Goal: Use online tool/utility: Utilize a website feature to perform a specific function

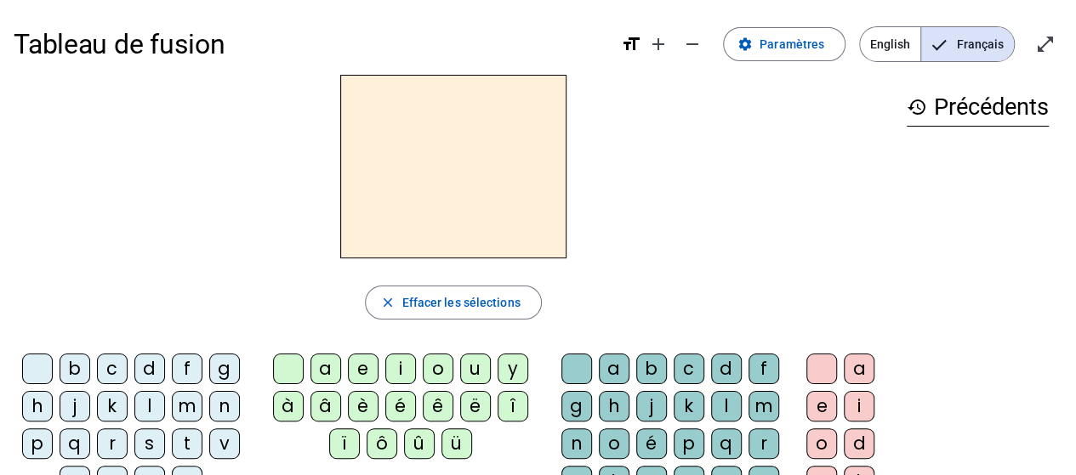
click at [78, 366] on div "b" at bounding box center [75, 369] width 31 height 31
click at [78, 356] on div "b" at bounding box center [75, 369] width 31 height 31
click at [325, 371] on div "a" at bounding box center [325, 369] width 31 height 31
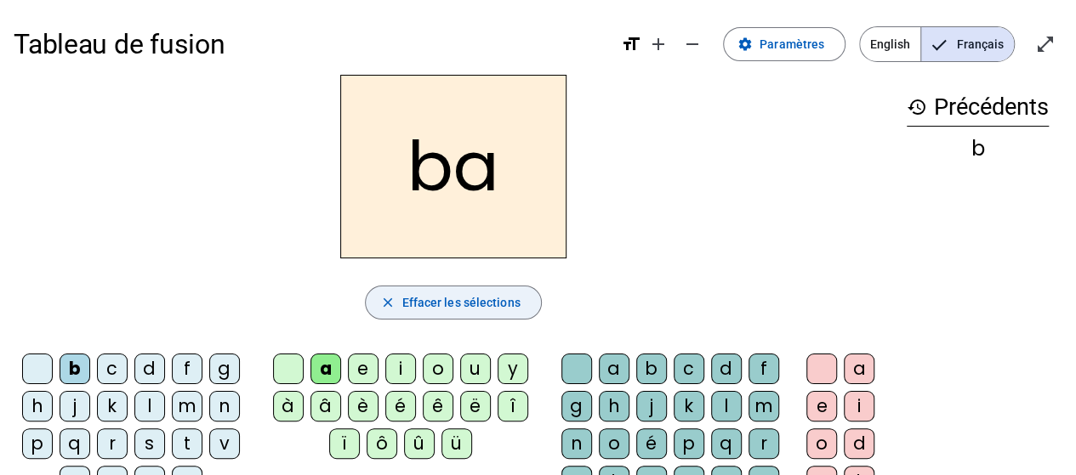
click at [454, 297] on span "Effacer les sélections" at bounding box center [460, 303] width 118 height 20
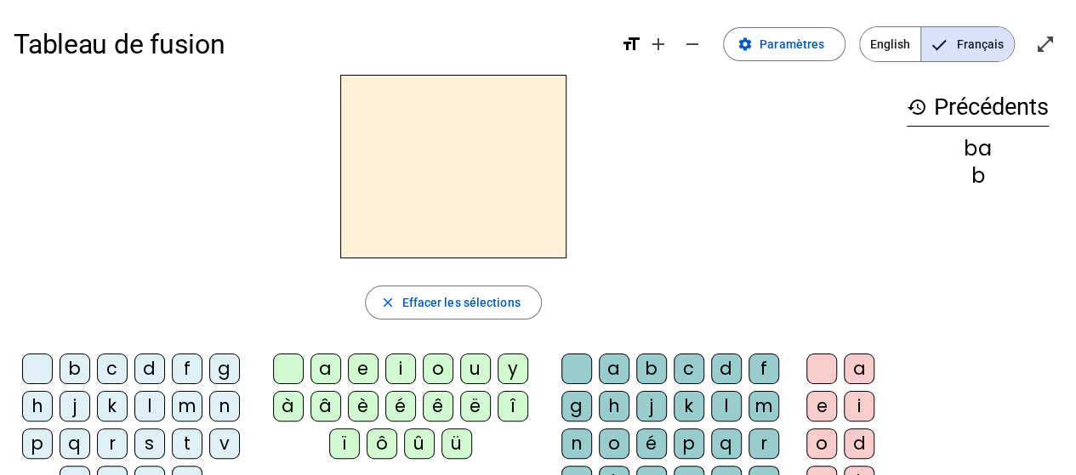
click at [324, 366] on div "a" at bounding box center [325, 369] width 31 height 31
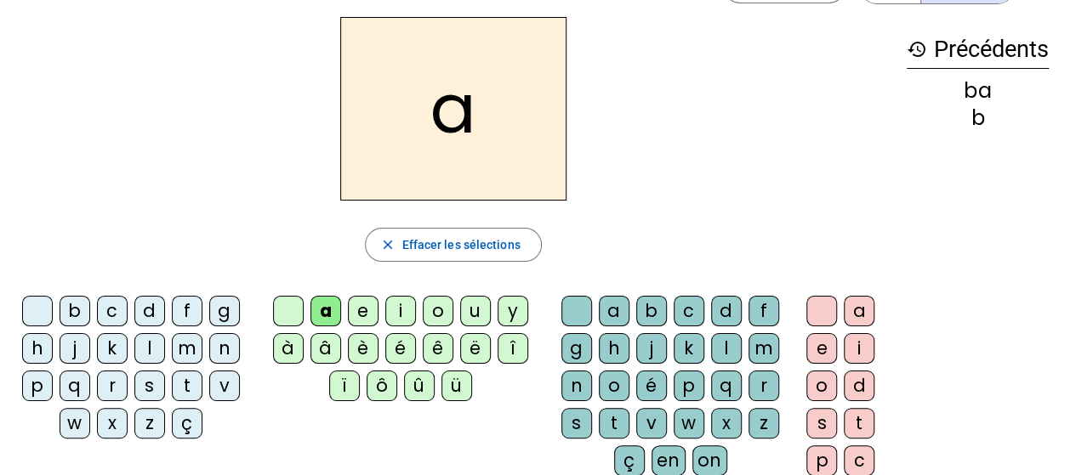
scroll to position [85, 0]
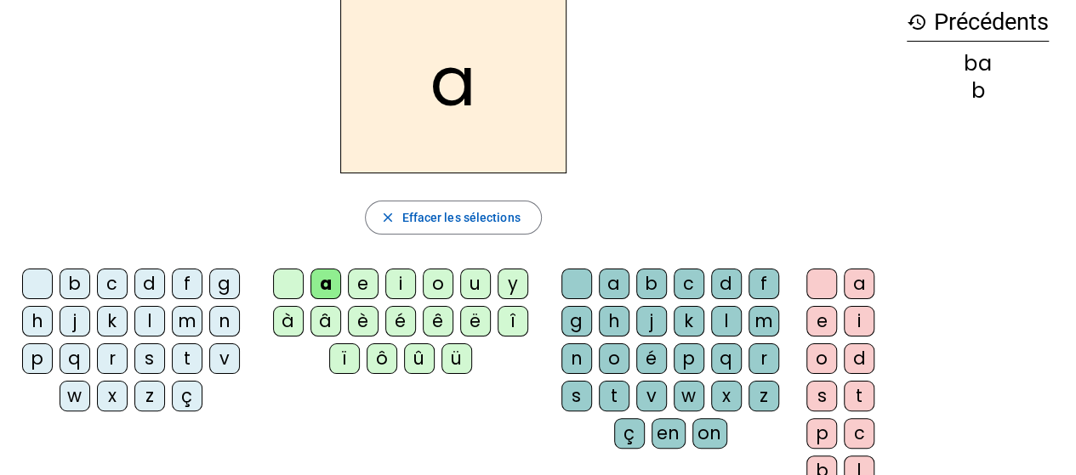
click at [73, 279] on div "b" at bounding box center [75, 284] width 31 height 31
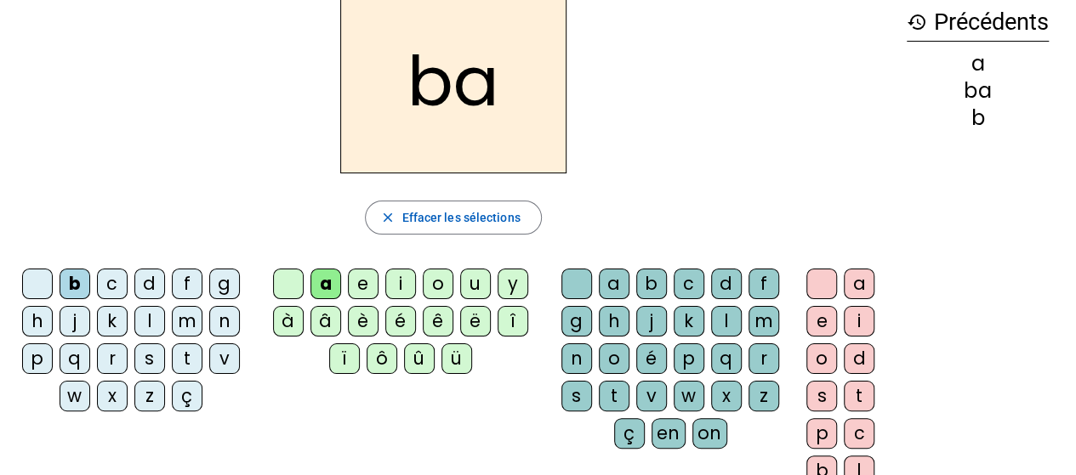
click at [111, 290] on div "c" at bounding box center [112, 284] width 31 height 31
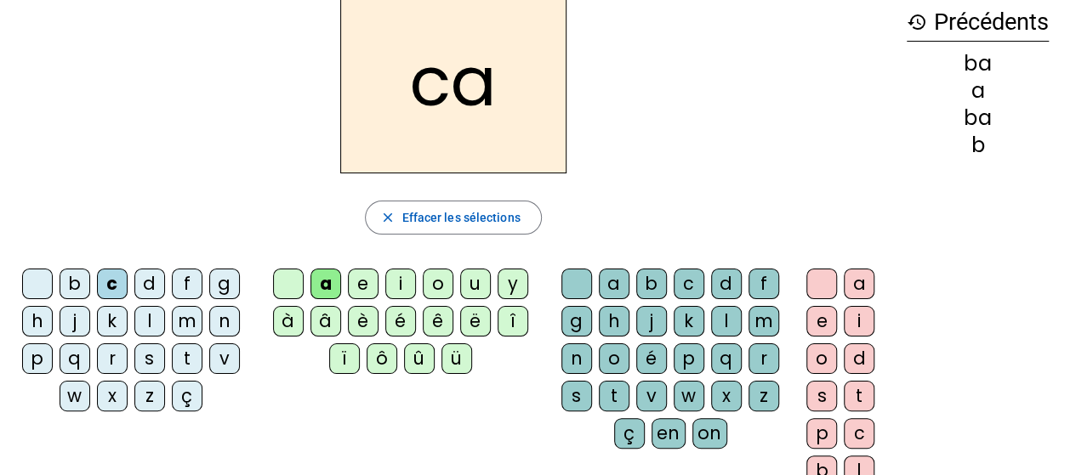
click at [142, 292] on div "d" at bounding box center [149, 284] width 31 height 31
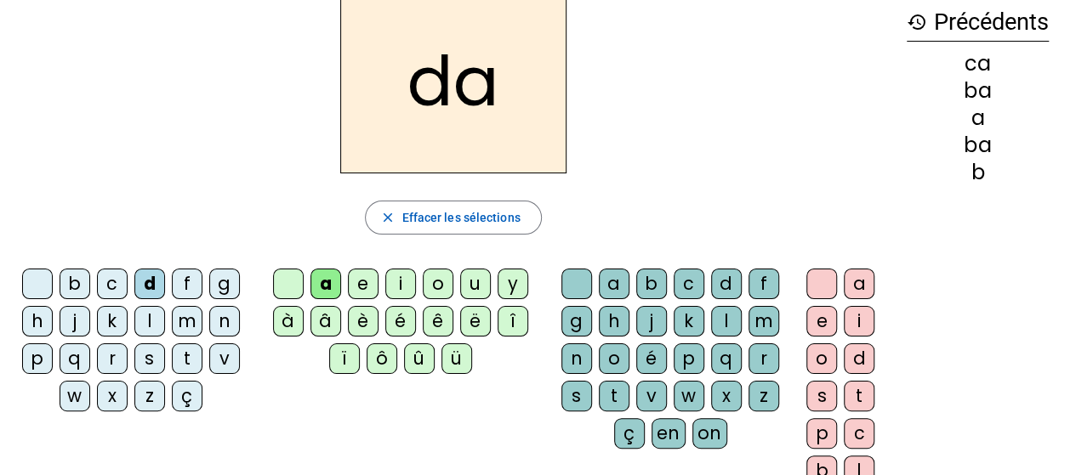
click at [180, 290] on div "f" at bounding box center [187, 284] width 31 height 31
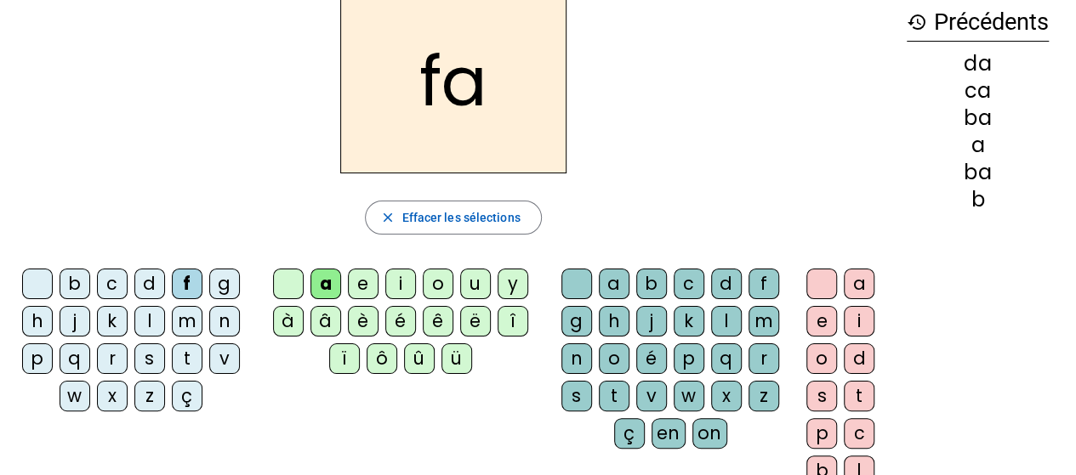
drag, startPoint x: 221, startPoint y: 288, endPoint x: 115, endPoint y: 302, distance: 107.2
click at [221, 288] on div "g" at bounding box center [224, 284] width 31 height 31
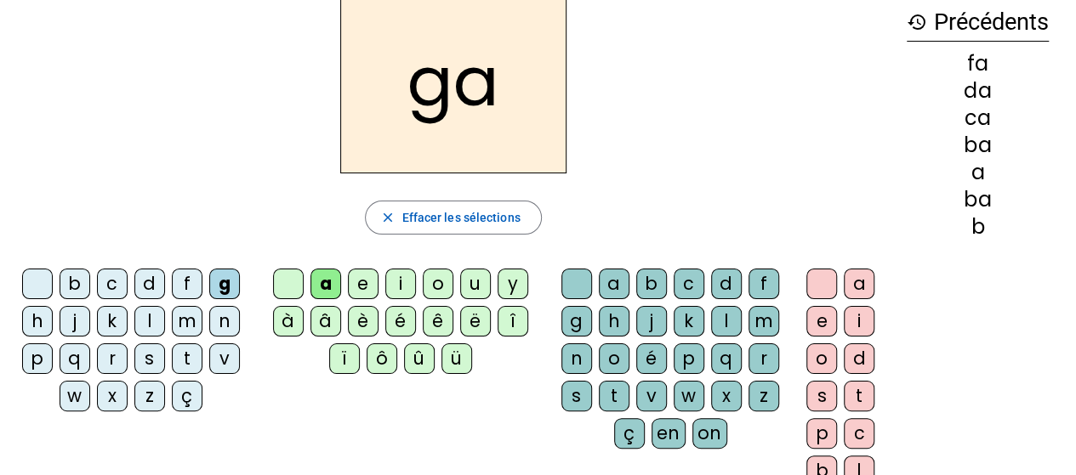
drag, startPoint x: 39, startPoint y: 320, endPoint x: 105, endPoint y: 324, distance: 66.5
click at [39, 320] on div "h" at bounding box center [37, 321] width 31 height 31
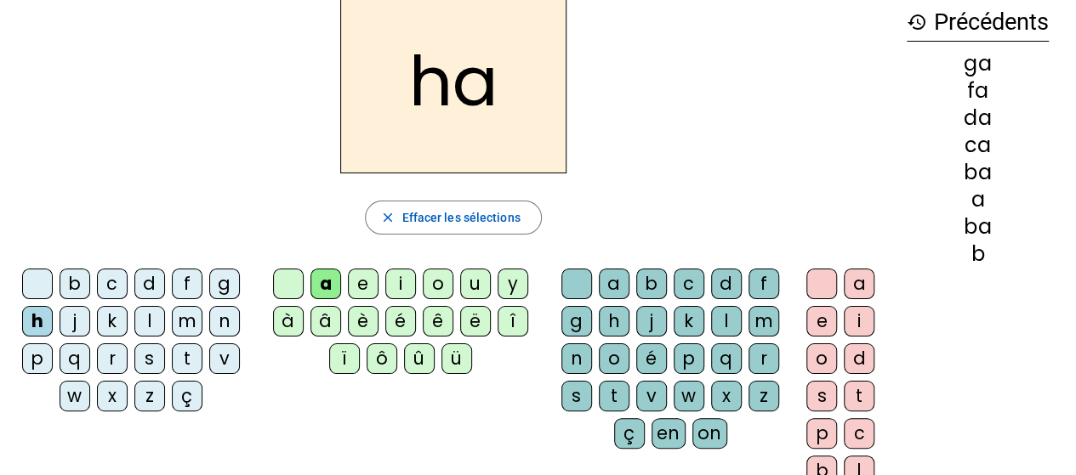
click at [71, 326] on div "j" at bounding box center [75, 321] width 31 height 31
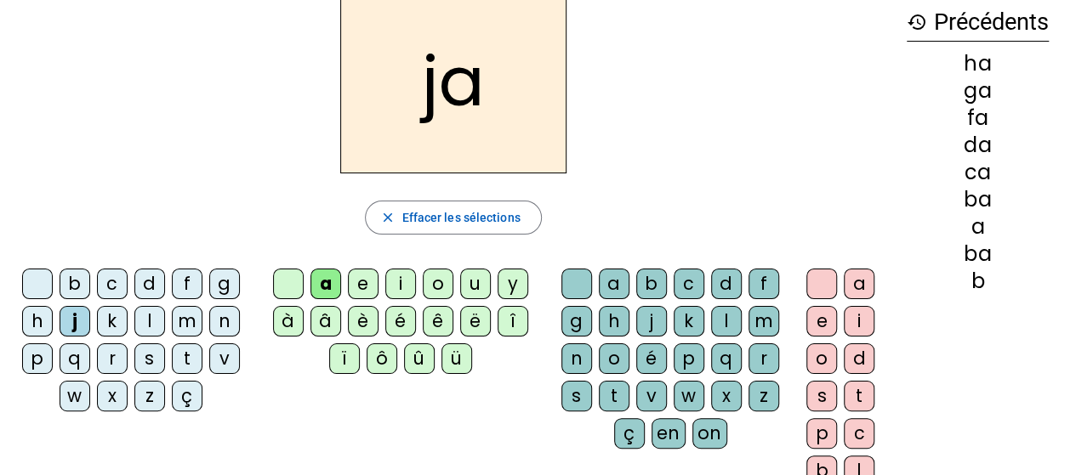
click at [114, 327] on div "k" at bounding box center [112, 321] width 31 height 31
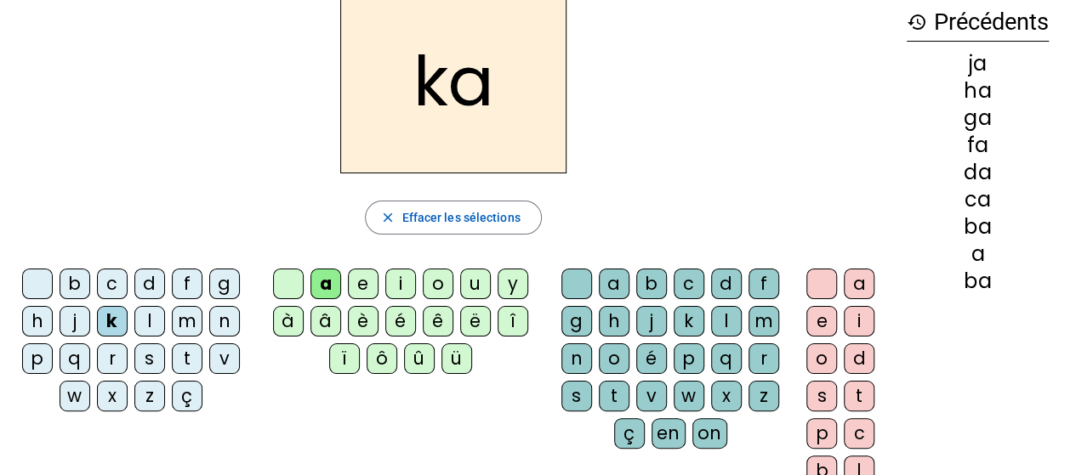
click at [153, 326] on div "l" at bounding box center [149, 321] width 31 height 31
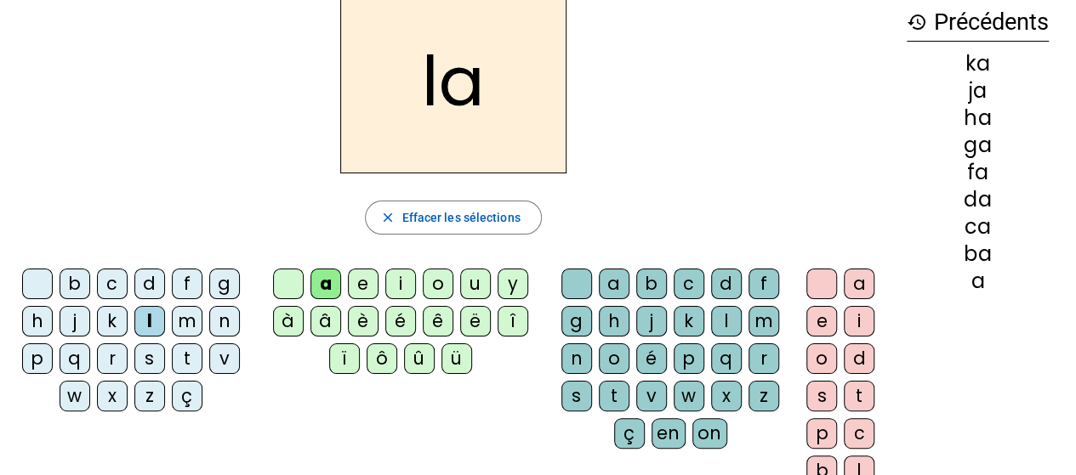
click at [188, 321] on div "m" at bounding box center [187, 321] width 31 height 31
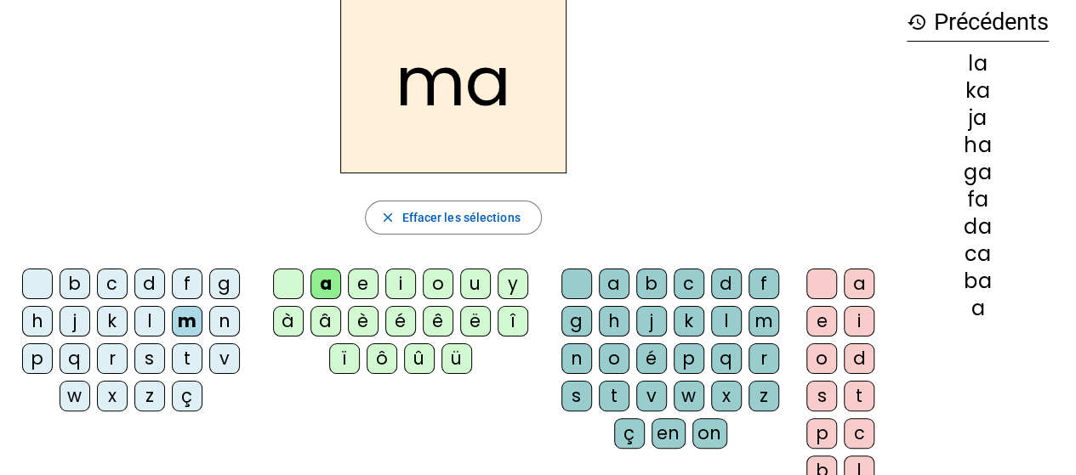
click at [216, 319] on div "n" at bounding box center [224, 321] width 31 height 31
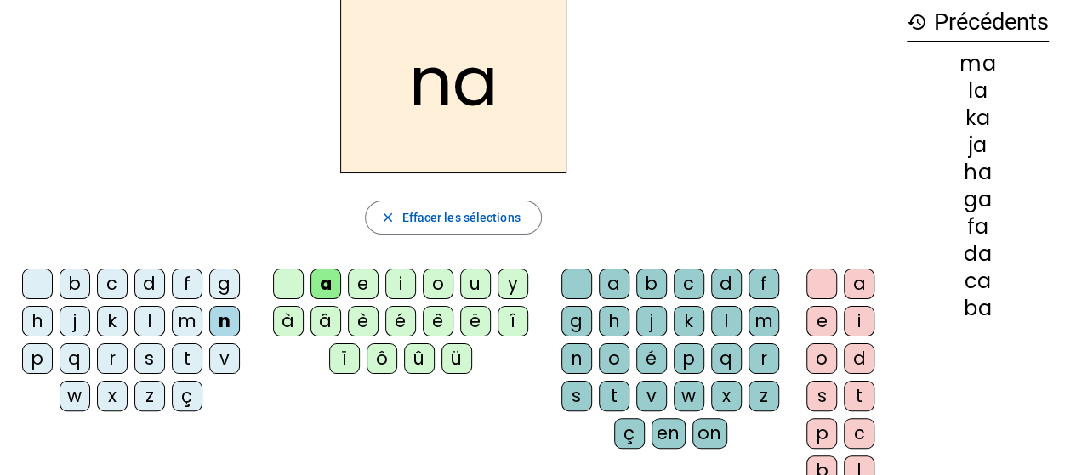
click at [37, 364] on div "p" at bounding box center [37, 359] width 31 height 31
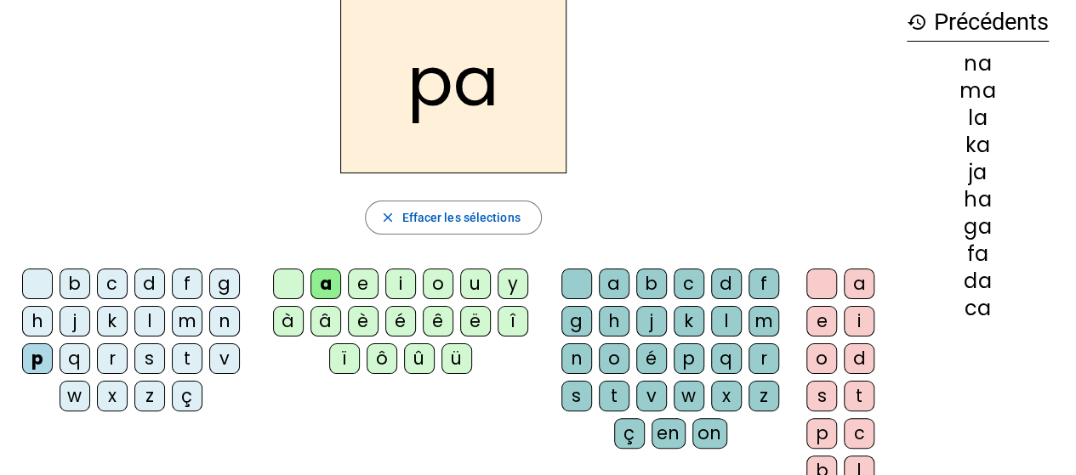
click at [77, 360] on div "q" at bounding box center [75, 359] width 31 height 31
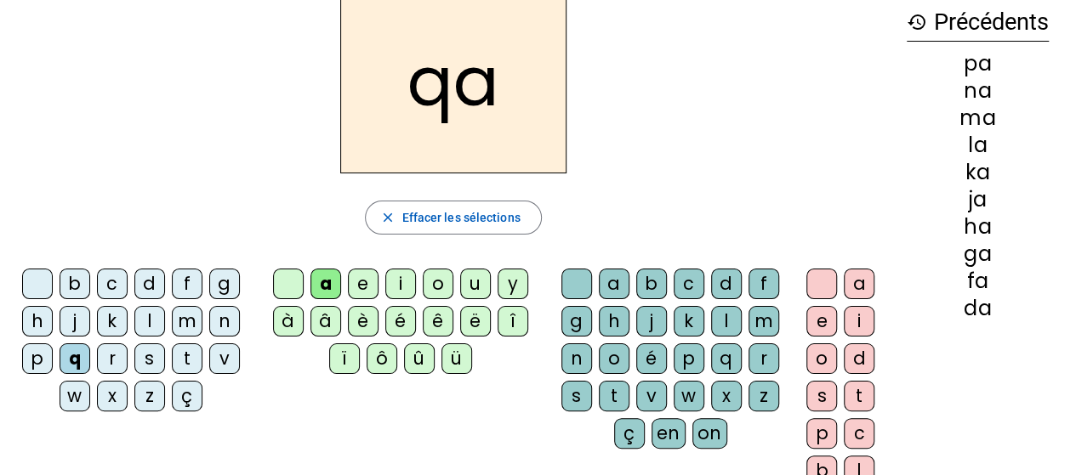
click at [31, 364] on div "p" at bounding box center [37, 359] width 31 height 31
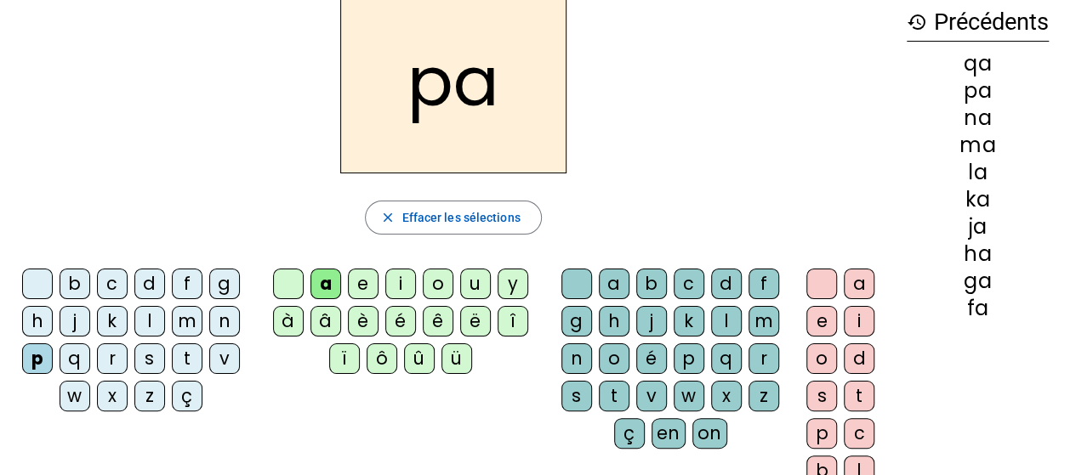
click at [77, 363] on div "q" at bounding box center [75, 359] width 31 height 31
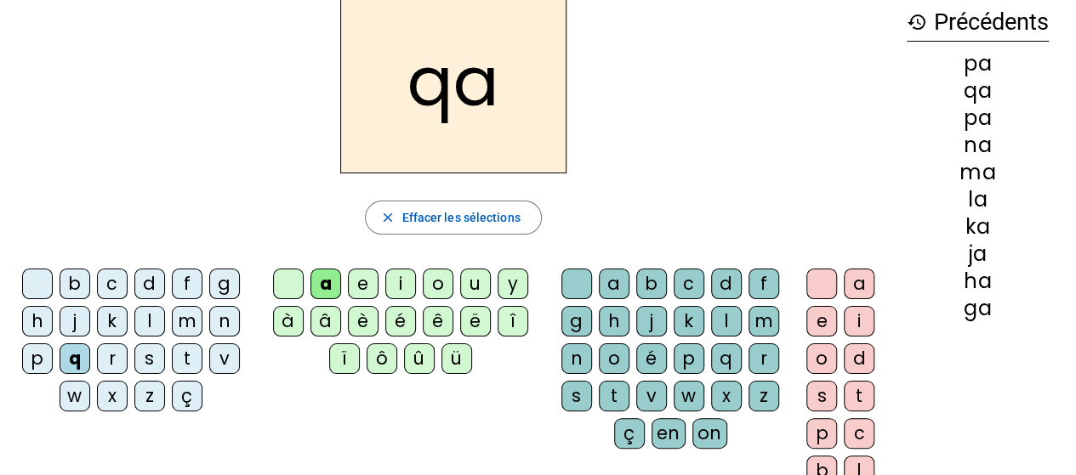
click at [114, 362] on div "r" at bounding box center [112, 359] width 31 height 31
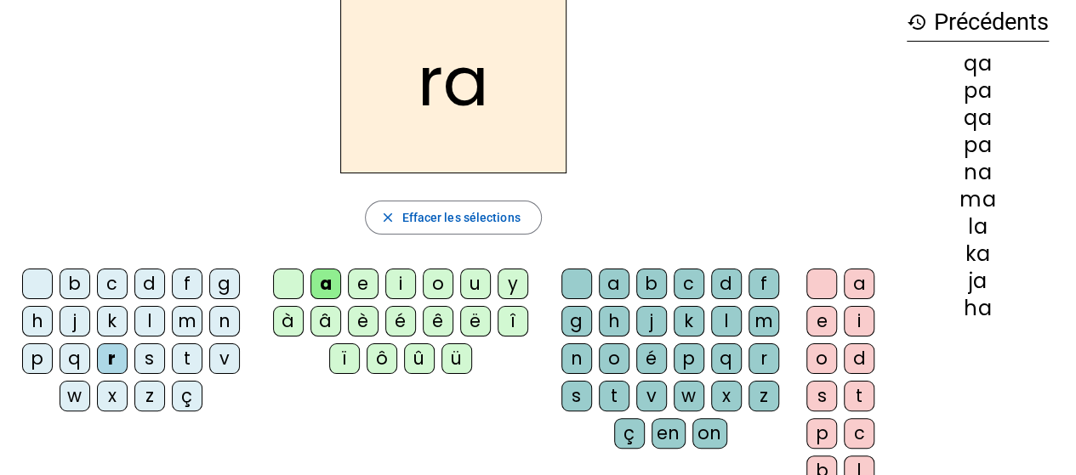
click at [145, 365] on div "s" at bounding box center [149, 359] width 31 height 31
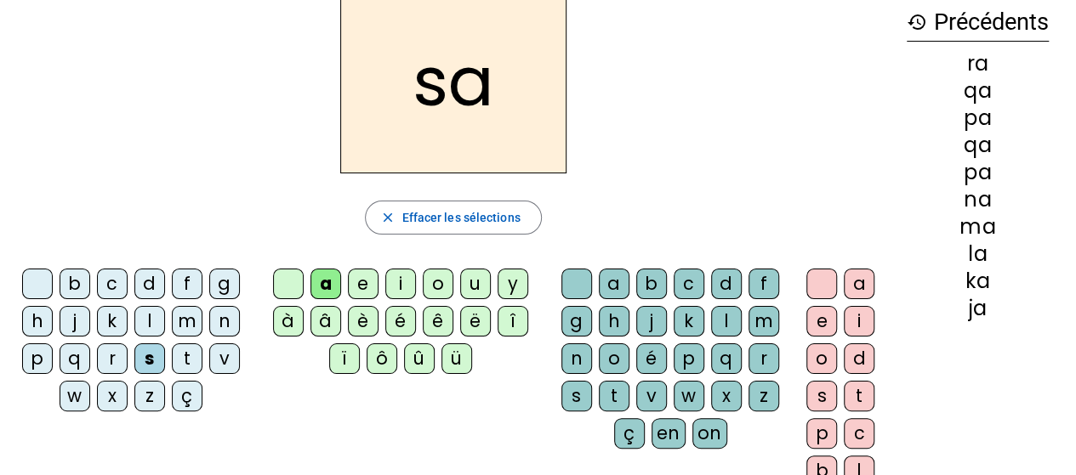
click at [173, 361] on div "t" at bounding box center [187, 359] width 31 height 31
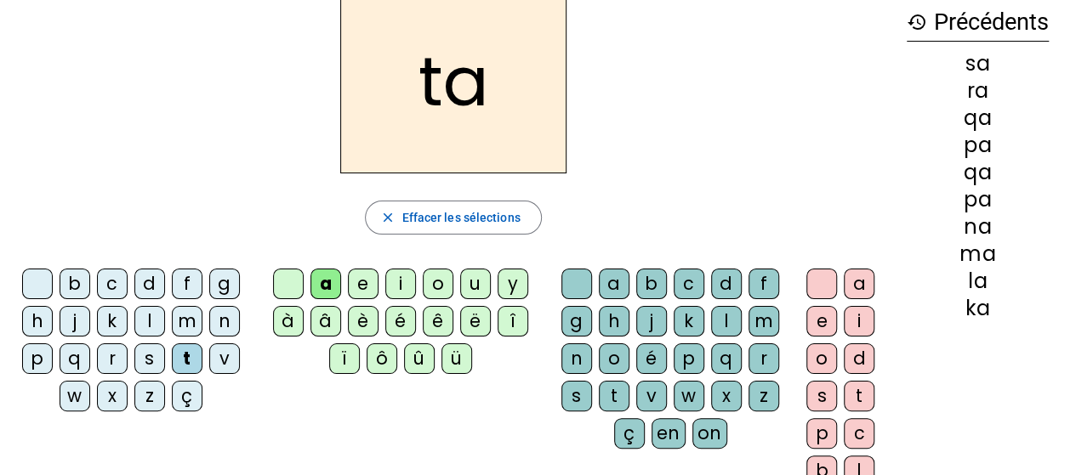
click at [225, 367] on div "v" at bounding box center [224, 359] width 31 height 31
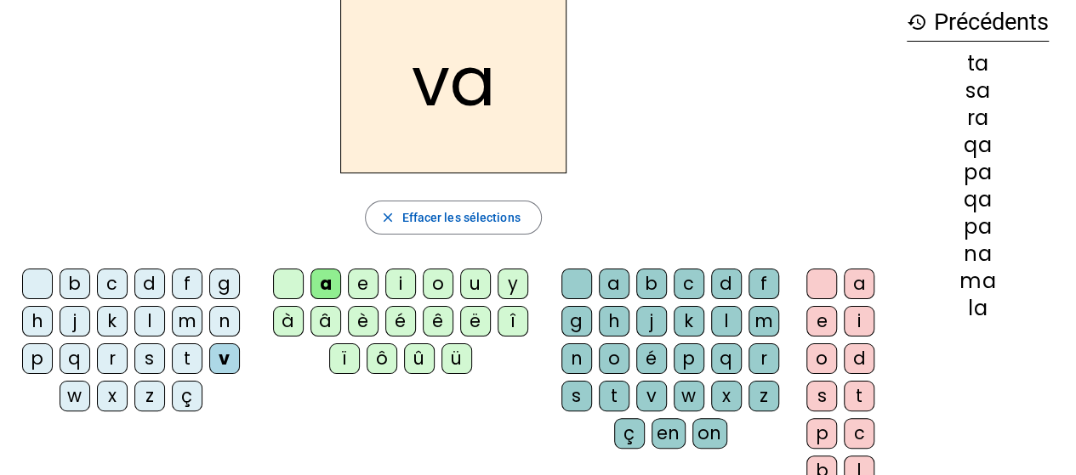
click at [69, 400] on div "w" at bounding box center [75, 396] width 31 height 31
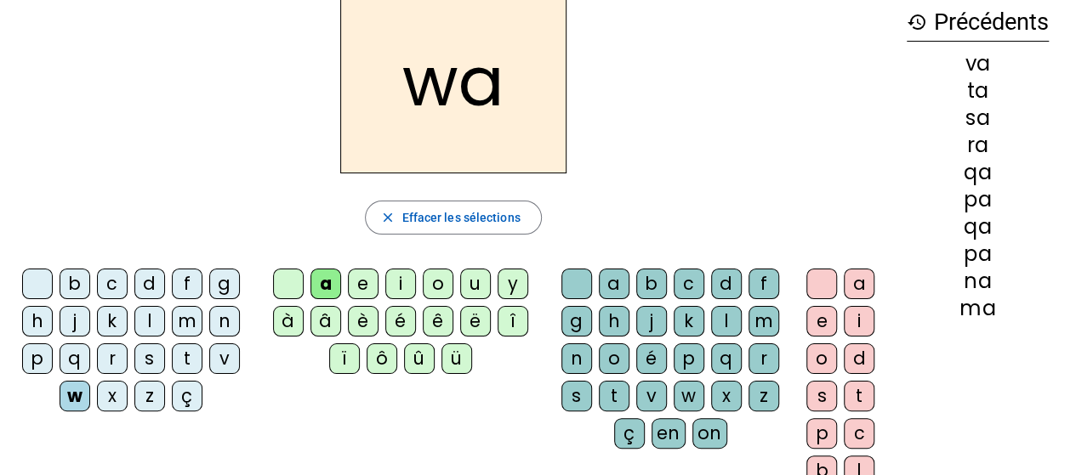
click at [114, 397] on div "x" at bounding box center [112, 396] width 31 height 31
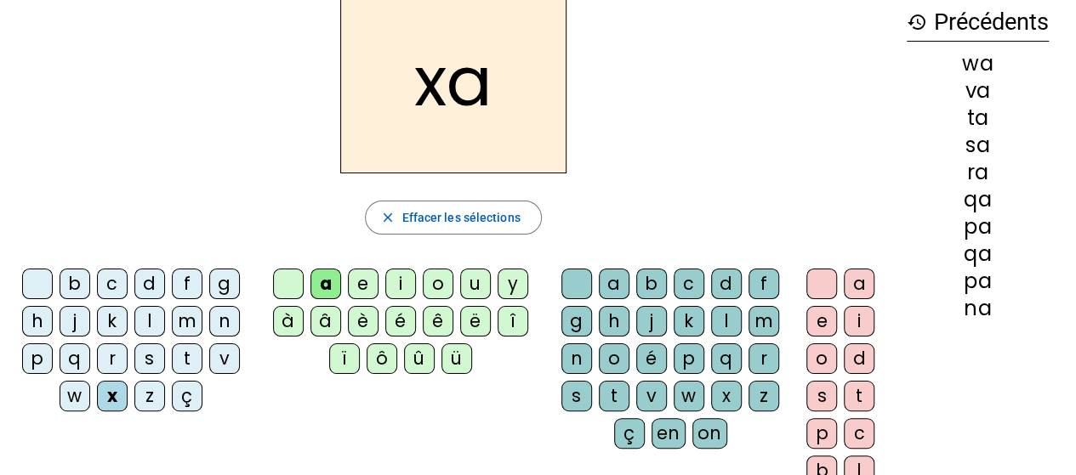
click at [145, 399] on div "z" at bounding box center [149, 396] width 31 height 31
click at [189, 399] on div "ç" at bounding box center [187, 396] width 31 height 31
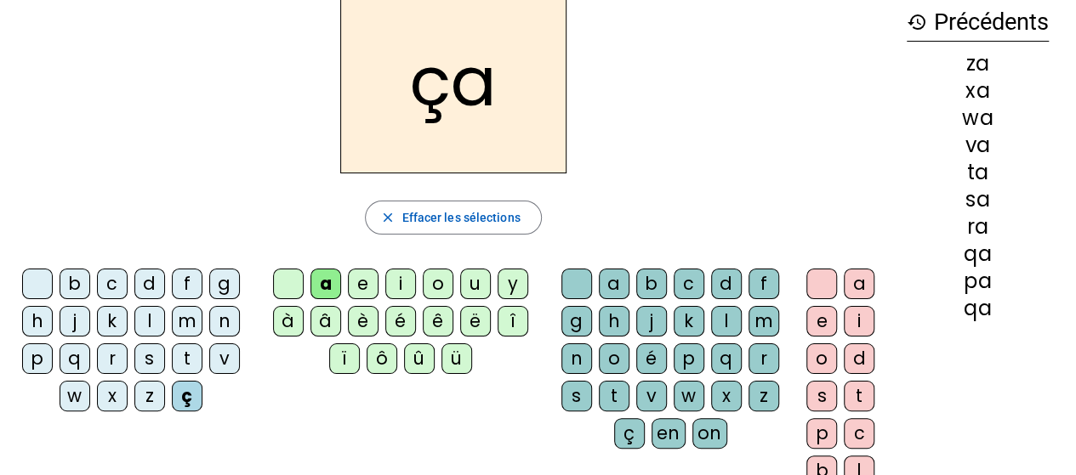
click at [115, 276] on div "c" at bounding box center [112, 284] width 31 height 31
click at [73, 282] on div "b" at bounding box center [75, 284] width 31 height 31
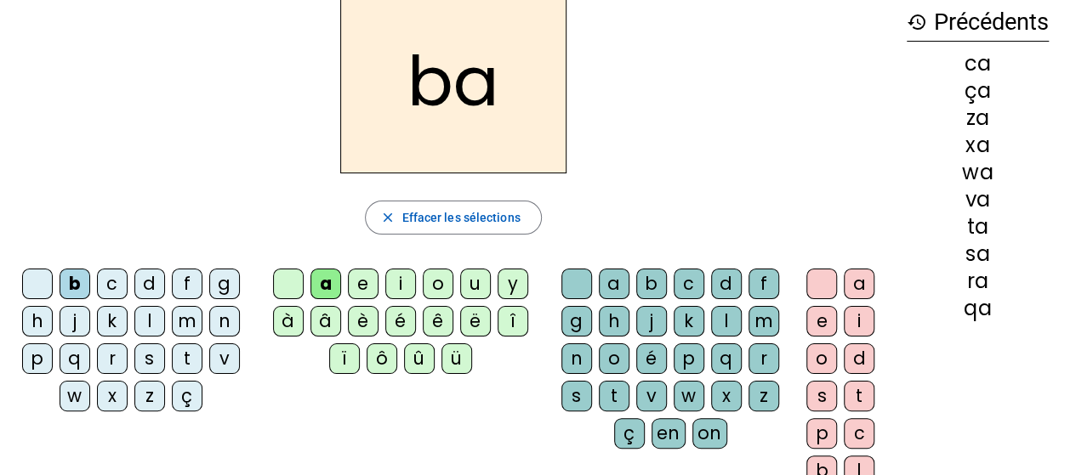
click at [363, 280] on div "e" at bounding box center [363, 284] width 31 height 31
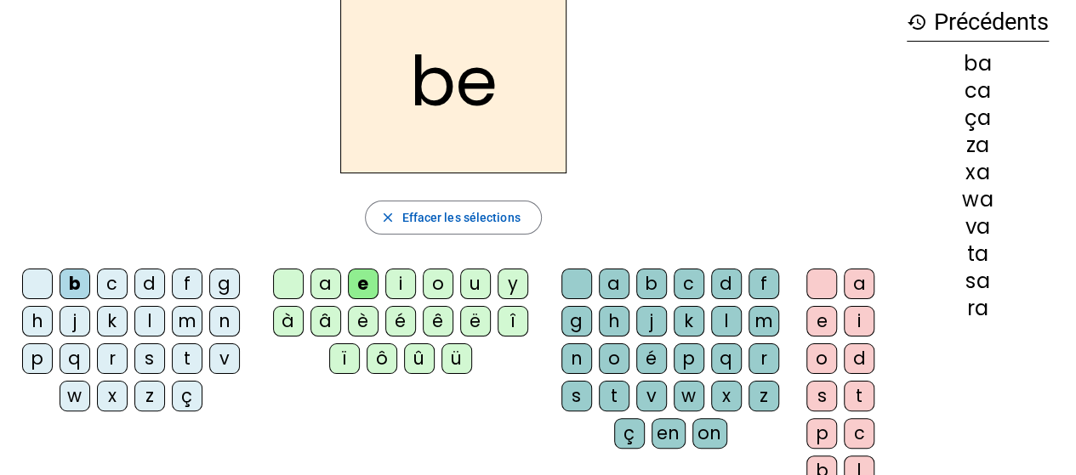
click at [73, 289] on div "b" at bounding box center [75, 284] width 31 height 31
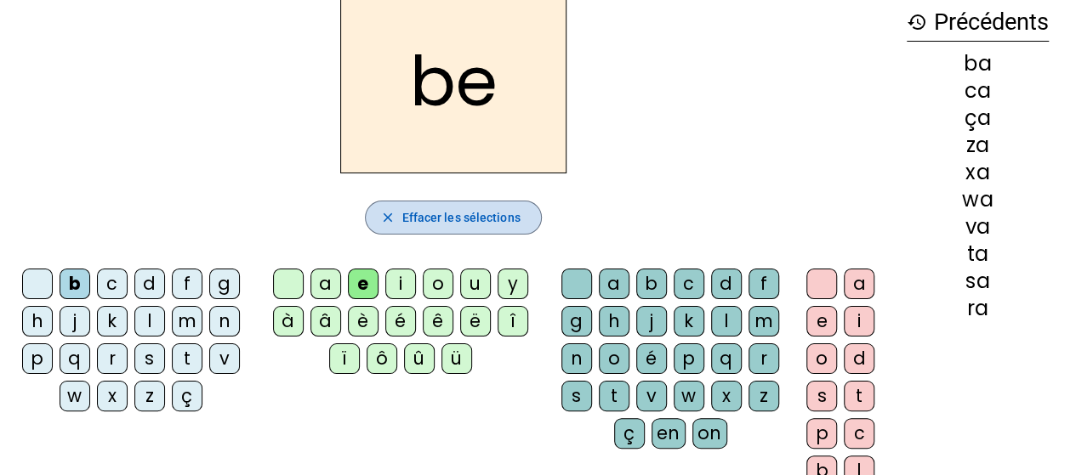
click at [509, 210] on span "Effacer les sélections" at bounding box center [460, 218] width 118 height 20
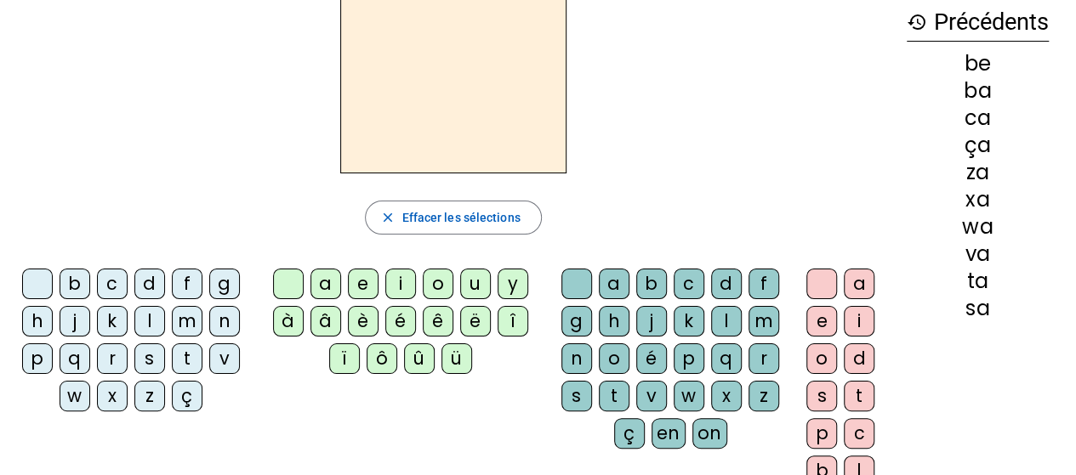
click at [354, 276] on div "e" at bounding box center [363, 284] width 31 height 31
click at [82, 276] on div "b" at bounding box center [75, 284] width 31 height 31
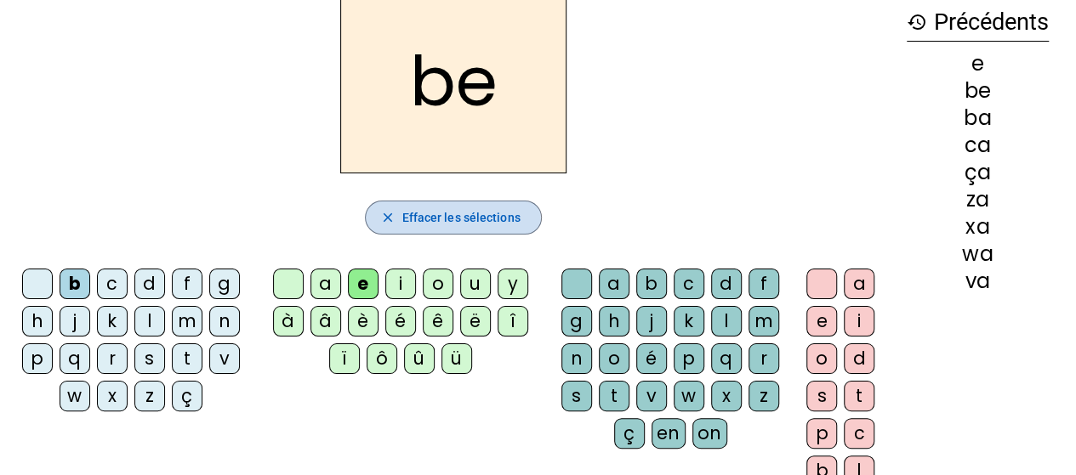
click at [393, 221] on mat-icon "close" at bounding box center [386, 217] width 15 height 15
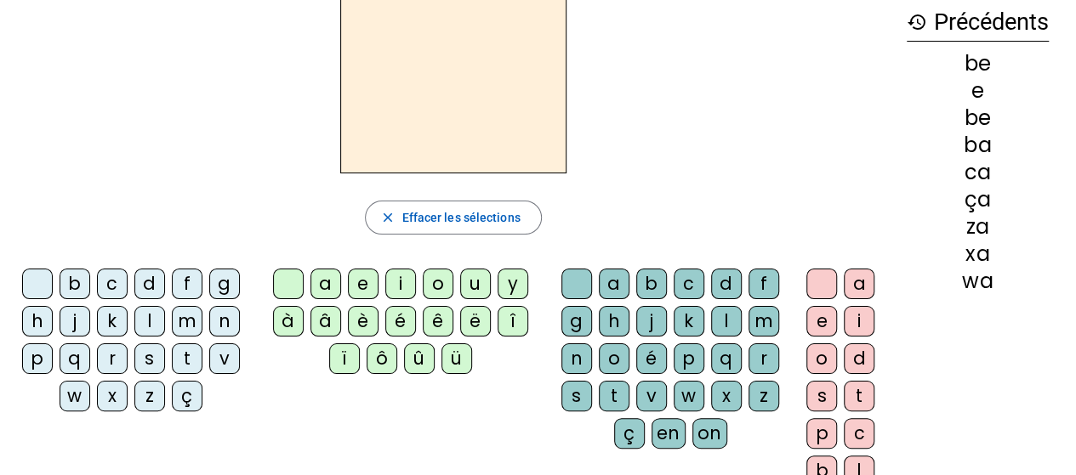
click at [359, 292] on div "e" at bounding box center [363, 284] width 31 height 31
click at [77, 288] on div "b" at bounding box center [75, 284] width 31 height 31
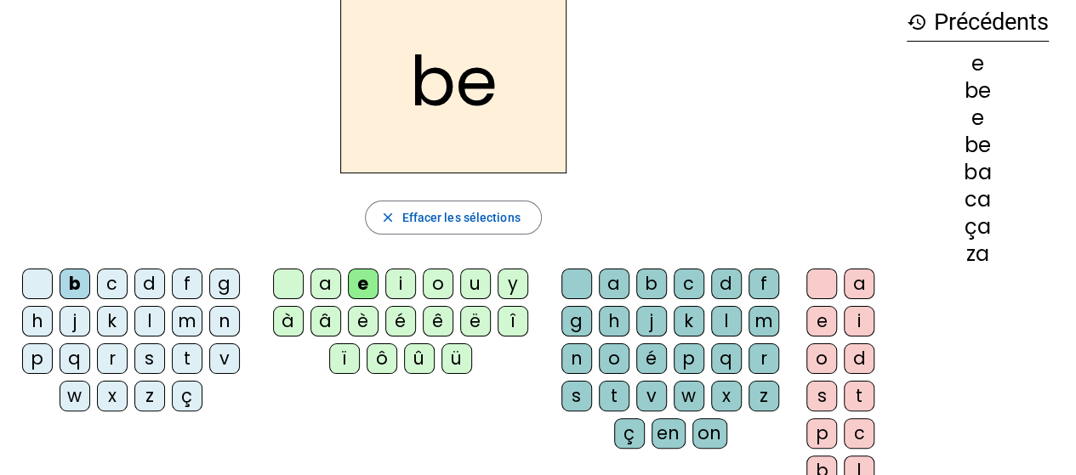
click at [105, 287] on div "c" at bounding box center [112, 284] width 31 height 31
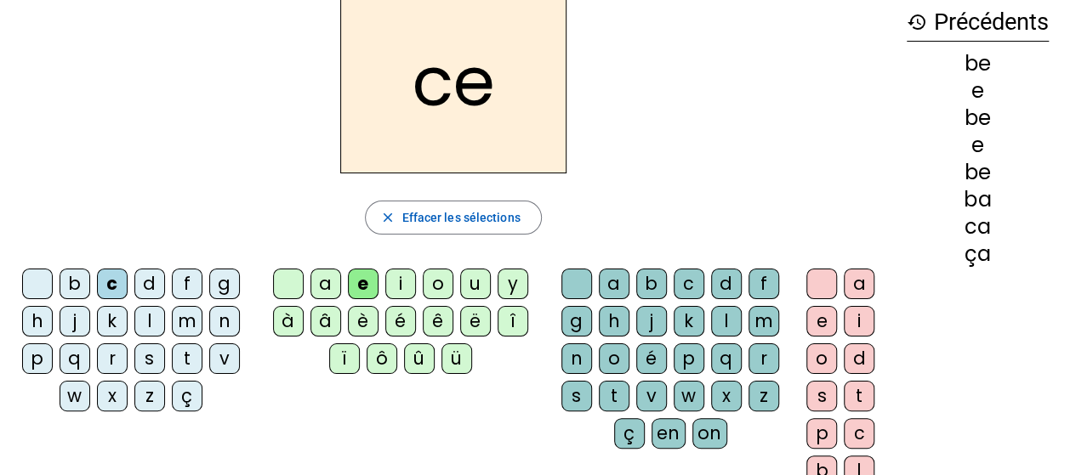
click at [146, 290] on div "d" at bounding box center [149, 284] width 31 height 31
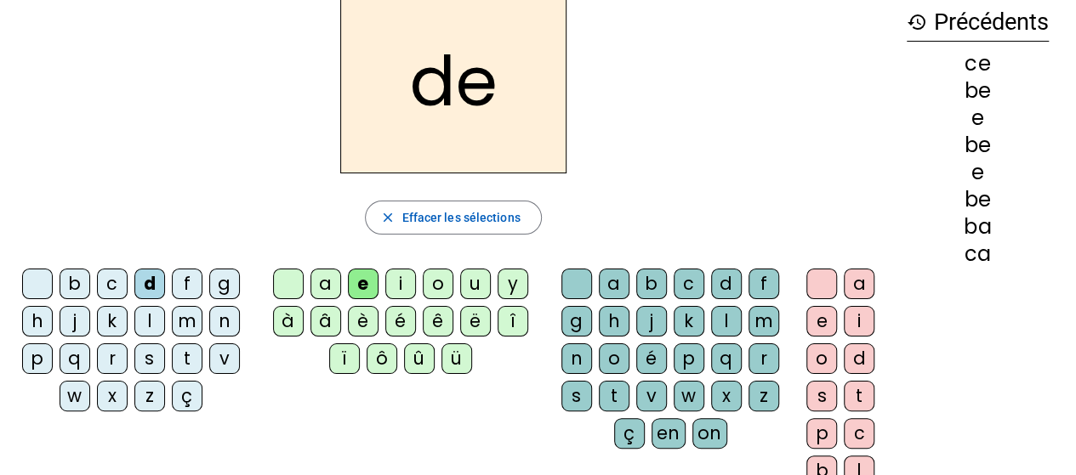
click at [179, 291] on div "f" at bounding box center [187, 284] width 31 height 31
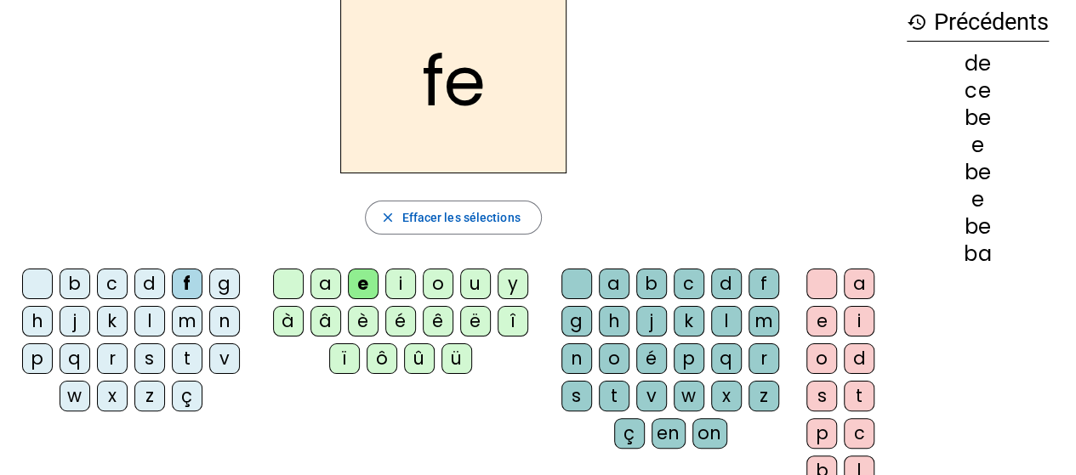
click at [217, 285] on div "g" at bounding box center [224, 284] width 31 height 31
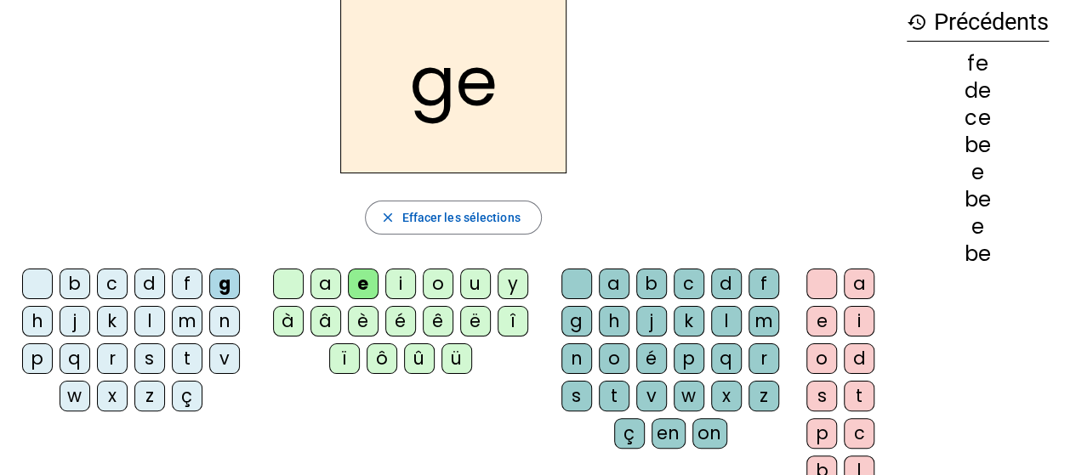
click at [40, 319] on div "h" at bounding box center [37, 321] width 31 height 31
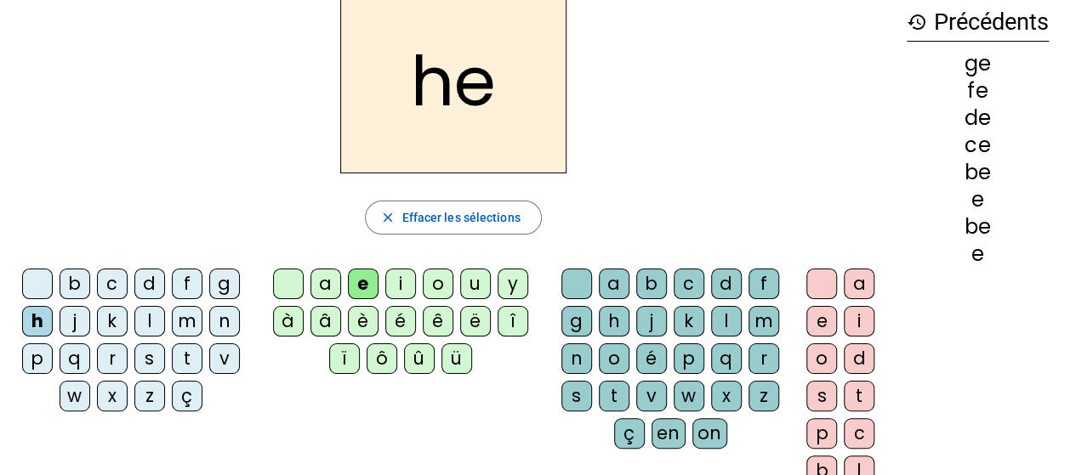
click at [69, 331] on div "j" at bounding box center [75, 321] width 31 height 31
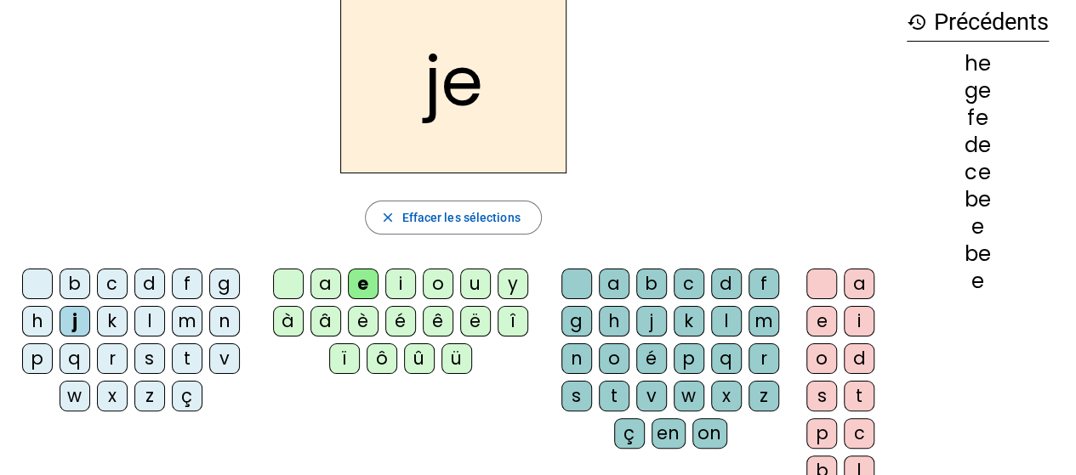
click at [106, 329] on div "k" at bounding box center [112, 321] width 31 height 31
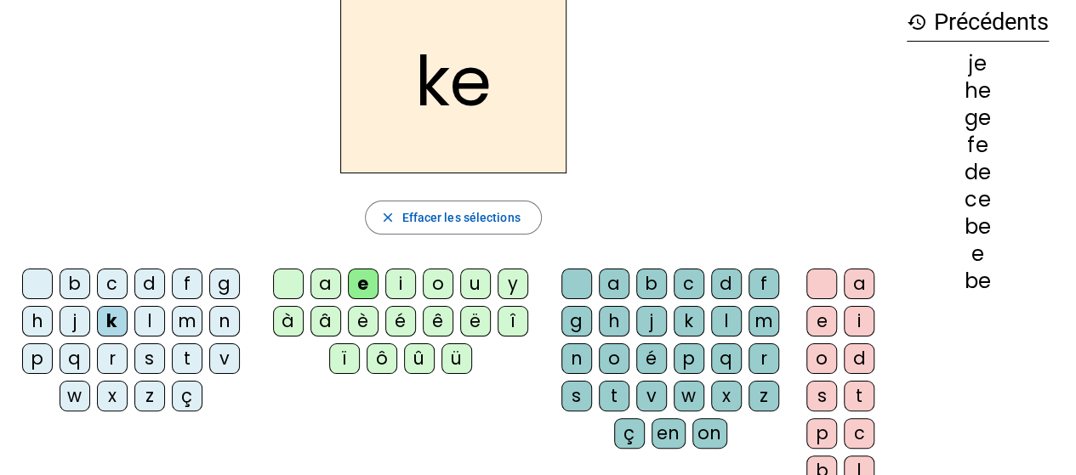
click at [143, 331] on div "l" at bounding box center [149, 321] width 31 height 31
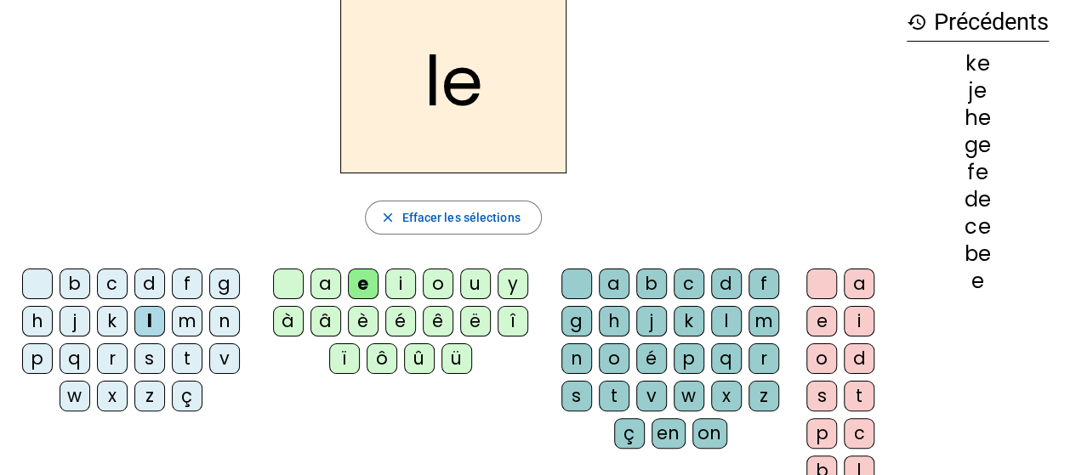
click at [192, 326] on div "m" at bounding box center [187, 321] width 31 height 31
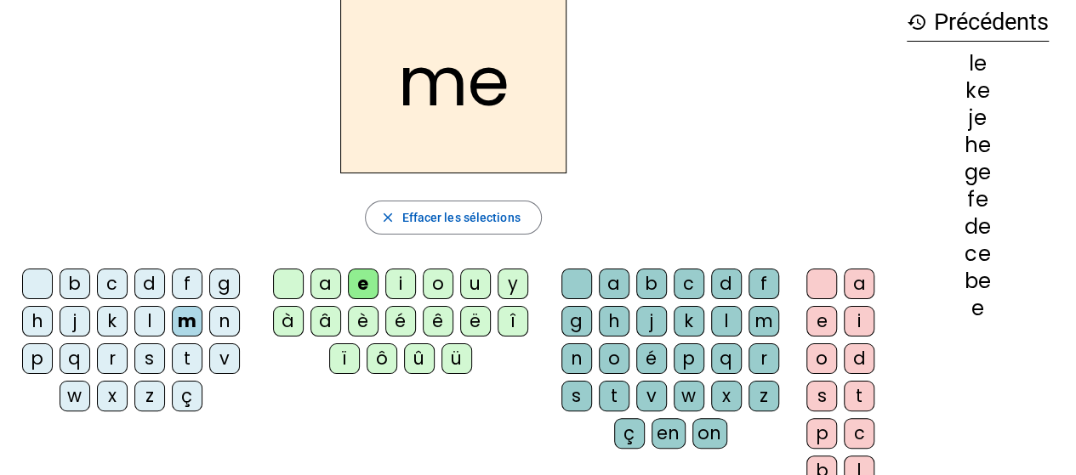
click at [219, 327] on div "n" at bounding box center [224, 321] width 31 height 31
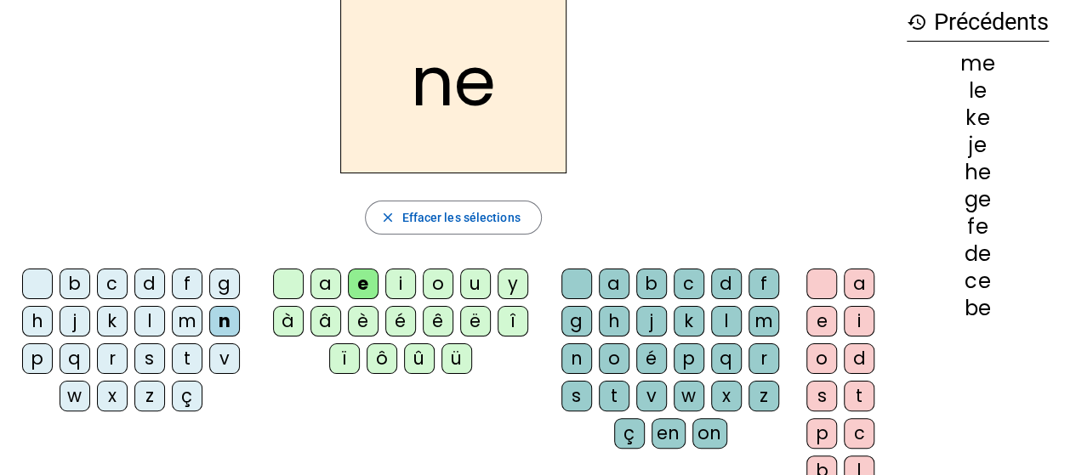
click at [38, 356] on div "p" at bounding box center [37, 359] width 31 height 31
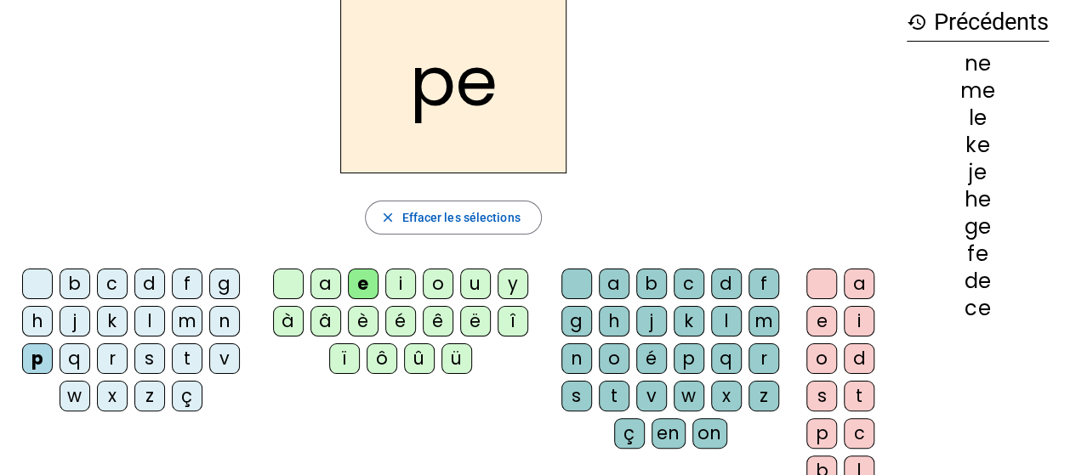
click at [79, 354] on div "q" at bounding box center [75, 359] width 31 height 31
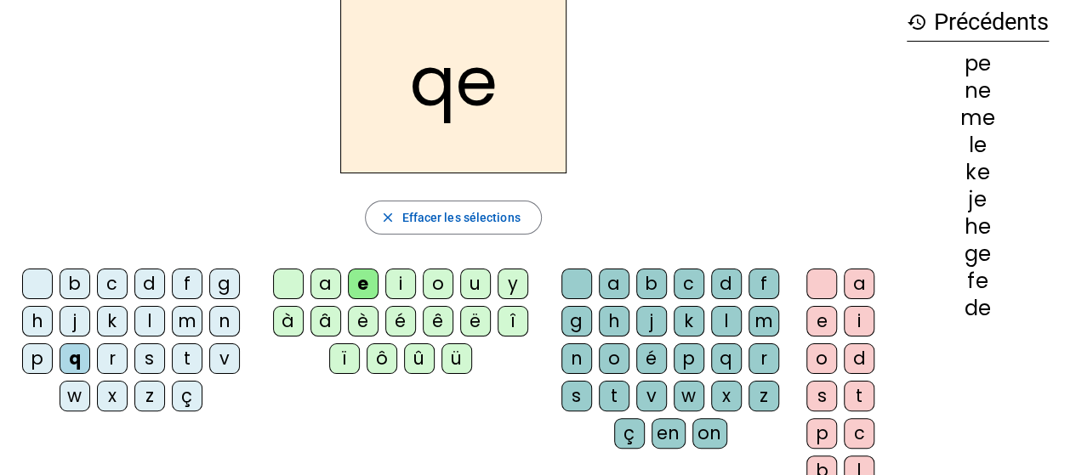
click at [105, 356] on div "r" at bounding box center [112, 359] width 31 height 31
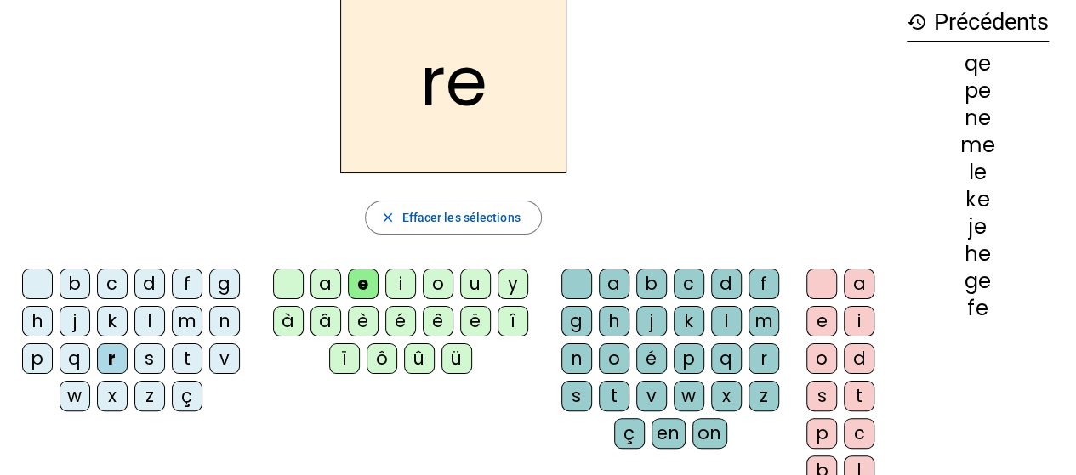
click at [151, 355] on div "s" at bounding box center [149, 359] width 31 height 31
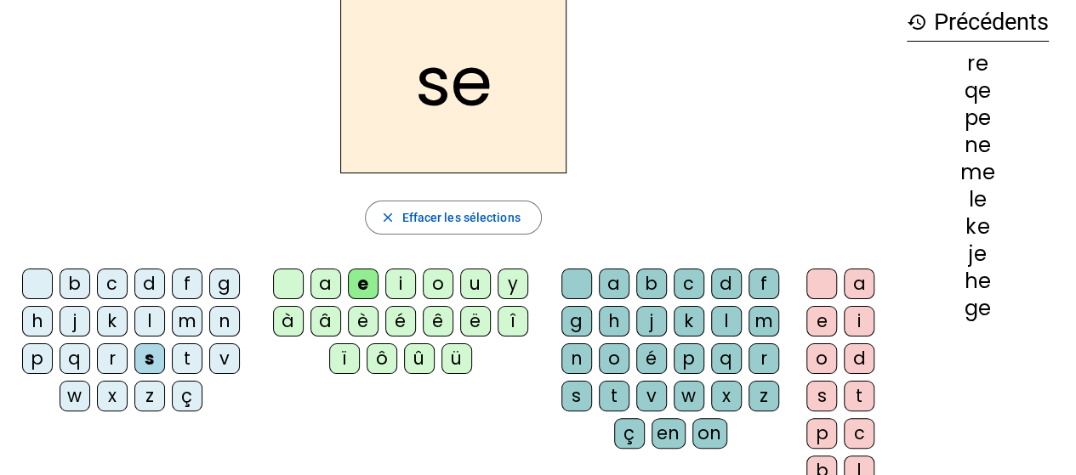
click at [180, 356] on div "t" at bounding box center [187, 359] width 31 height 31
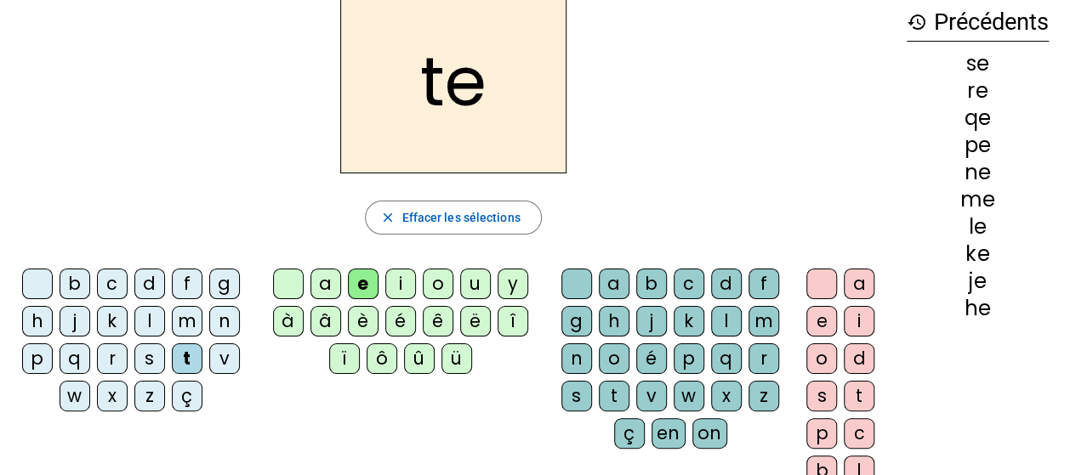
click at [224, 362] on div "v" at bounding box center [224, 359] width 31 height 31
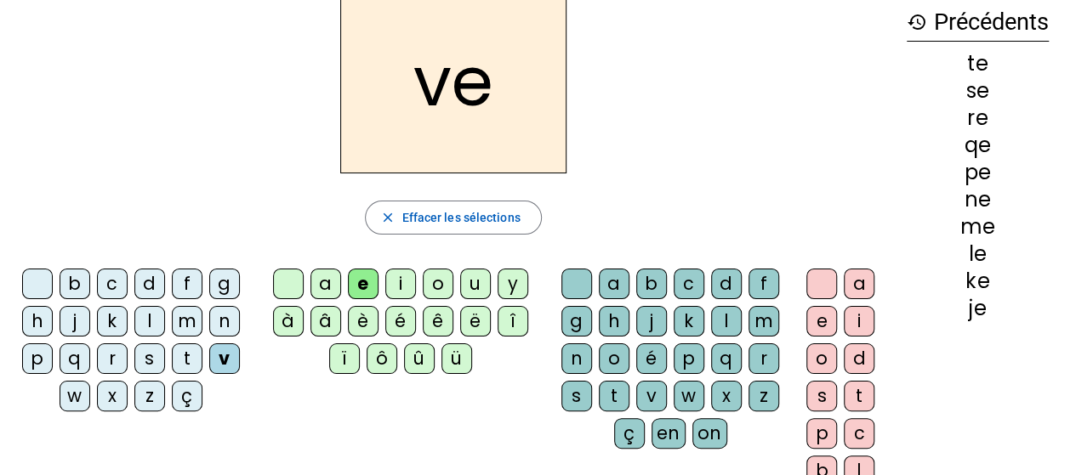
click at [73, 395] on div "w" at bounding box center [75, 396] width 31 height 31
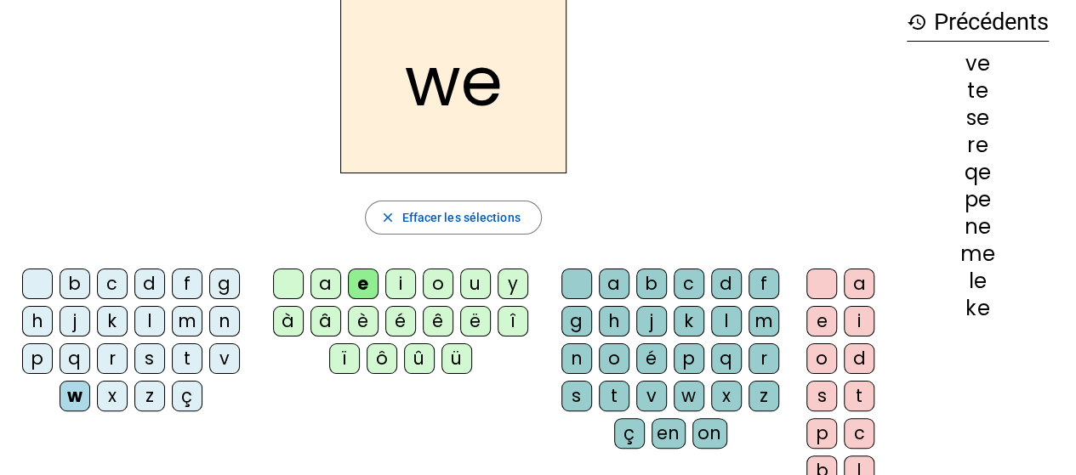
click at [104, 393] on div "x" at bounding box center [112, 396] width 31 height 31
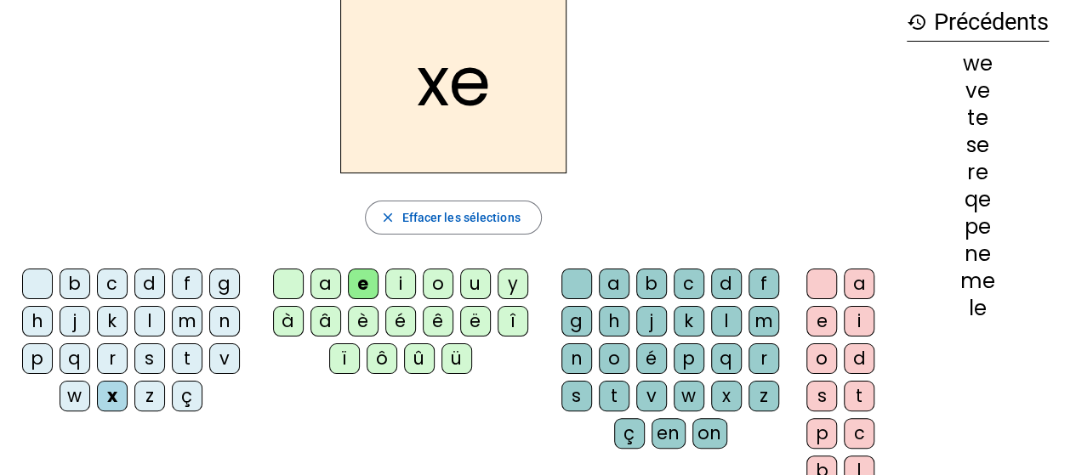
click at [139, 395] on div "z" at bounding box center [149, 396] width 31 height 31
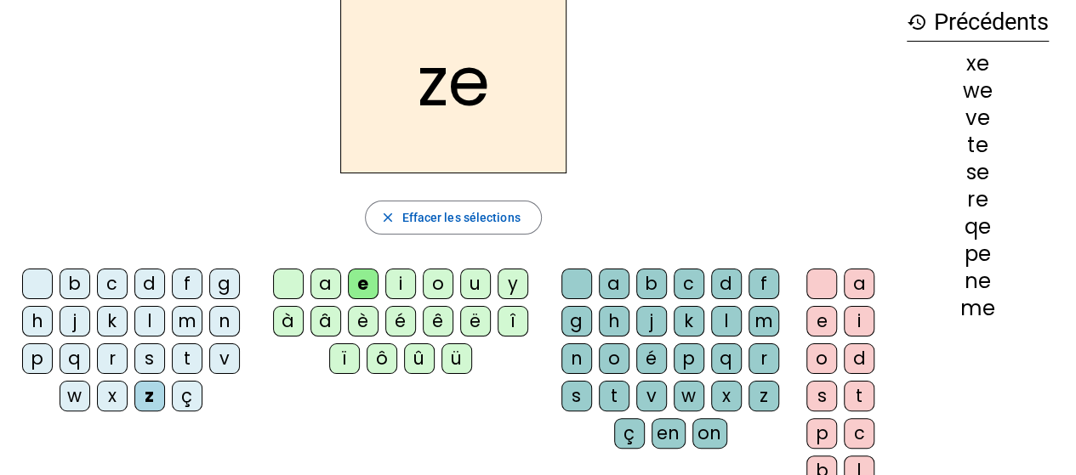
click at [189, 401] on div "ç" at bounding box center [187, 396] width 31 height 31
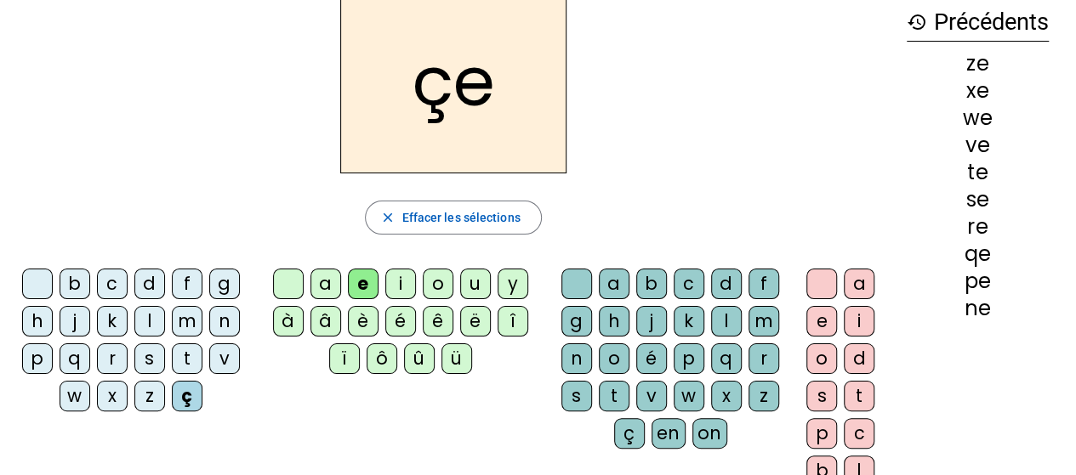
click at [70, 279] on div "b" at bounding box center [75, 284] width 31 height 31
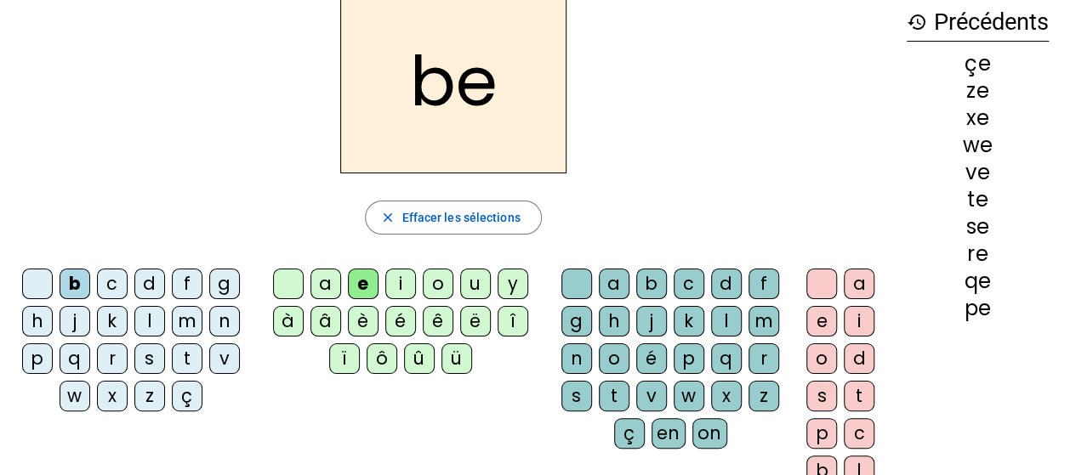
click at [106, 285] on div "c" at bounding box center [112, 284] width 31 height 31
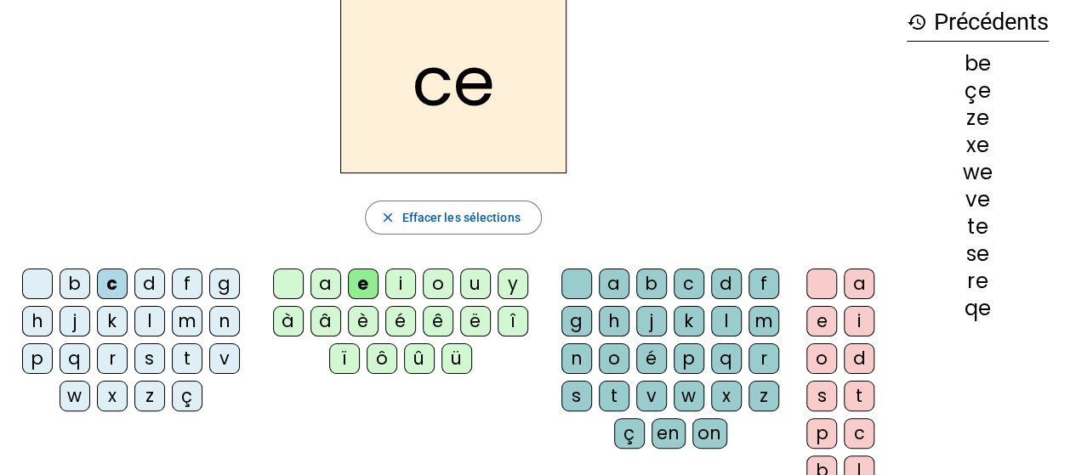
click at [145, 283] on div "d" at bounding box center [149, 284] width 31 height 31
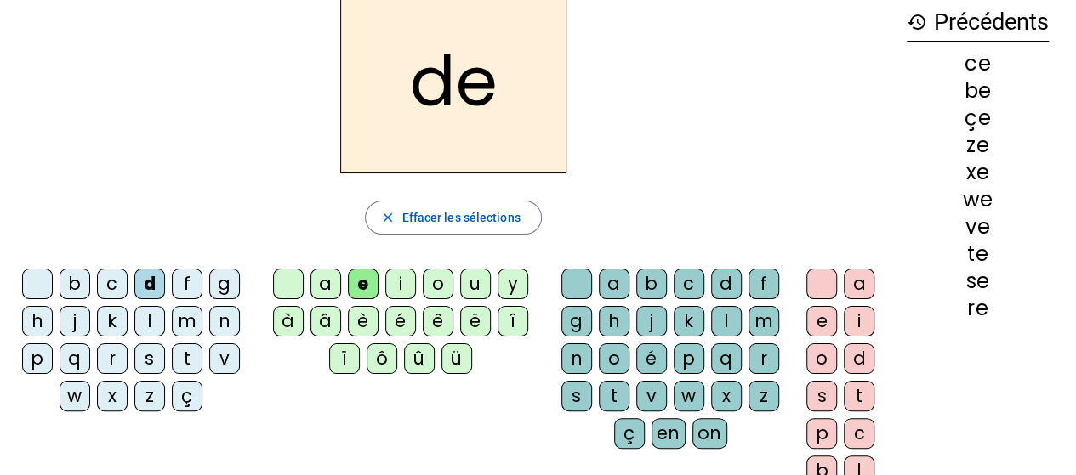
click at [184, 292] on div "f" at bounding box center [187, 284] width 31 height 31
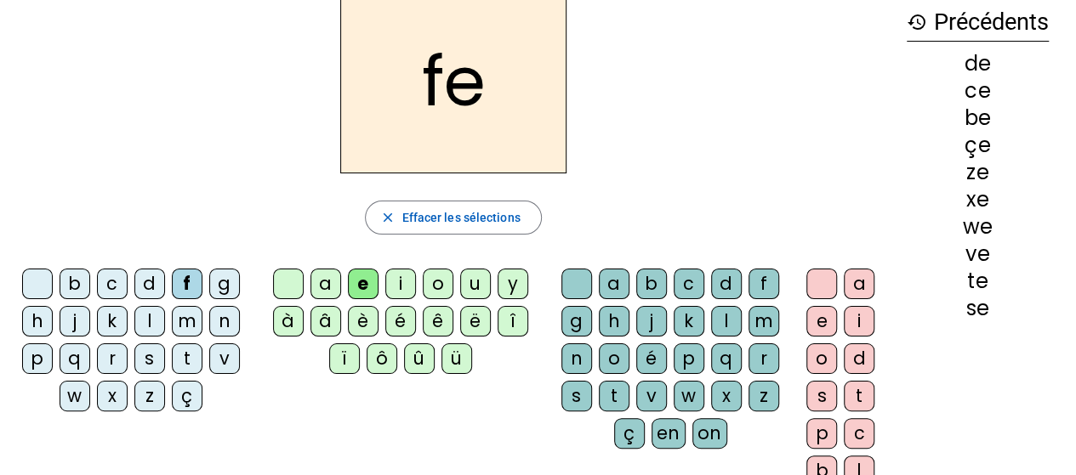
click at [223, 287] on div "g" at bounding box center [224, 284] width 31 height 31
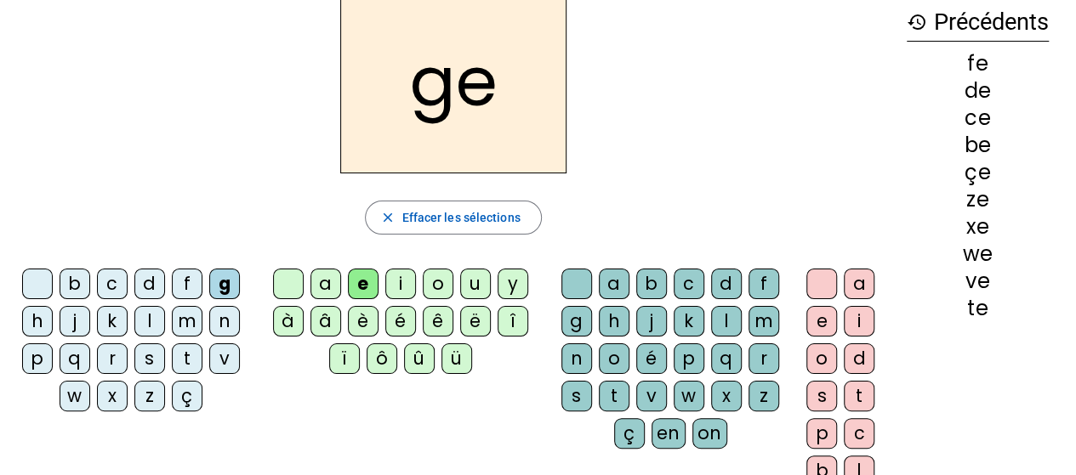
click at [34, 323] on div "h" at bounding box center [37, 321] width 31 height 31
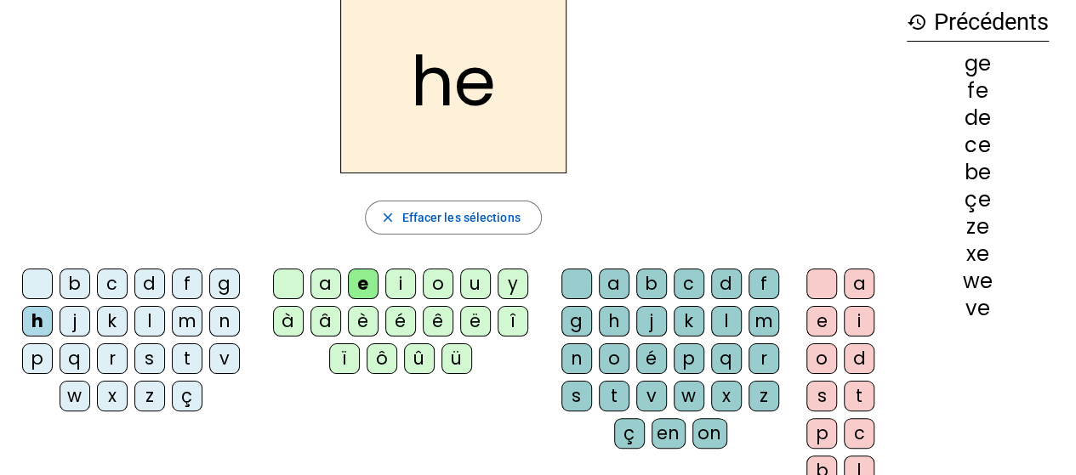
click at [65, 316] on div "j" at bounding box center [75, 321] width 31 height 31
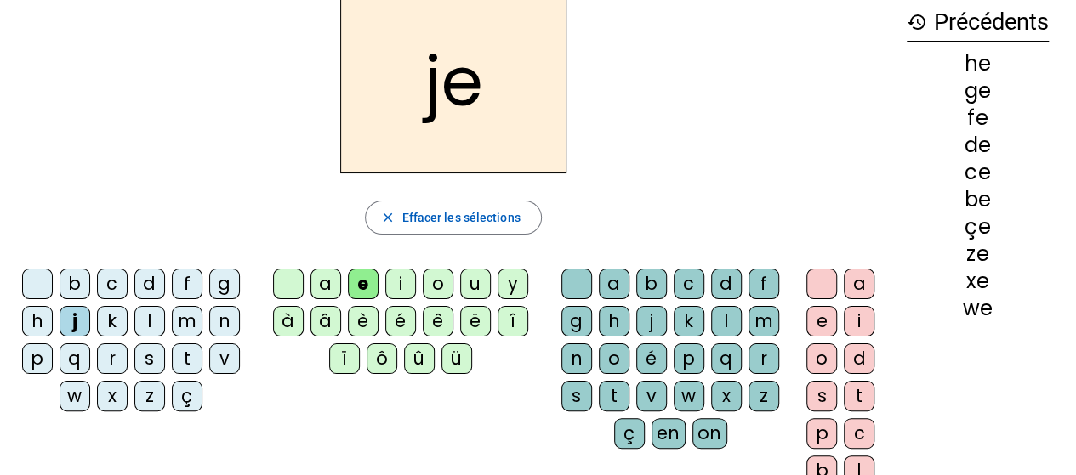
click at [102, 326] on div "k" at bounding box center [112, 321] width 31 height 31
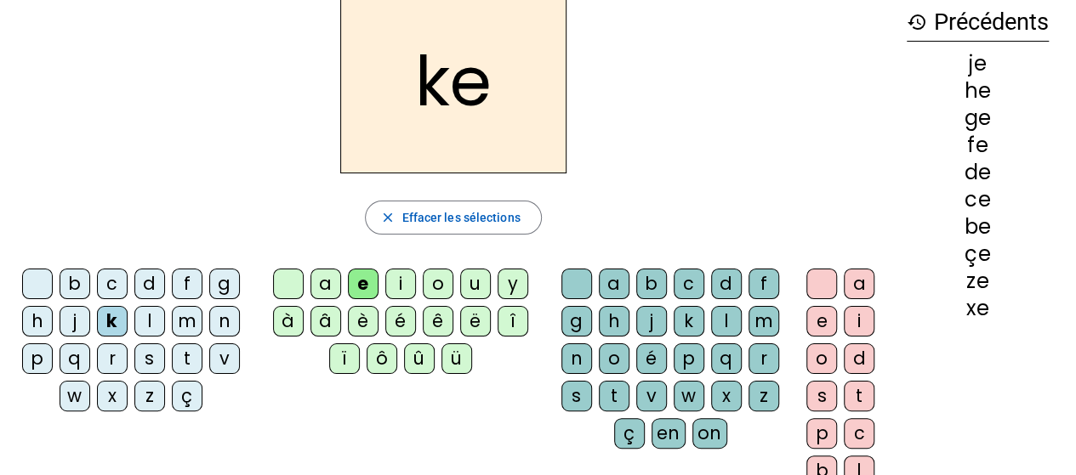
click at [150, 327] on div "l" at bounding box center [149, 321] width 31 height 31
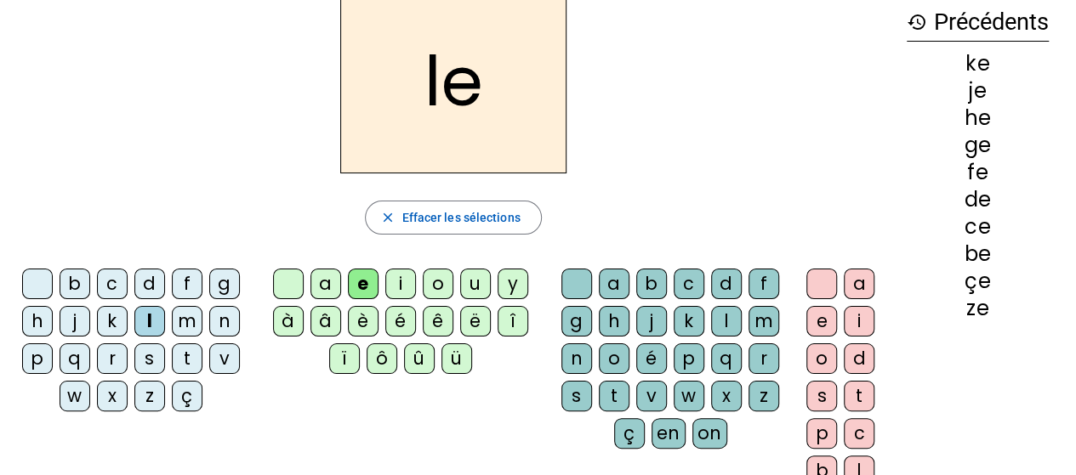
click at [189, 325] on div "m" at bounding box center [187, 321] width 31 height 31
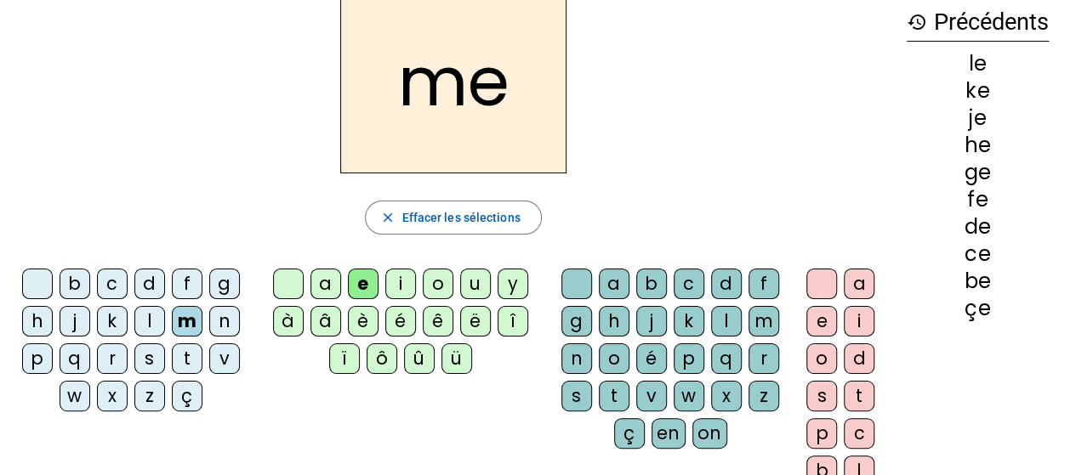
click at [218, 324] on div "n" at bounding box center [224, 321] width 31 height 31
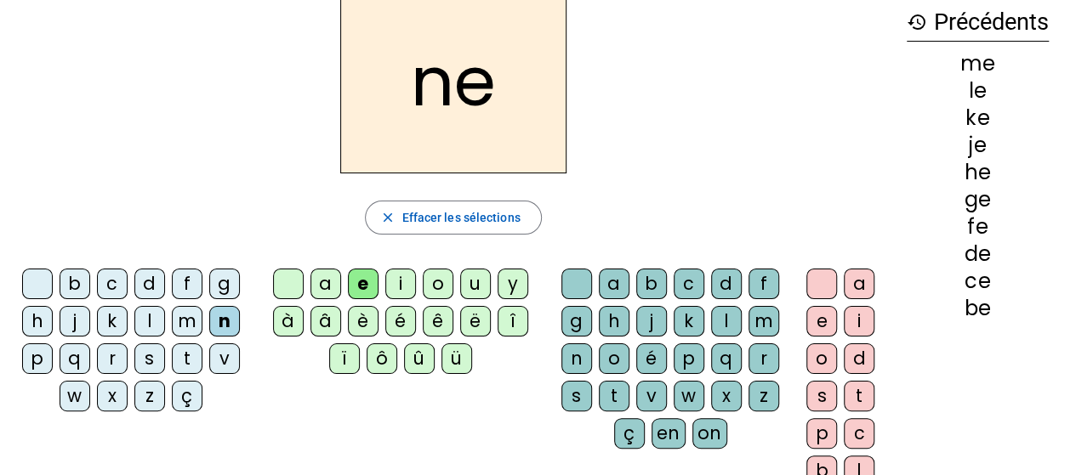
click at [38, 370] on div "p" at bounding box center [37, 359] width 31 height 31
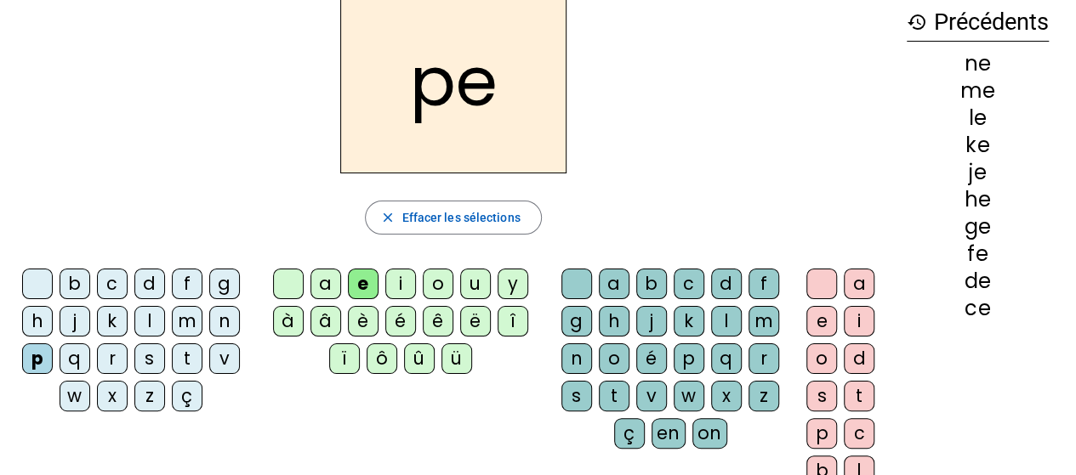
click at [56, 365] on letter-bubble "p" at bounding box center [40, 362] width 37 height 37
click at [69, 360] on div "q" at bounding box center [75, 359] width 31 height 31
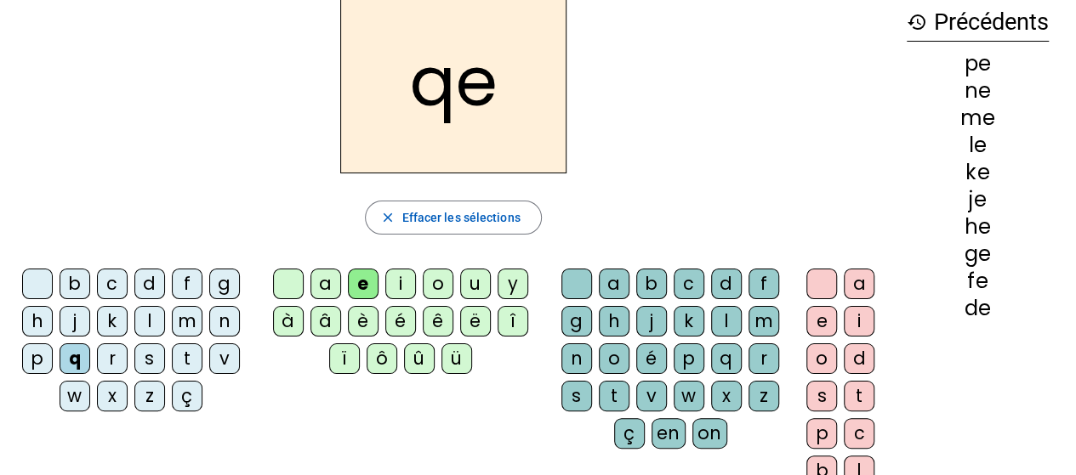
click at [111, 359] on div "r" at bounding box center [112, 359] width 31 height 31
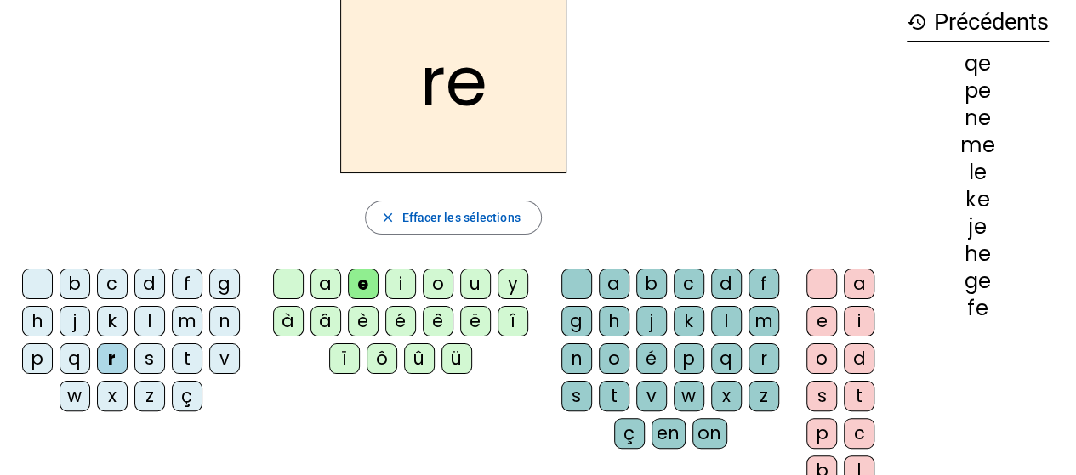
click at [147, 361] on div "s" at bounding box center [149, 359] width 31 height 31
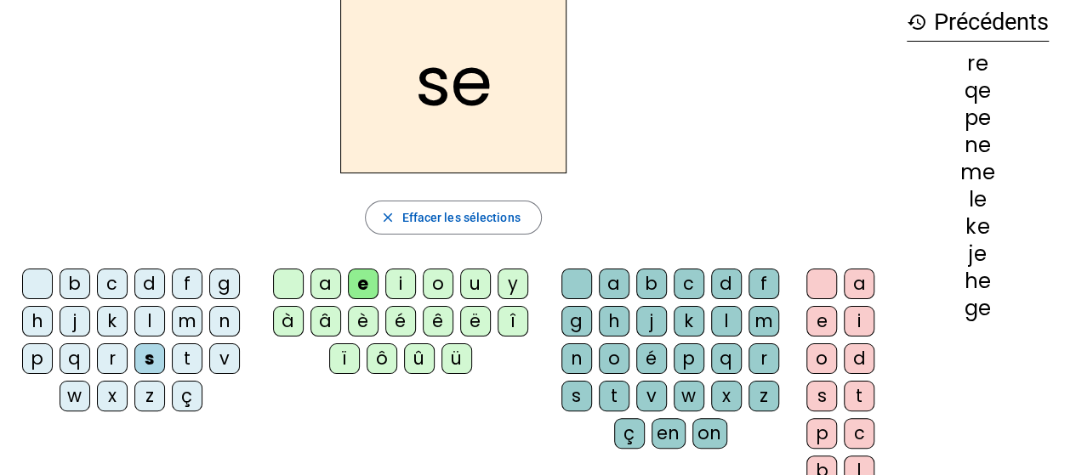
click at [180, 361] on div "t" at bounding box center [187, 359] width 31 height 31
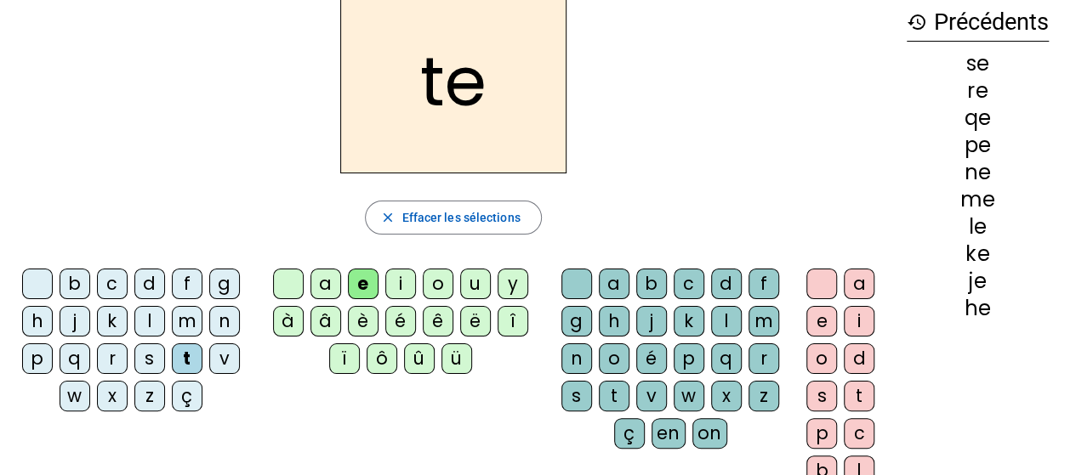
click at [225, 363] on div "v" at bounding box center [224, 359] width 31 height 31
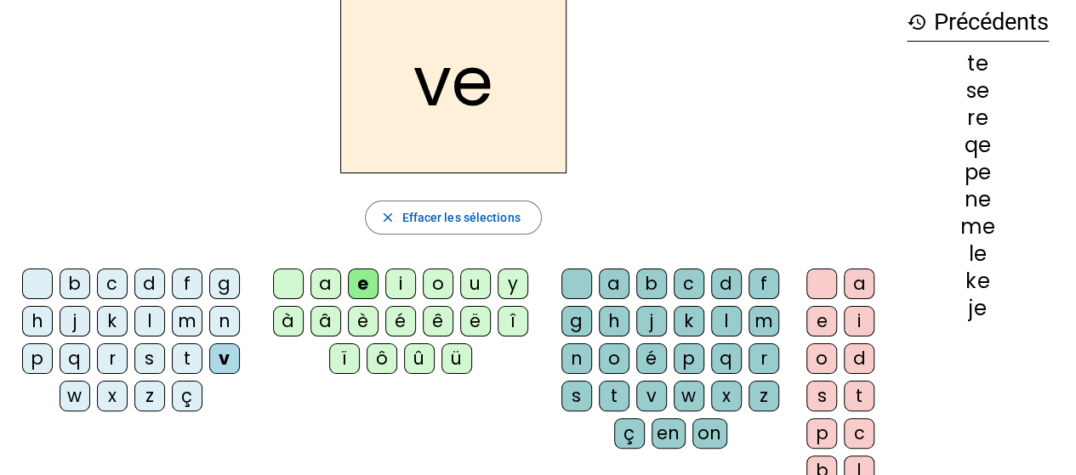
click at [65, 404] on div "w" at bounding box center [75, 396] width 31 height 31
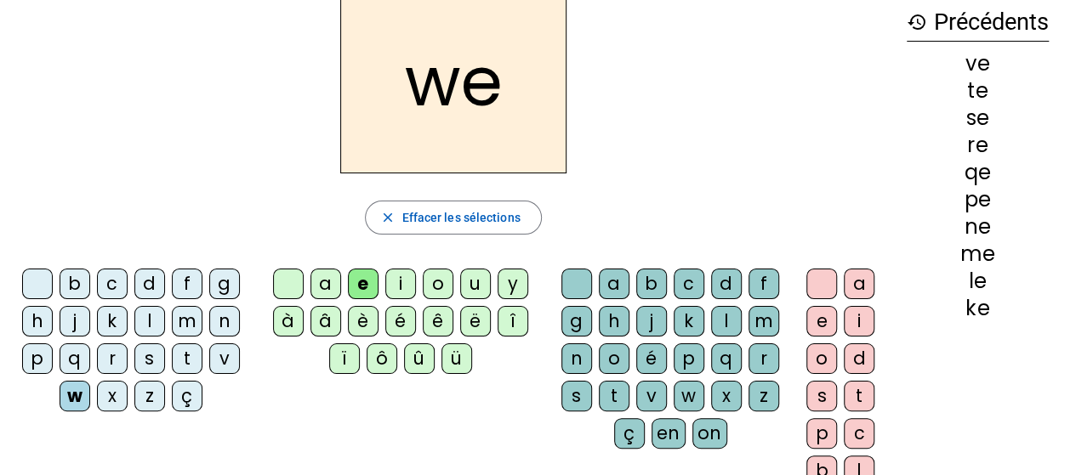
click at [105, 404] on div "x" at bounding box center [112, 396] width 31 height 31
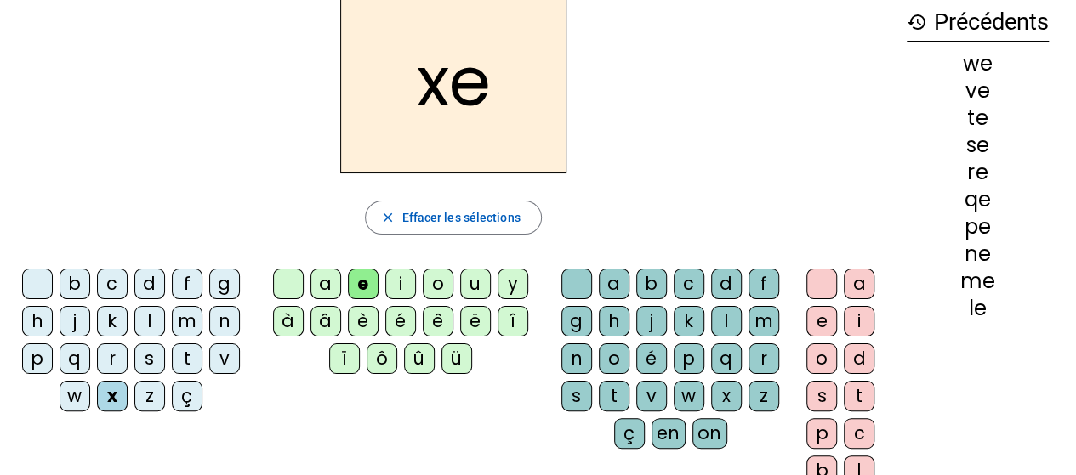
click at [144, 395] on div "z" at bounding box center [149, 396] width 31 height 31
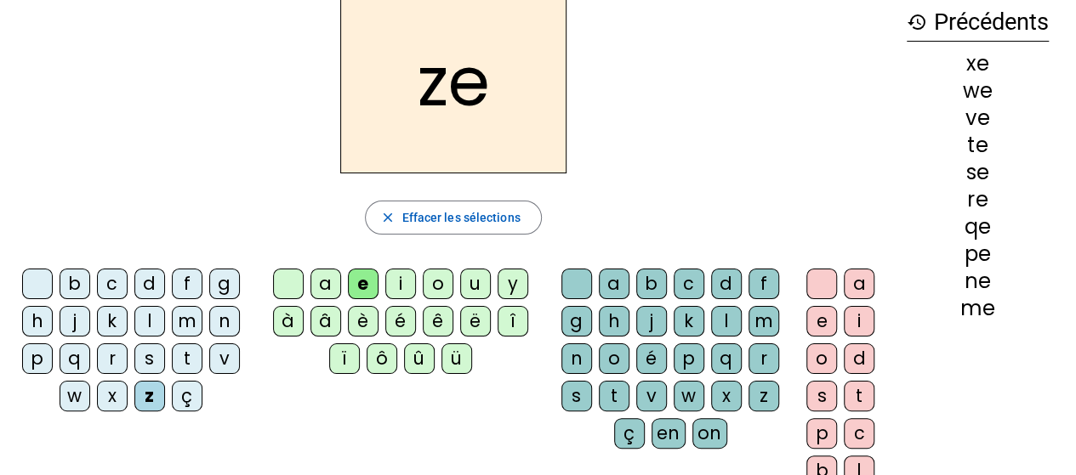
click at [188, 394] on div "ç" at bounding box center [187, 396] width 31 height 31
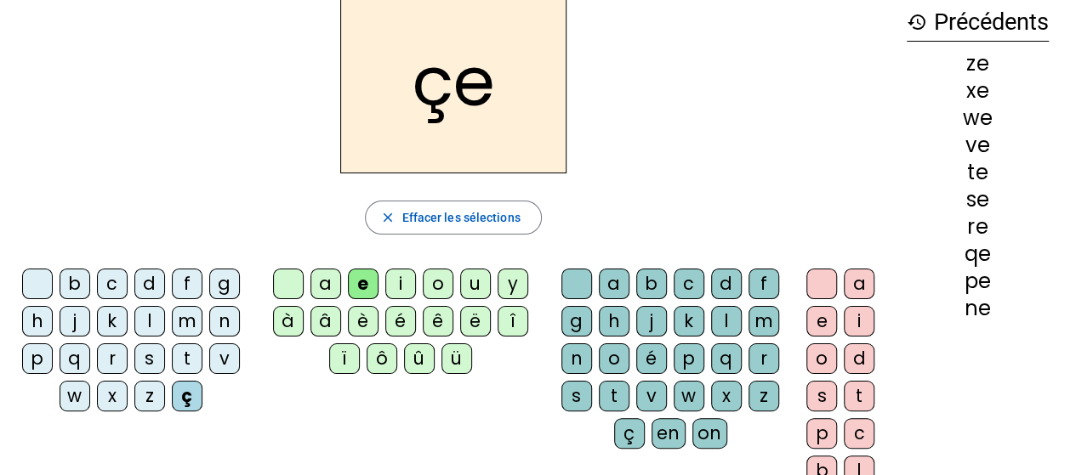
click at [100, 317] on div "k" at bounding box center [112, 321] width 31 height 31
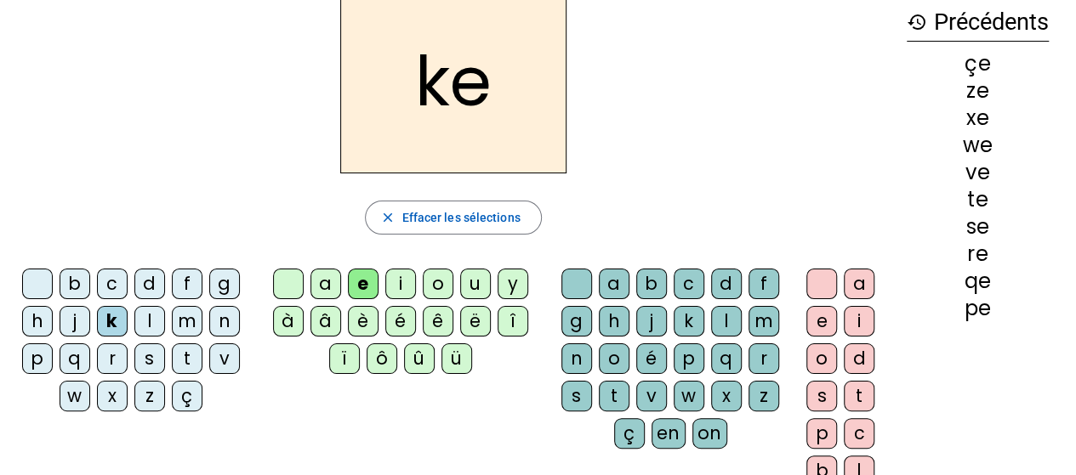
click at [216, 367] on div "v" at bounding box center [224, 359] width 31 height 31
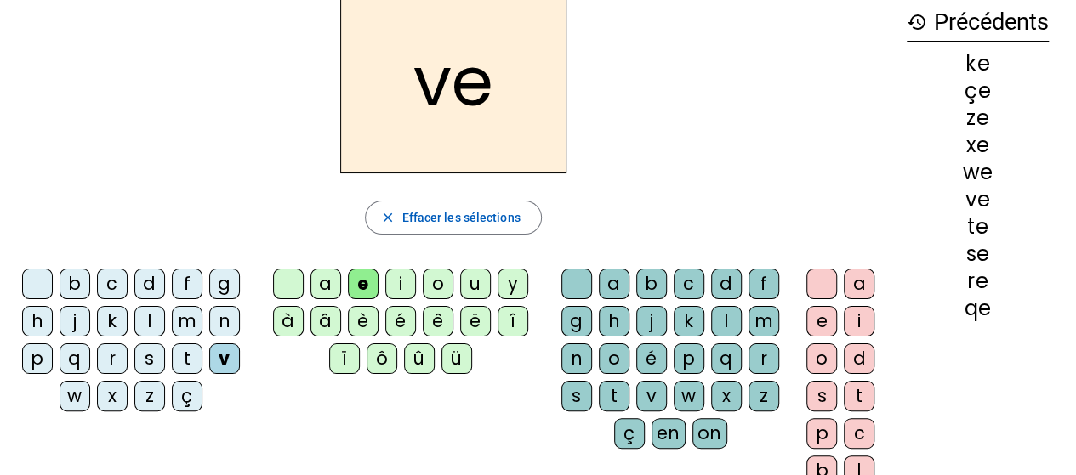
click at [135, 285] on div "d" at bounding box center [149, 284] width 31 height 31
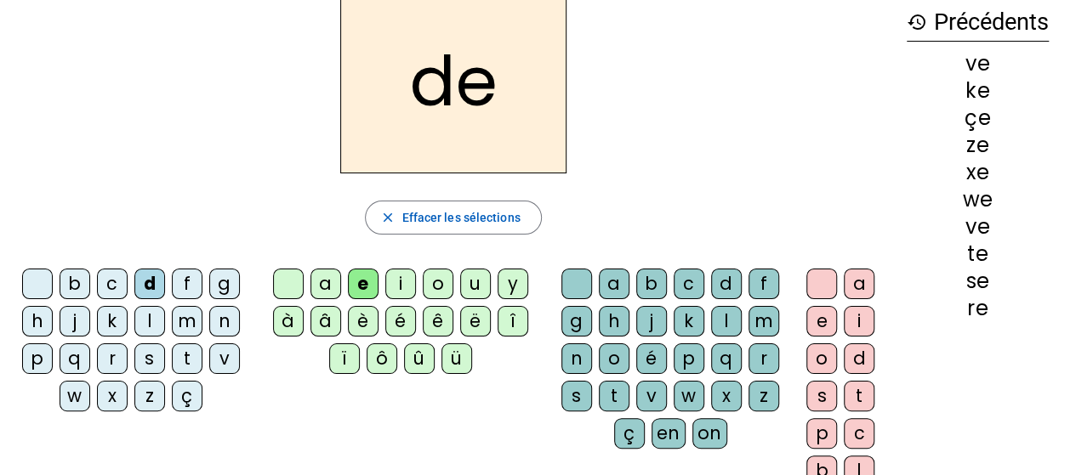
click at [109, 360] on div "r" at bounding box center [112, 359] width 31 height 31
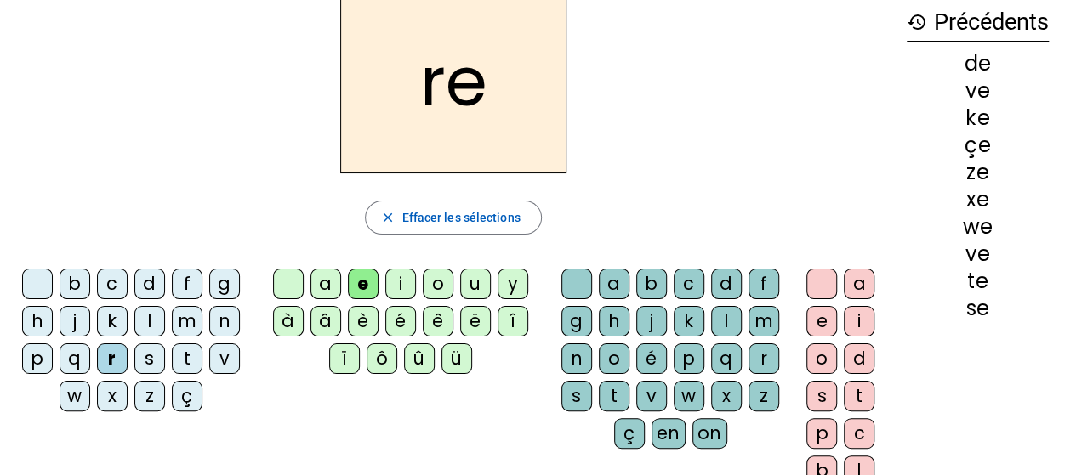
click at [31, 317] on div "h" at bounding box center [37, 321] width 31 height 31
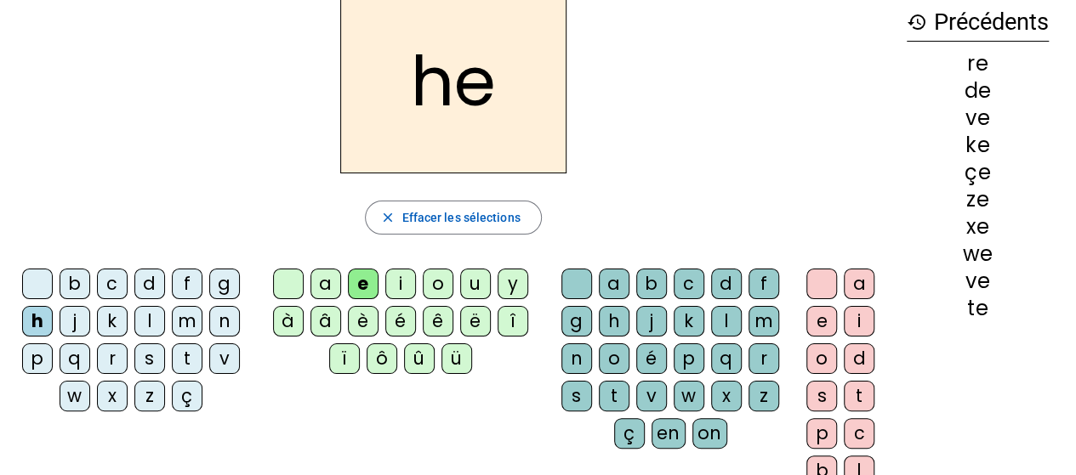
click at [224, 286] on div "g" at bounding box center [224, 284] width 31 height 31
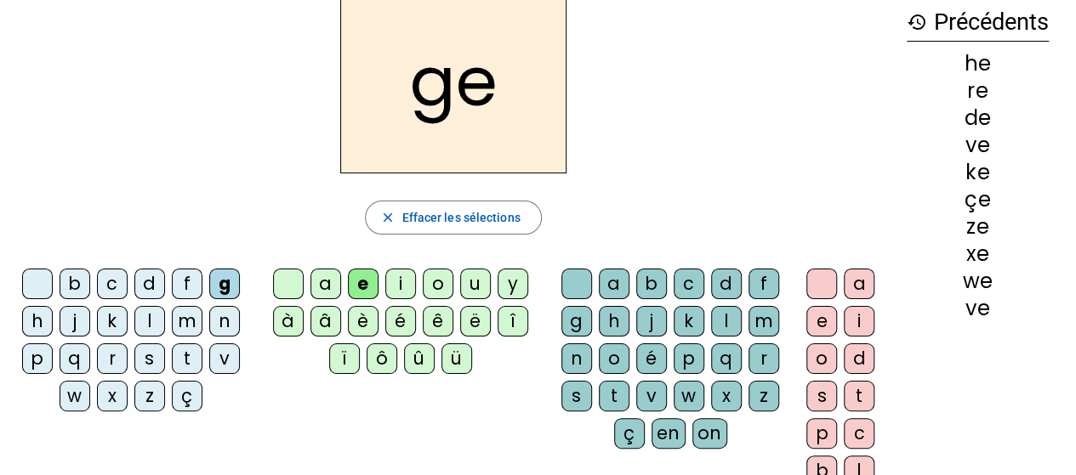
click at [78, 361] on div "q" at bounding box center [75, 359] width 31 height 31
click at [233, 276] on div "g" at bounding box center [224, 284] width 31 height 31
click at [80, 351] on div "q" at bounding box center [75, 359] width 31 height 31
click at [191, 321] on div "m" at bounding box center [187, 321] width 31 height 31
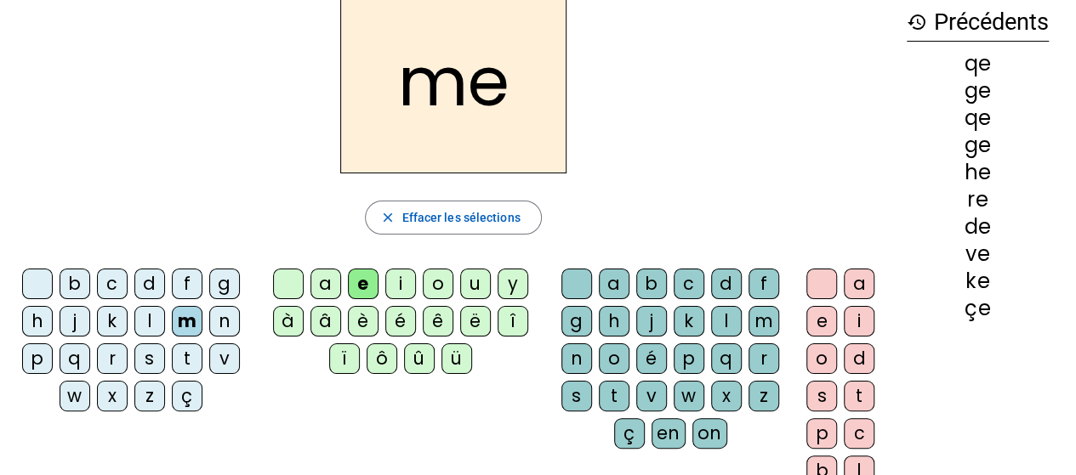
drag, startPoint x: 114, startPoint y: 280, endPoint x: 174, endPoint y: 312, distance: 68.5
click at [115, 280] on div "c" at bounding box center [112, 284] width 31 height 31
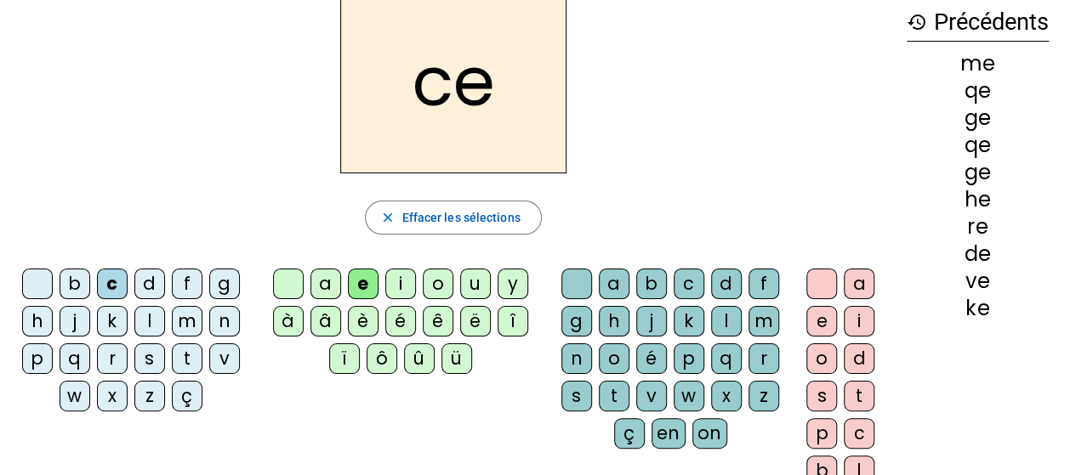
click at [151, 354] on div "s" at bounding box center [149, 359] width 31 height 31
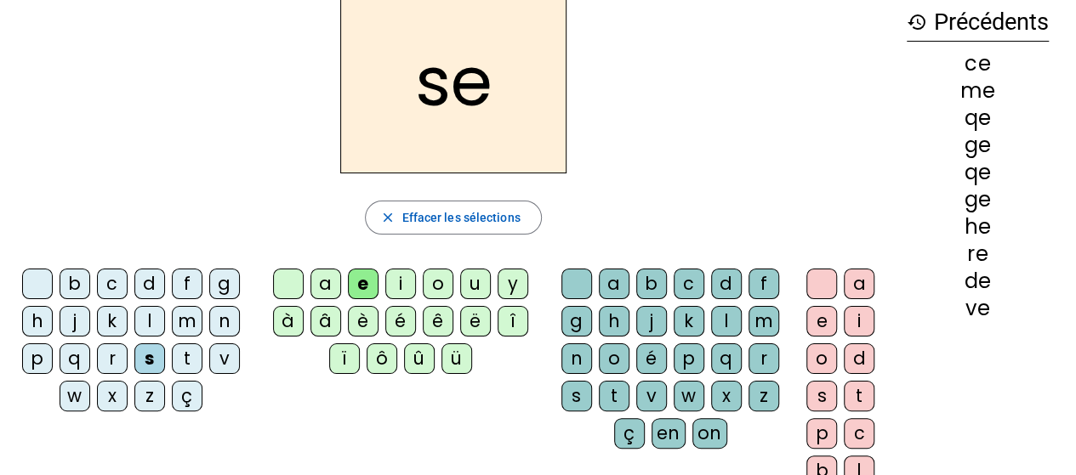
click at [177, 355] on div "t" at bounding box center [187, 359] width 31 height 31
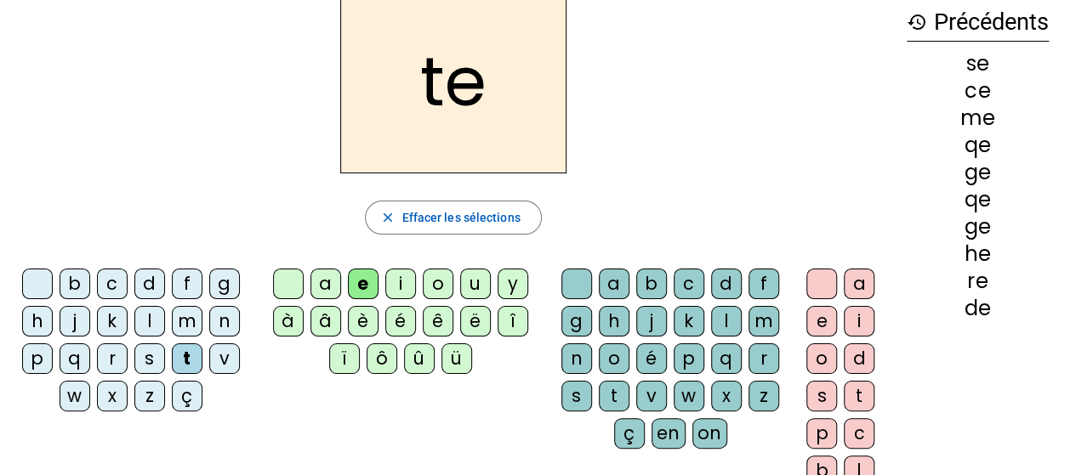
click at [43, 318] on div "h" at bounding box center [37, 321] width 31 height 31
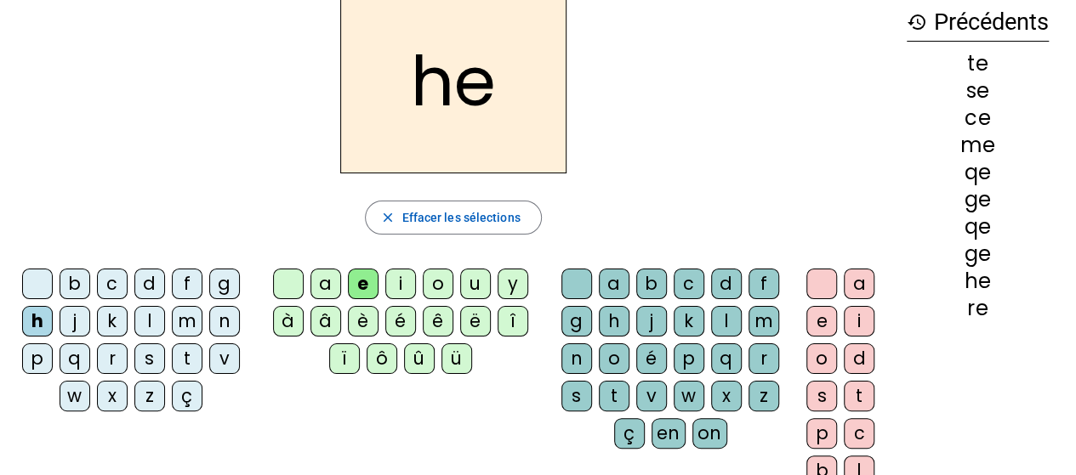
click at [36, 361] on div "p" at bounding box center [37, 359] width 31 height 31
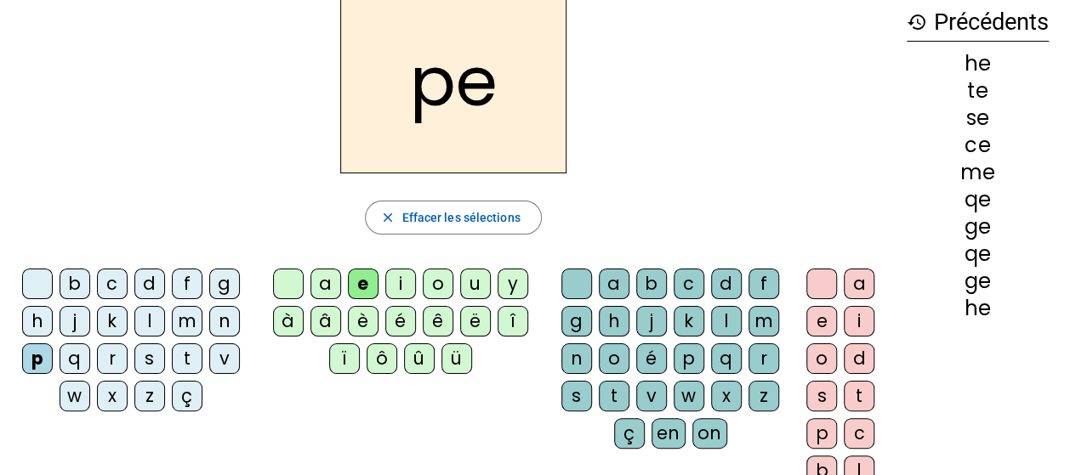
click at [228, 320] on div "n" at bounding box center [224, 321] width 31 height 31
click at [95, 287] on letter-bubble "b" at bounding box center [78, 287] width 37 height 37
click at [101, 287] on div "c" at bounding box center [112, 284] width 31 height 31
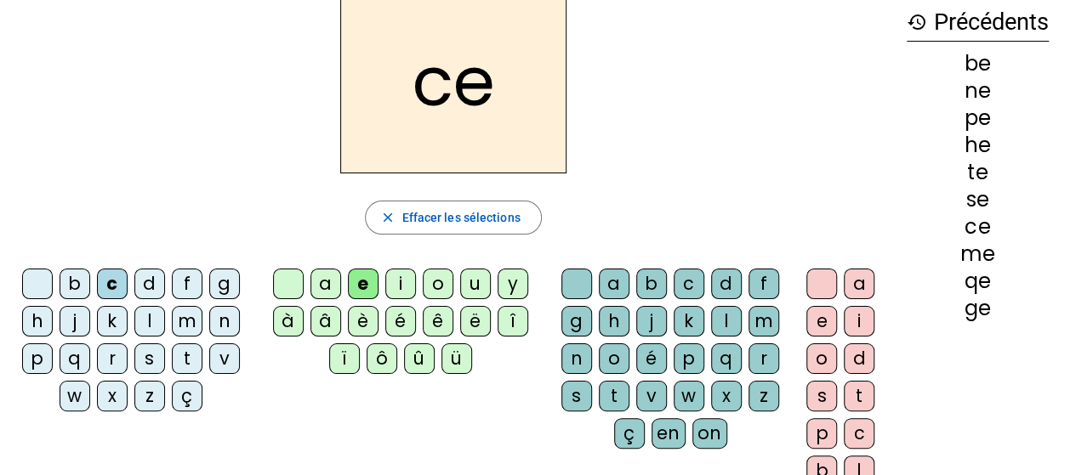
click at [77, 286] on div "b" at bounding box center [75, 284] width 31 height 31
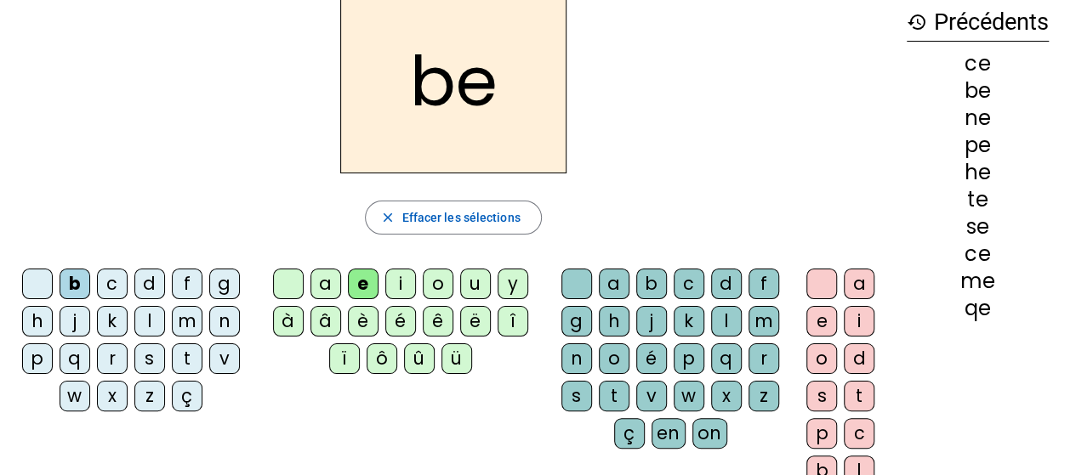
click at [235, 325] on div "n" at bounding box center [224, 321] width 31 height 31
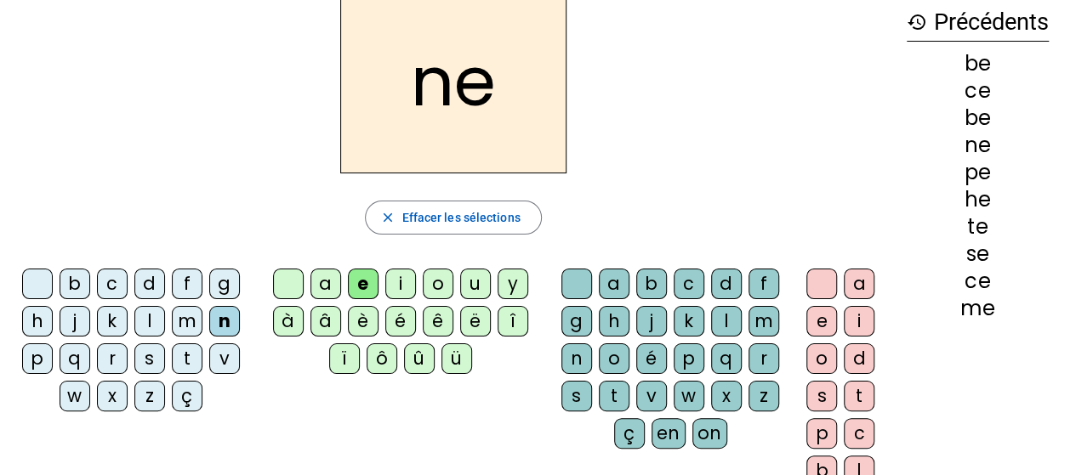
click at [117, 361] on div "r" at bounding box center [112, 359] width 31 height 31
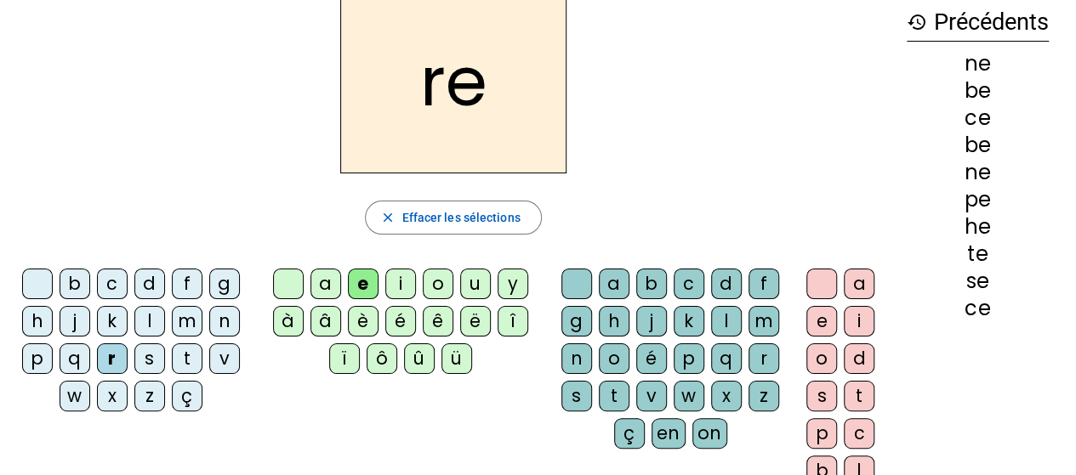
click at [222, 354] on div "v" at bounding box center [224, 359] width 31 height 31
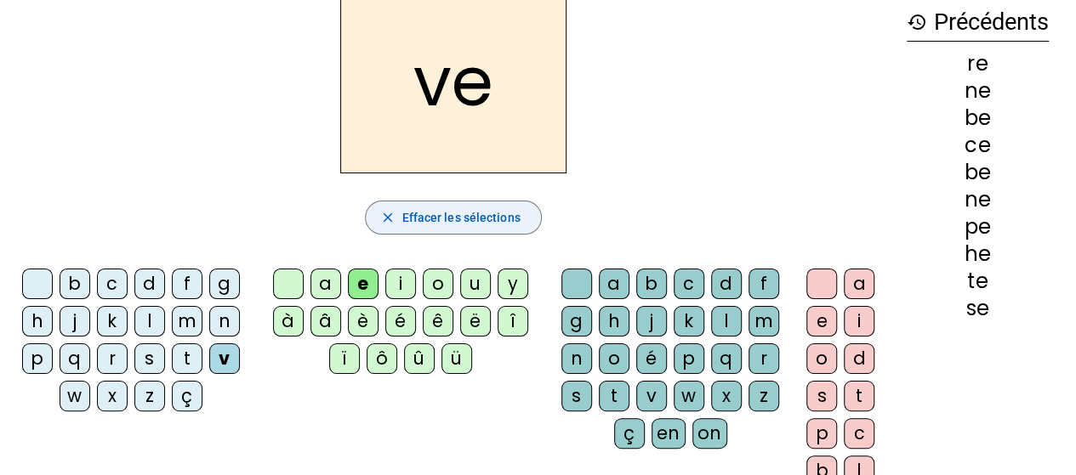
click at [403, 220] on span "Effacer les sélections" at bounding box center [460, 218] width 118 height 20
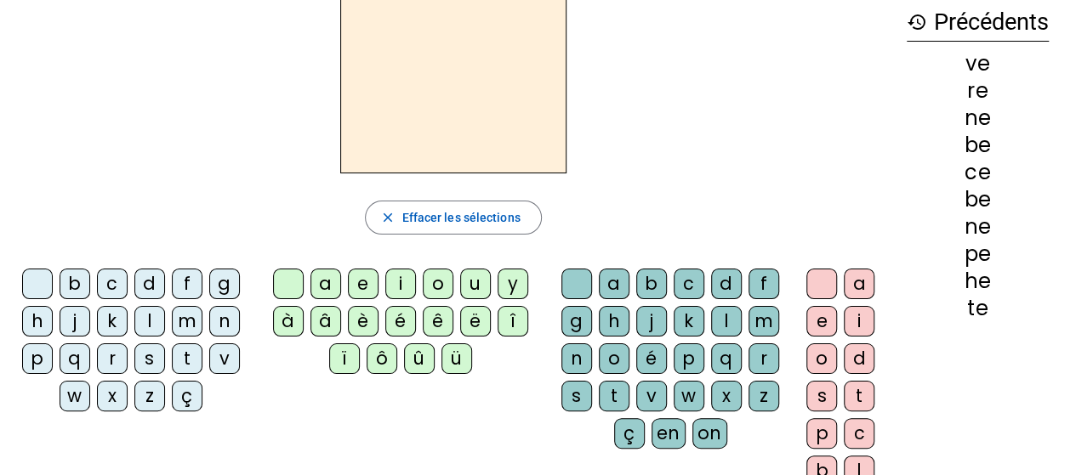
click at [398, 276] on div "i" at bounding box center [400, 284] width 31 height 31
click at [80, 285] on div "b" at bounding box center [75, 284] width 31 height 31
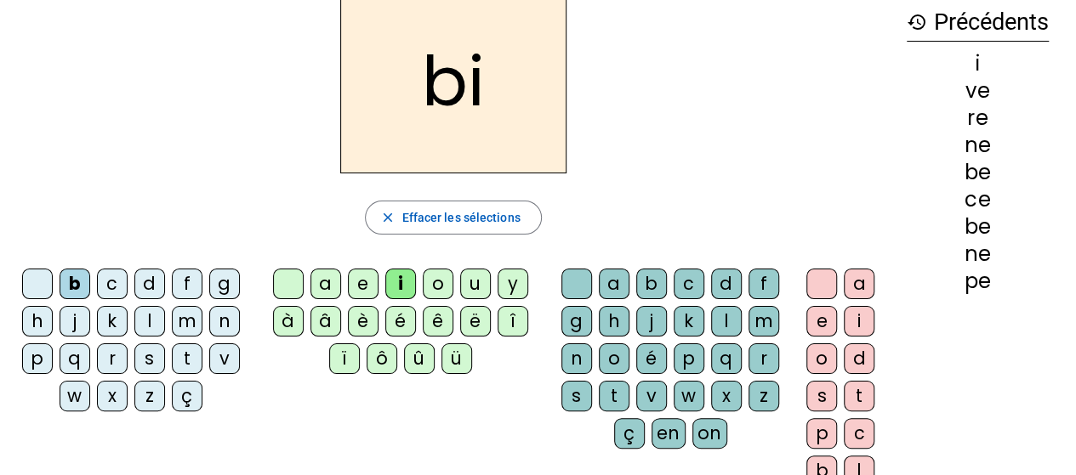
click at [117, 282] on div "c" at bounding box center [112, 284] width 31 height 31
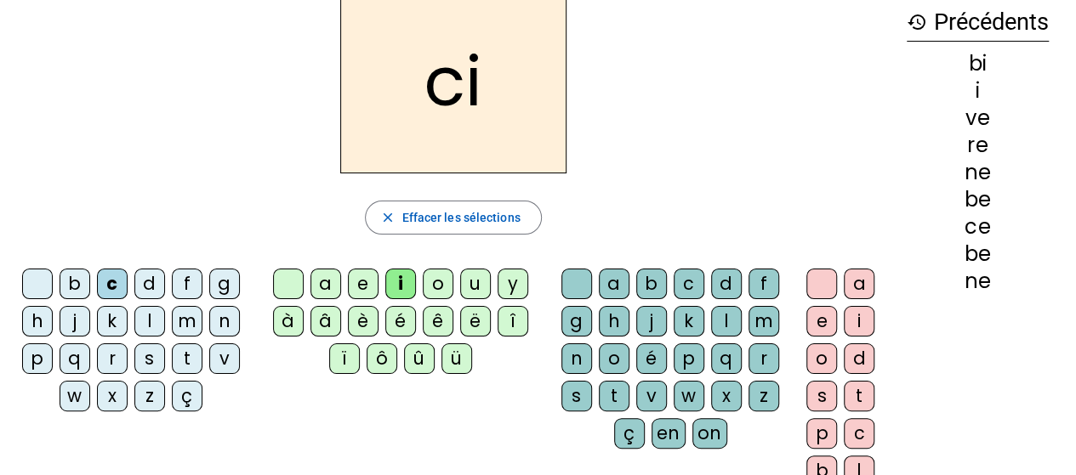
click at [150, 289] on div "d" at bounding box center [149, 284] width 31 height 31
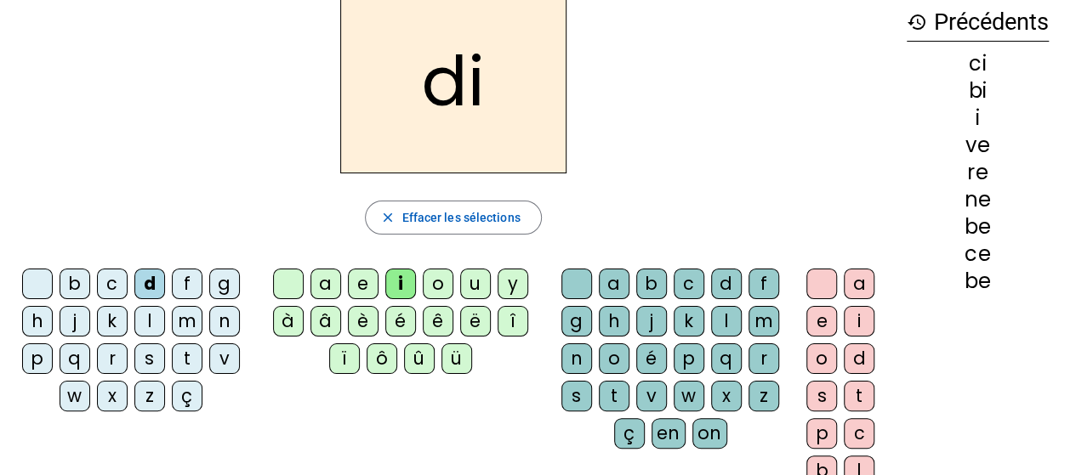
click at [191, 297] on div "f" at bounding box center [187, 284] width 31 height 31
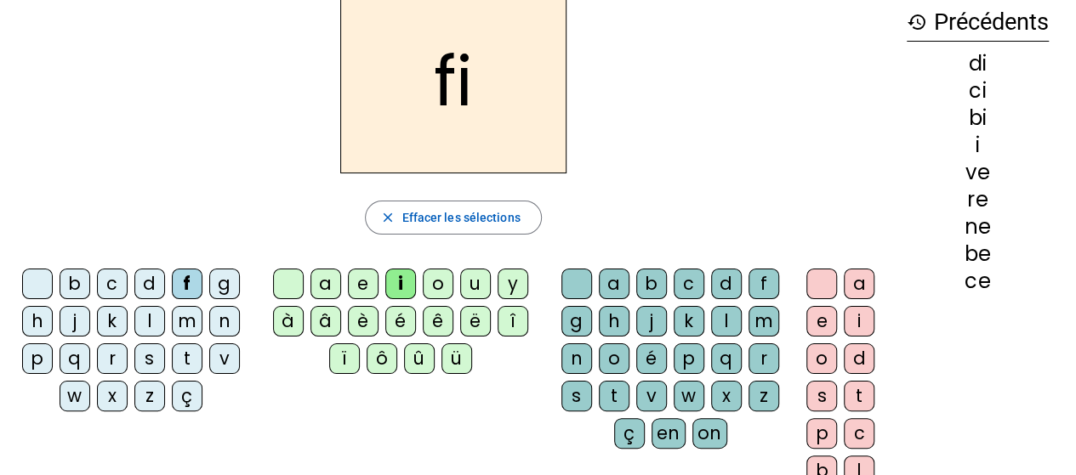
click at [220, 287] on div "g" at bounding box center [224, 284] width 31 height 31
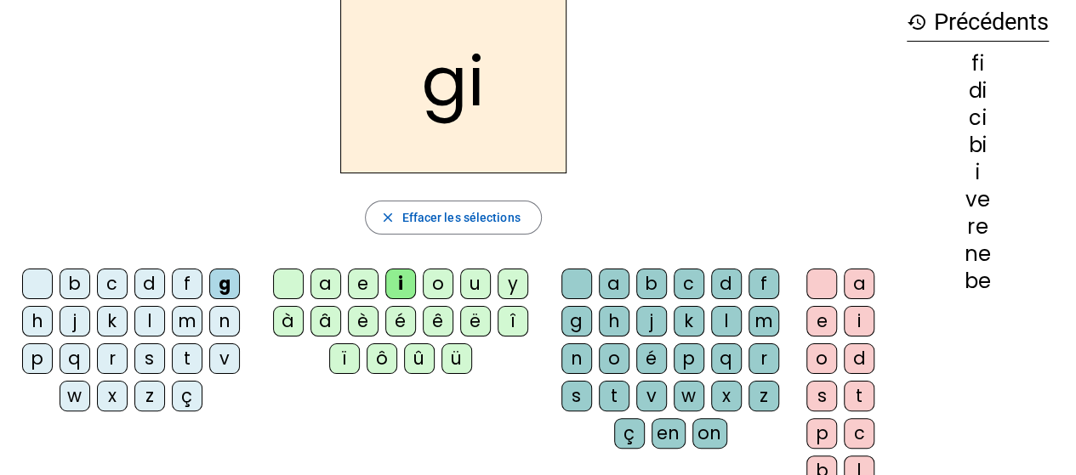
drag, startPoint x: 43, startPoint y: 322, endPoint x: 63, endPoint y: 322, distance: 20.4
click at [42, 322] on div "h" at bounding box center [37, 321] width 31 height 31
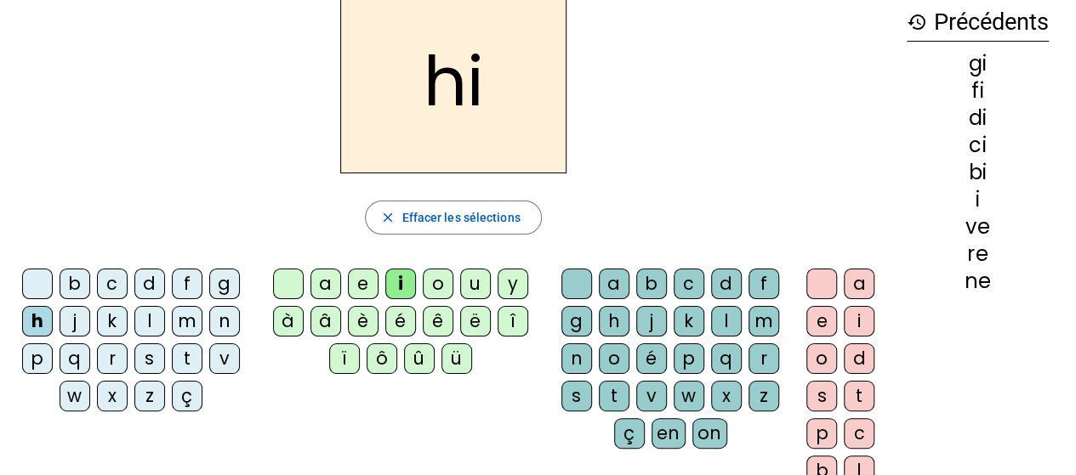
drag, startPoint x: 61, startPoint y: 322, endPoint x: 70, endPoint y: 327, distance: 9.9
click at [62, 324] on div "j" at bounding box center [75, 321] width 31 height 31
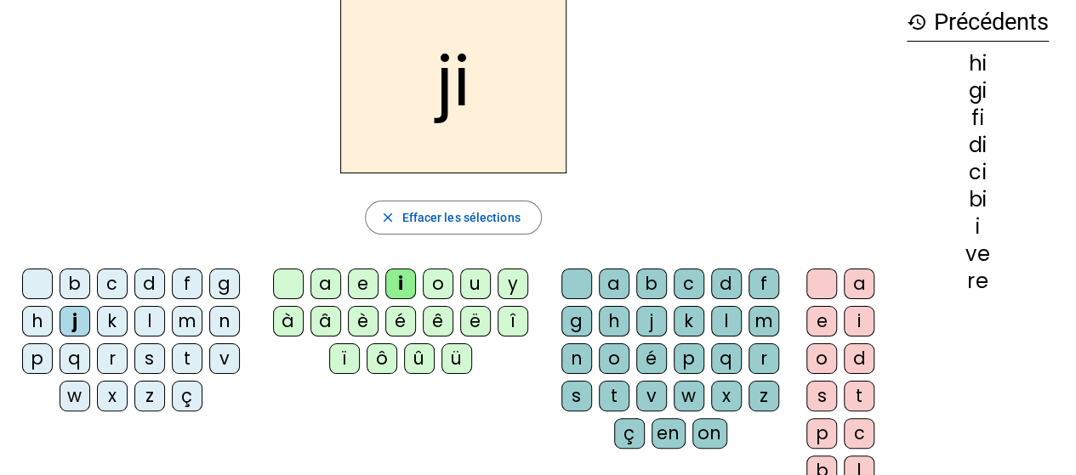
click at [103, 323] on div "k" at bounding box center [112, 321] width 31 height 31
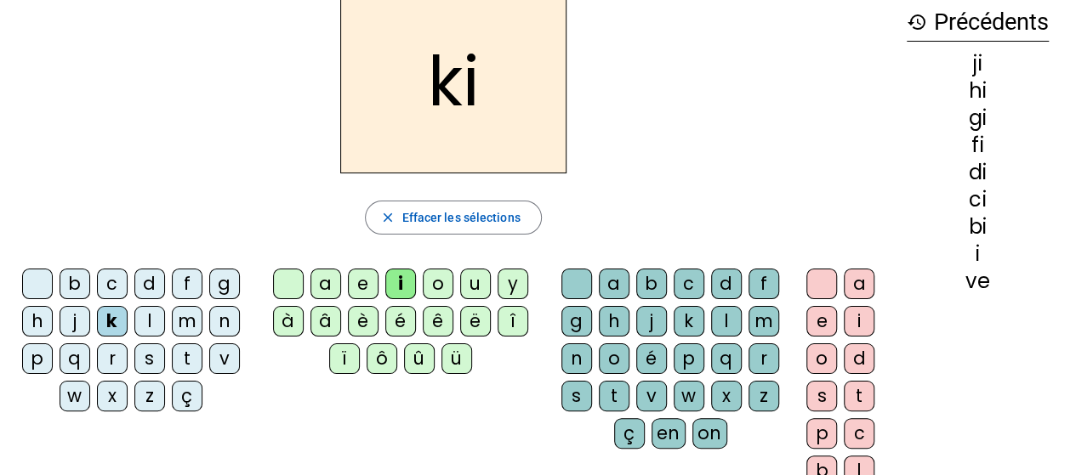
click at [152, 326] on div "l" at bounding box center [149, 321] width 31 height 31
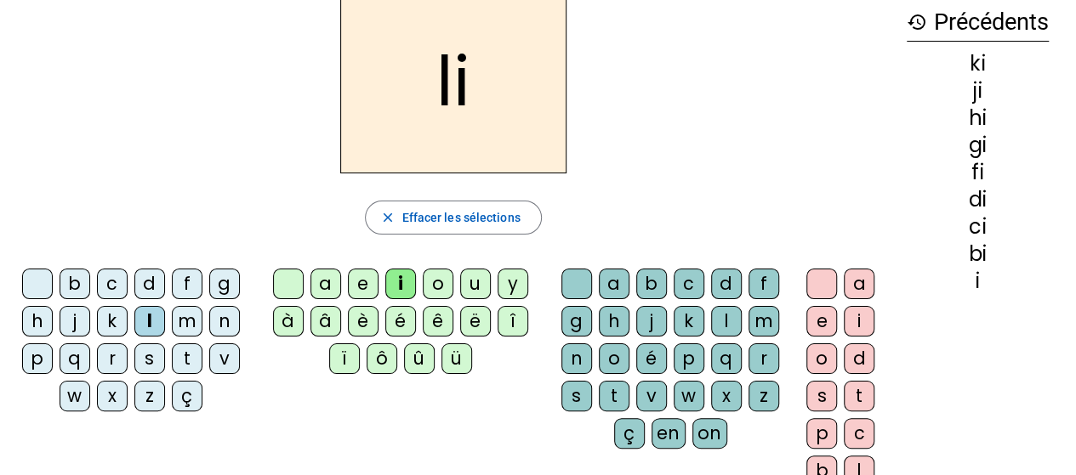
click at [180, 321] on div "m" at bounding box center [187, 321] width 31 height 31
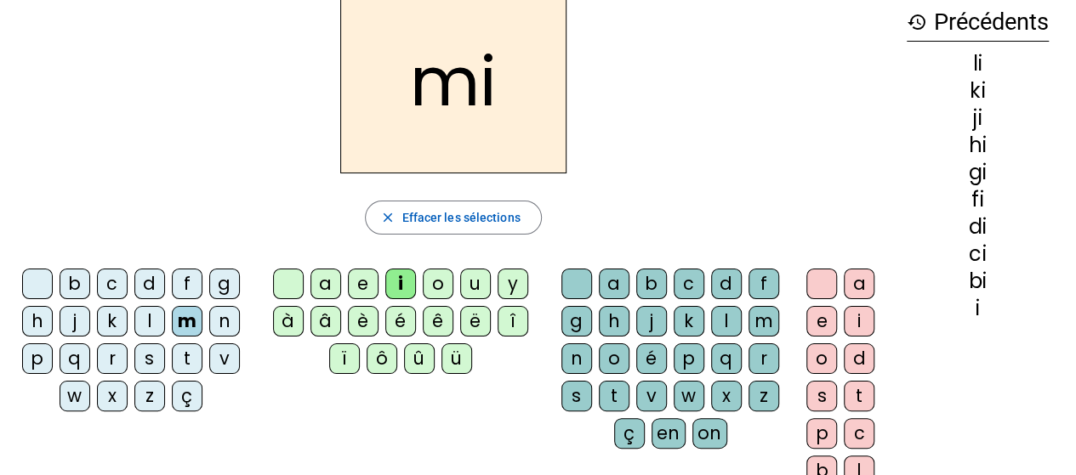
click at [230, 326] on div "n" at bounding box center [224, 321] width 31 height 31
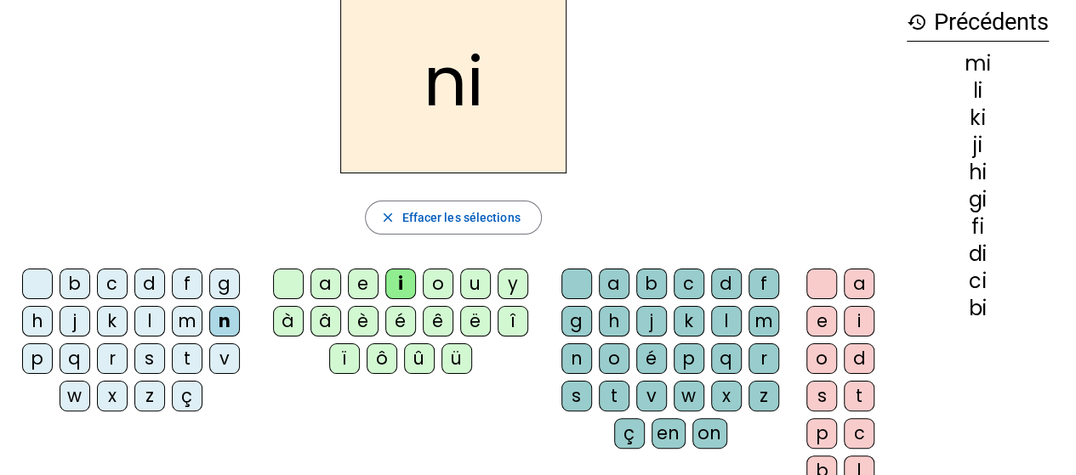
click at [39, 360] on div "p" at bounding box center [37, 359] width 31 height 31
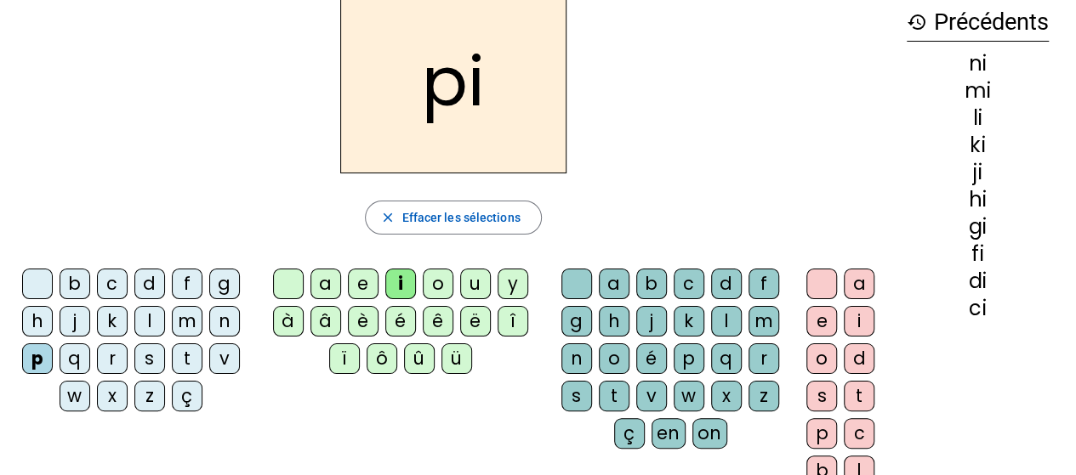
click at [68, 360] on div "q" at bounding box center [75, 359] width 31 height 31
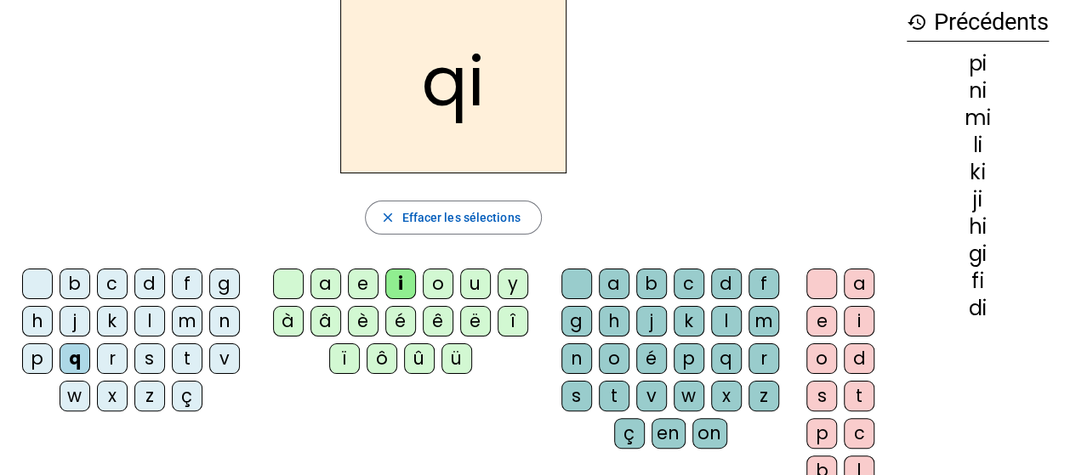
click at [109, 361] on div "r" at bounding box center [112, 359] width 31 height 31
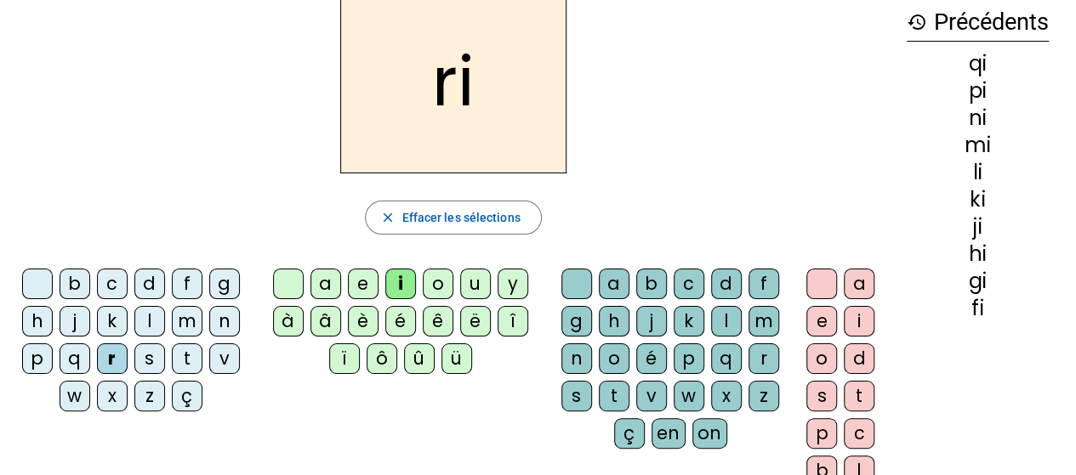
click at [142, 363] on div "s" at bounding box center [149, 359] width 31 height 31
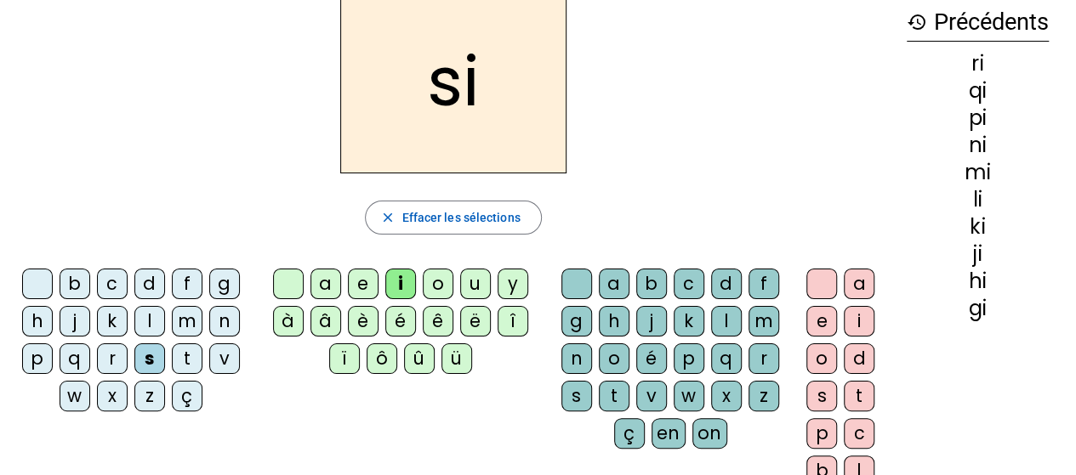
click at [177, 363] on div "t" at bounding box center [187, 359] width 31 height 31
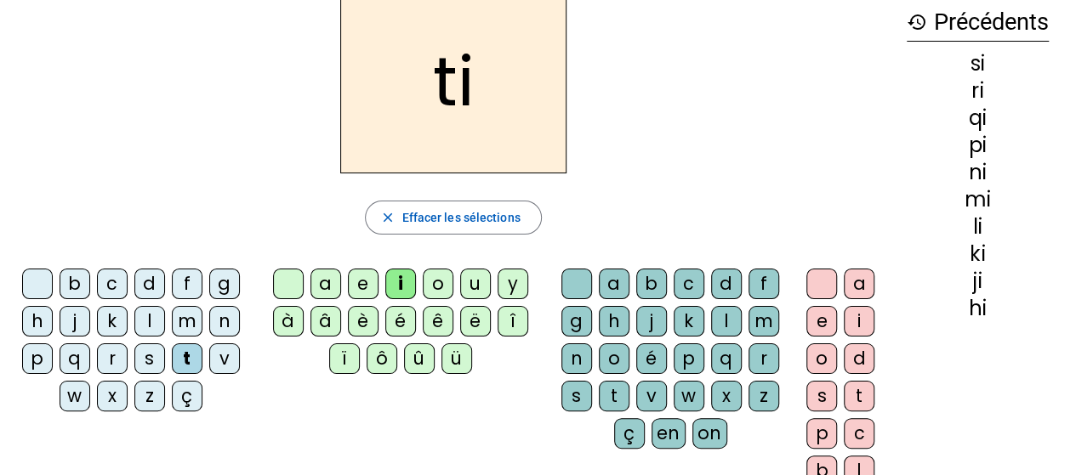
click at [219, 368] on div "v" at bounding box center [224, 359] width 31 height 31
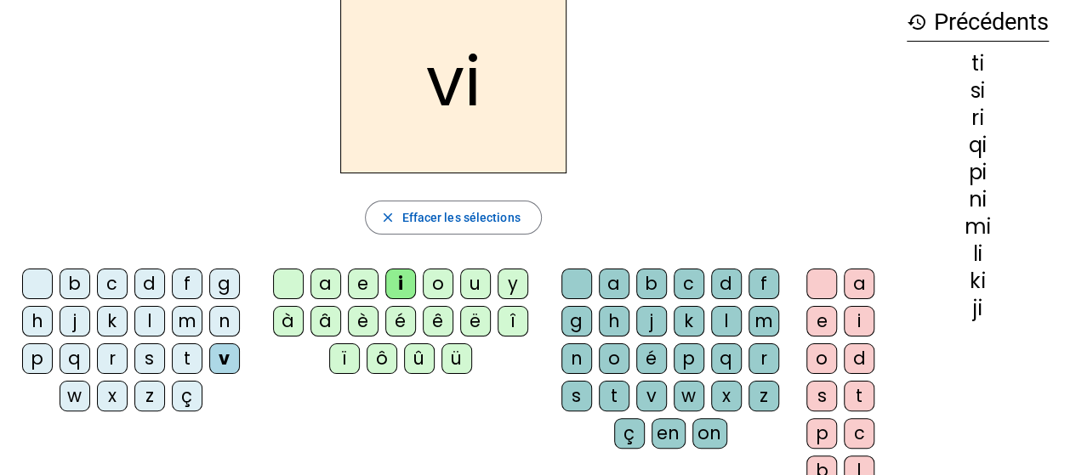
click at [74, 399] on div "w" at bounding box center [75, 396] width 31 height 31
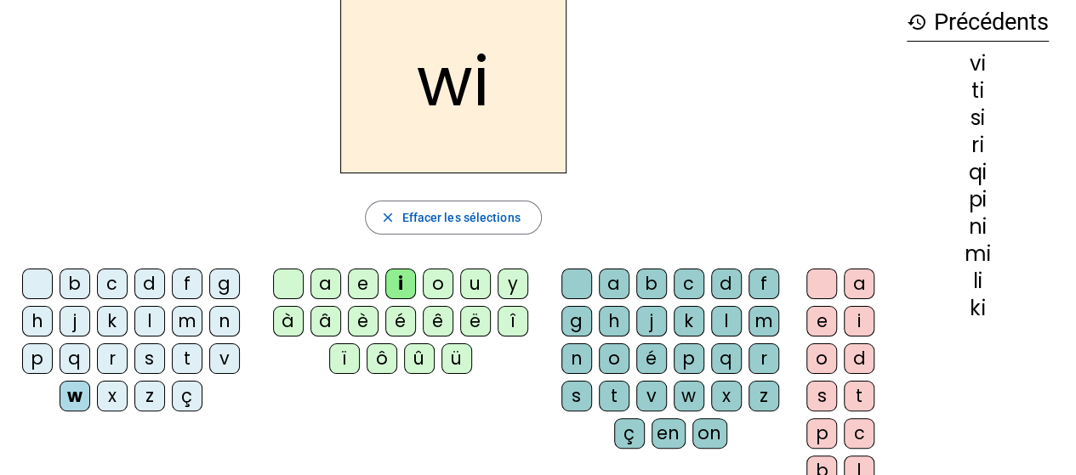
click at [107, 400] on div "x" at bounding box center [112, 396] width 31 height 31
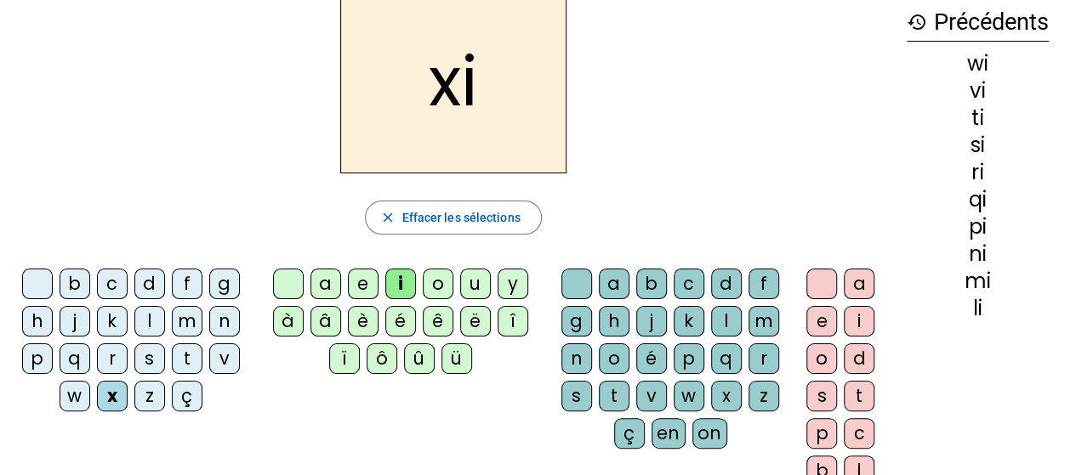
click at [138, 399] on div "z" at bounding box center [149, 396] width 31 height 31
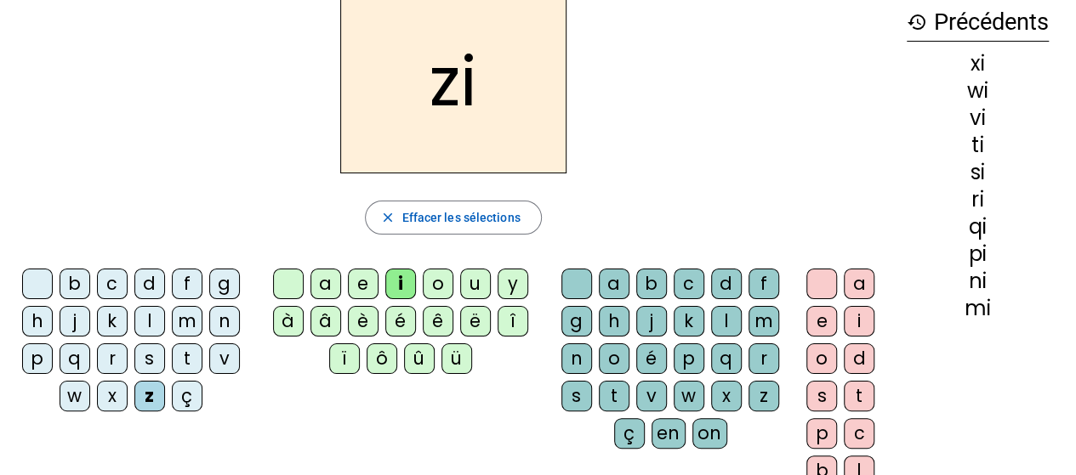
click at [174, 399] on div "ç" at bounding box center [187, 396] width 31 height 31
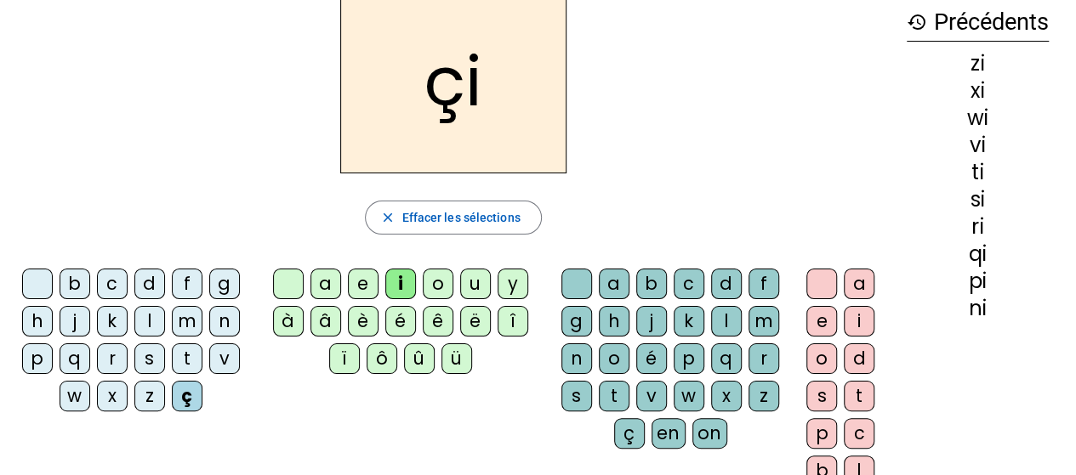
click at [353, 293] on div "e" at bounding box center [363, 284] width 31 height 31
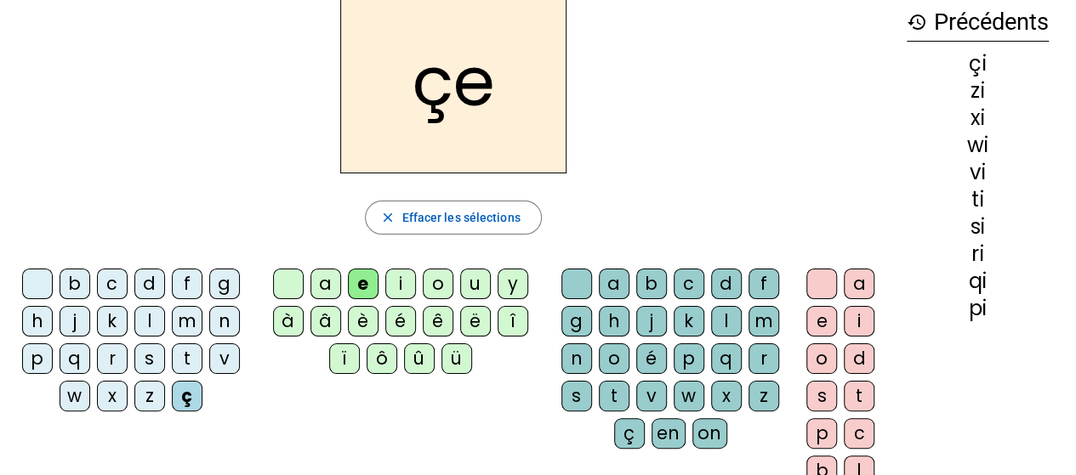
click at [111, 327] on div "k" at bounding box center [112, 321] width 31 height 31
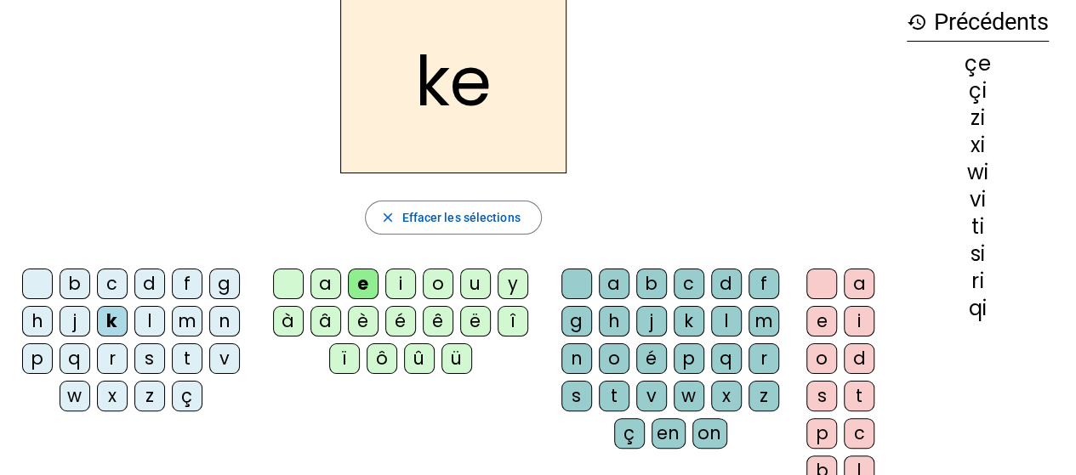
click at [104, 361] on div "r" at bounding box center [112, 359] width 31 height 31
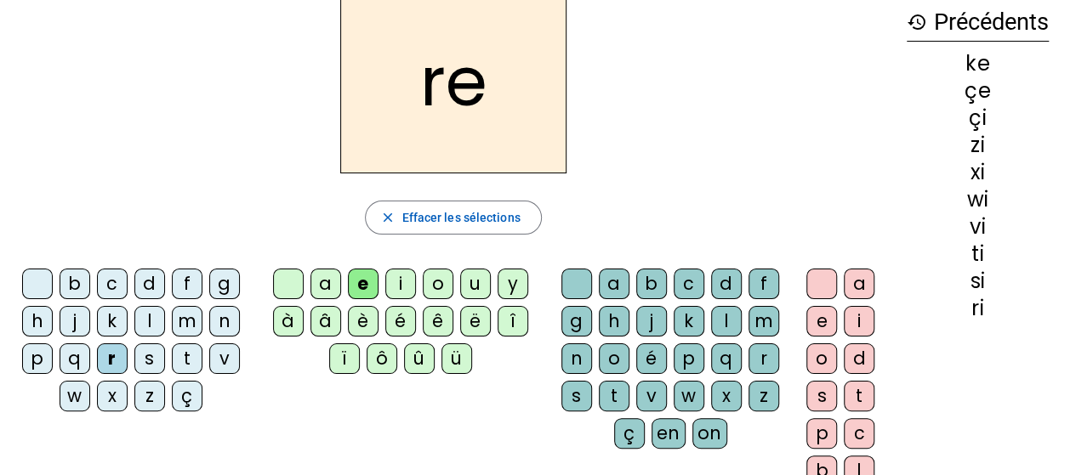
click at [44, 329] on div "h" at bounding box center [37, 321] width 31 height 31
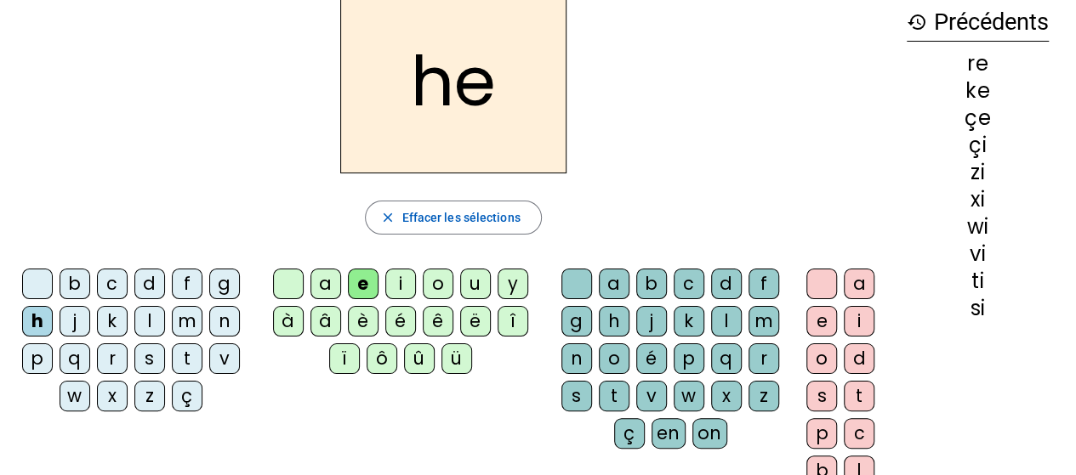
click at [223, 281] on div "g" at bounding box center [224, 284] width 31 height 31
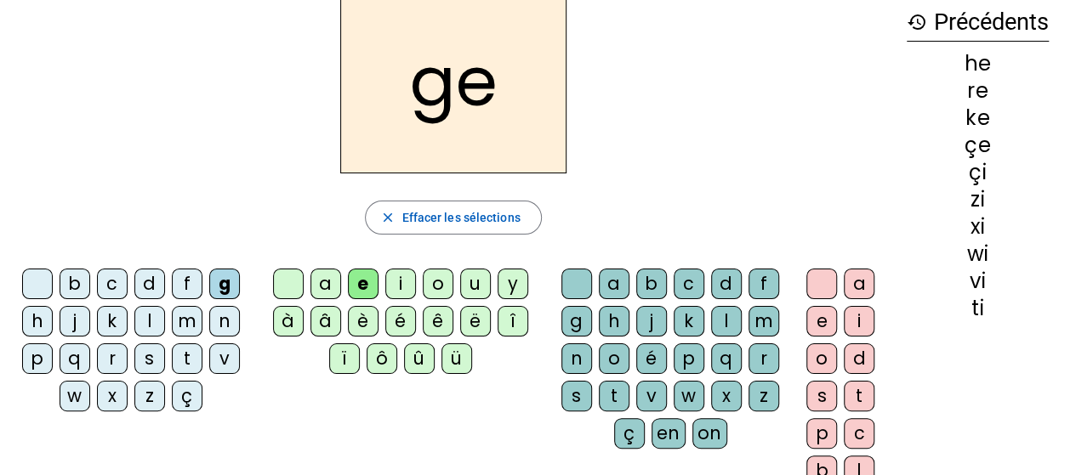
click at [274, 224] on div "close Effacer les sélections" at bounding box center [453, 218] width 879 height 34
click at [393, 213] on mat-icon "close" at bounding box center [386, 217] width 15 height 15
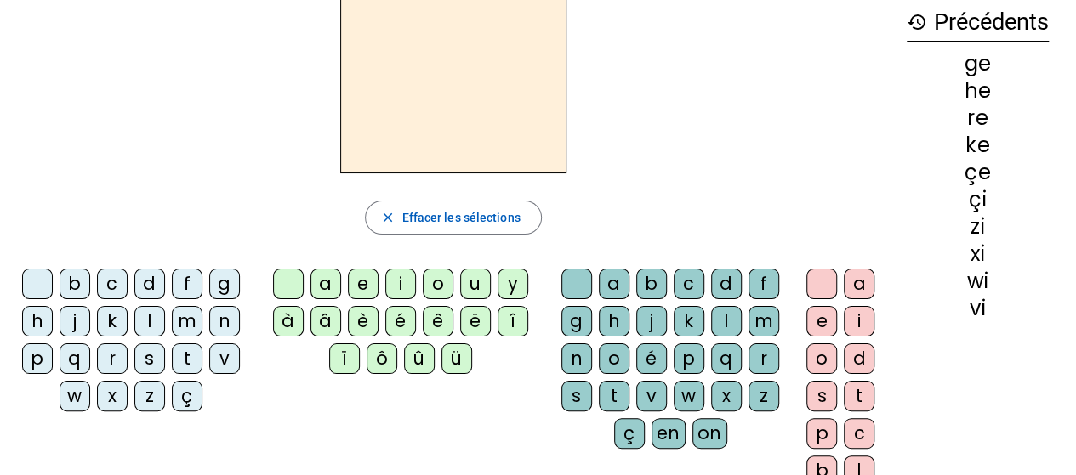
click at [44, 317] on div "h" at bounding box center [37, 321] width 31 height 31
click at [324, 271] on div "a" at bounding box center [325, 284] width 31 height 31
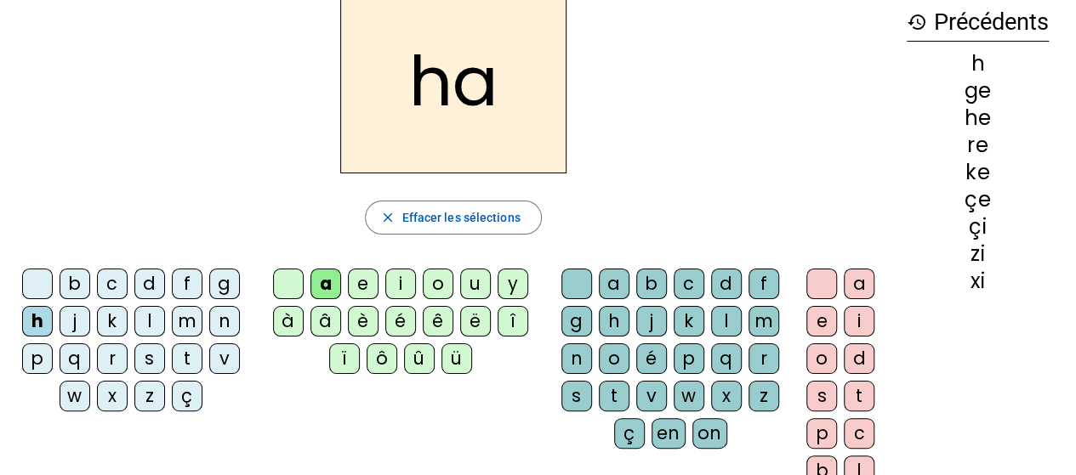
click at [354, 277] on div "e" at bounding box center [363, 284] width 31 height 31
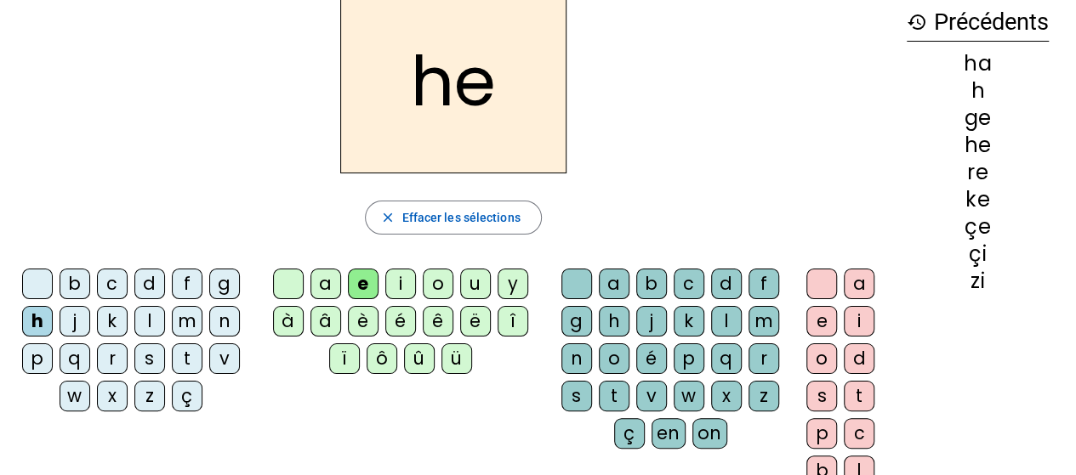
click at [402, 287] on div "i" at bounding box center [400, 284] width 31 height 31
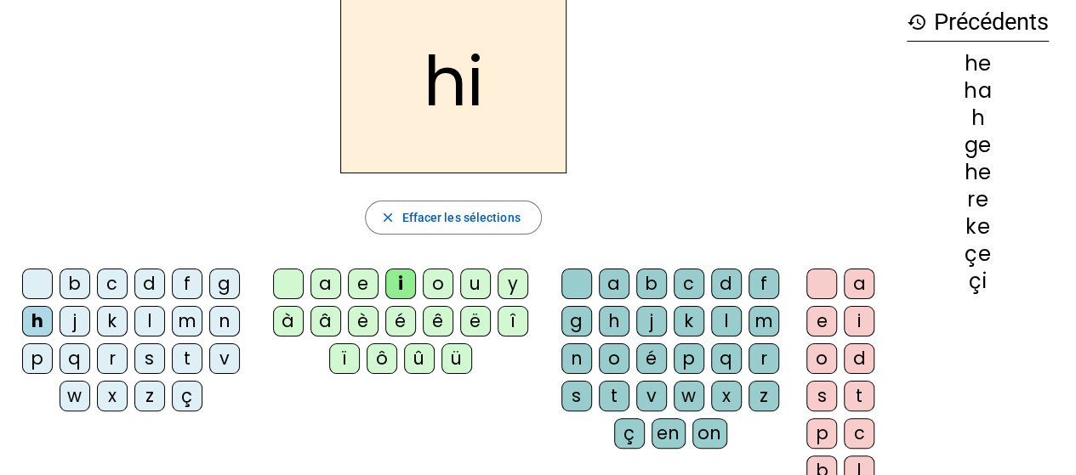
click at [435, 281] on div "o" at bounding box center [438, 284] width 31 height 31
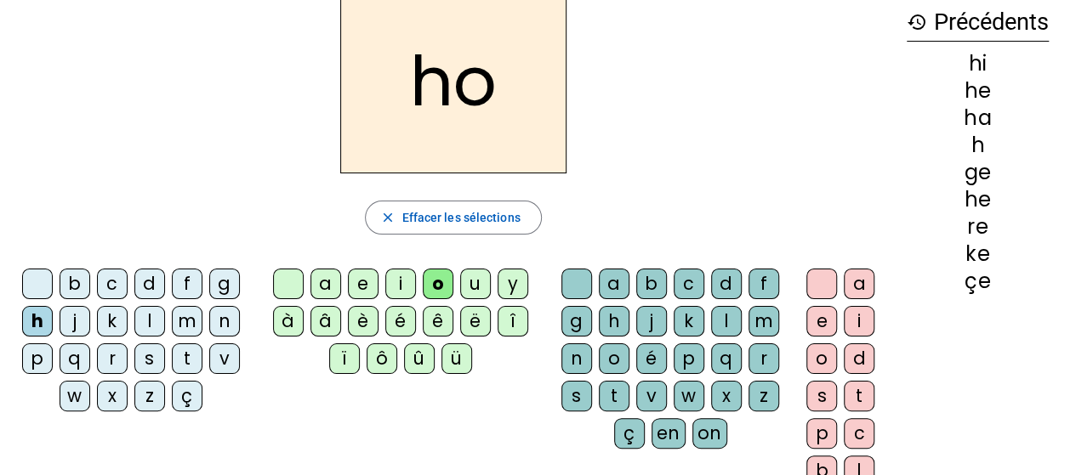
click at [468, 285] on div "u" at bounding box center [475, 284] width 31 height 31
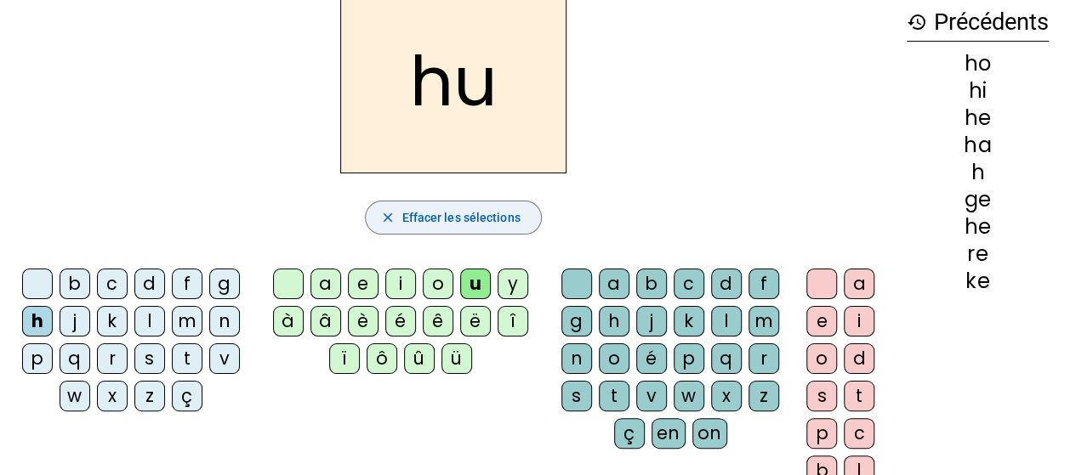
click at [395, 220] on mat-icon "close" at bounding box center [386, 217] width 15 height 15
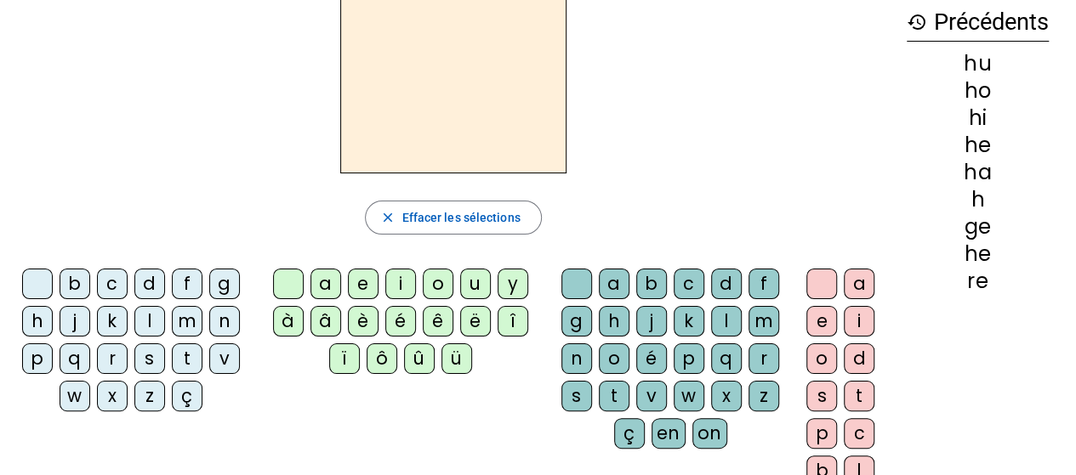
click at [68, 358] on div "q" at bounding box center [75, 359] width 31 height 31
click at [331, 282] on div "a" at bounding box center [325, 284] width 31 height 31
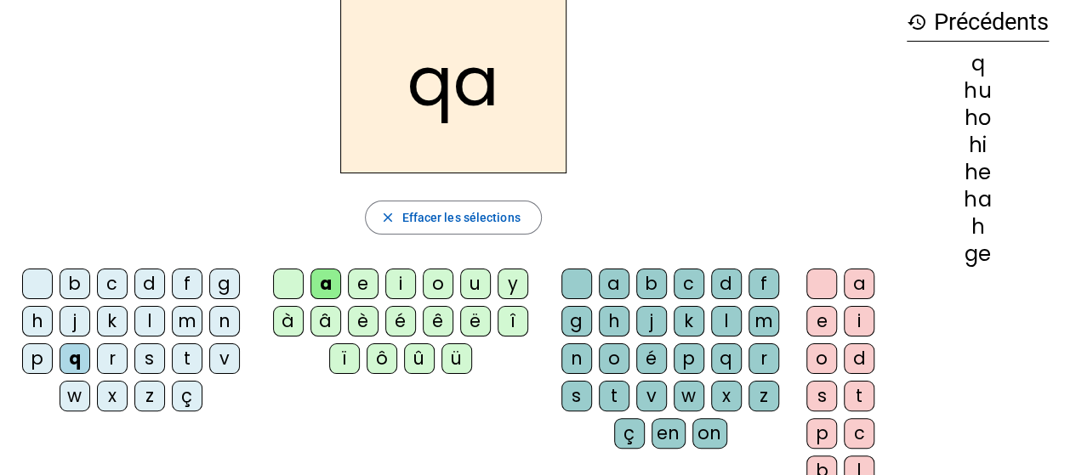
click at [166, 344] on letter-bubble "s" at bounding box center [152, 362] width 37 height 37
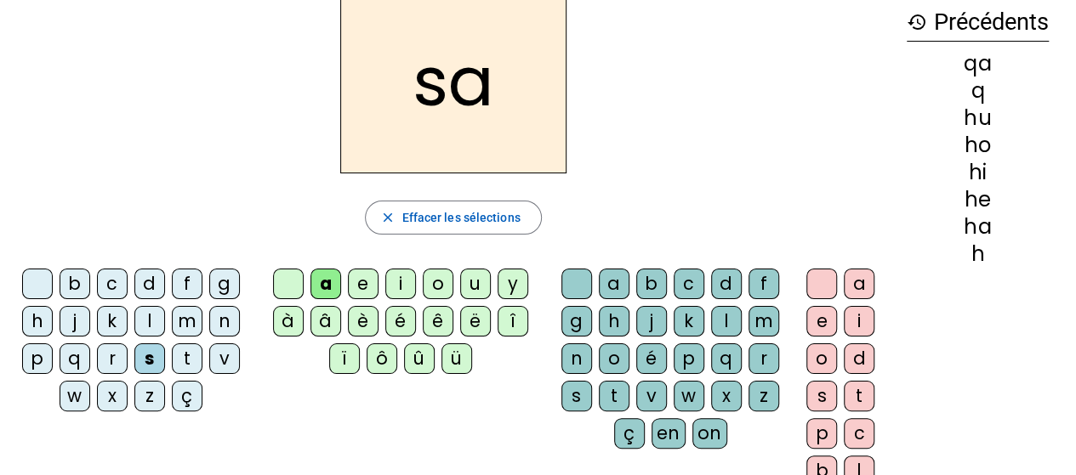
click at [191, 356] on div "t" at bounding box center [187, 359] width 31 height 31
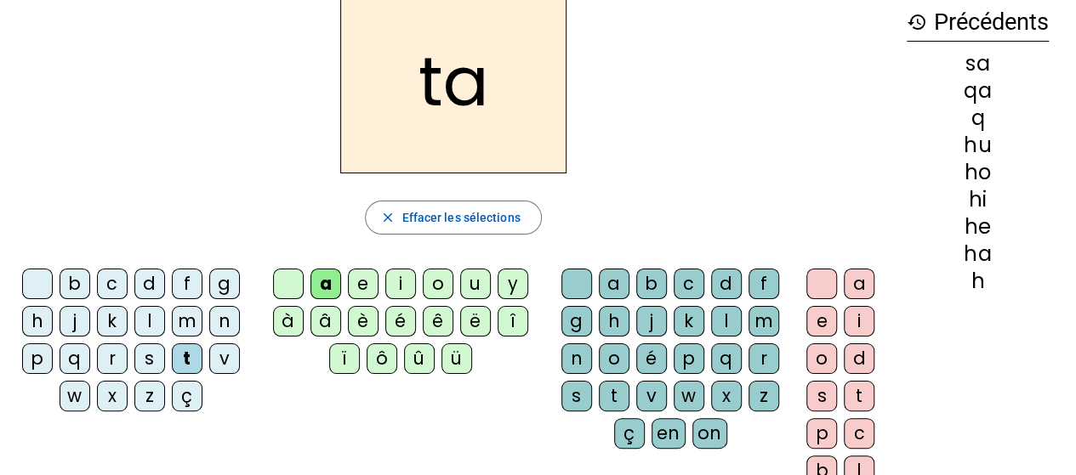
click at [45, 321] on div "h" at bounding box center [37, 321] width 31 height 31
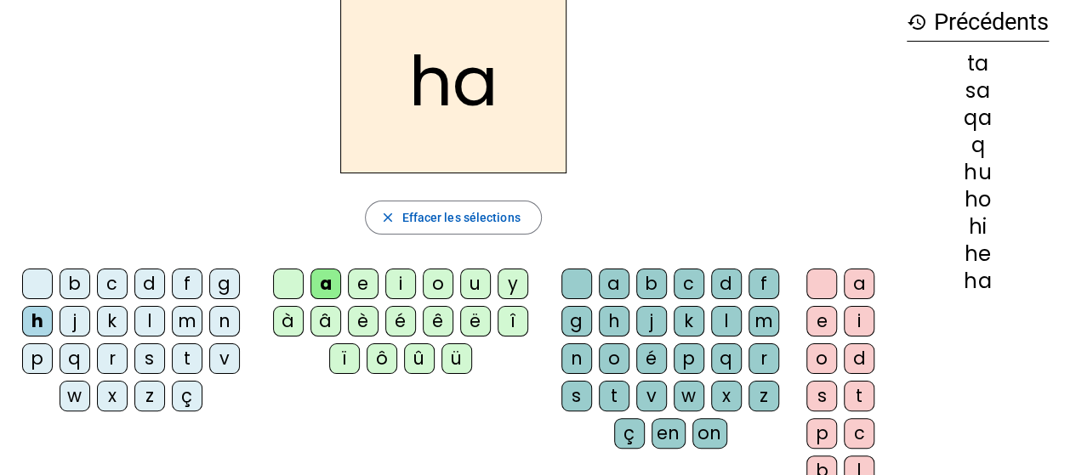
click at [222, 287] on div "g" at bounding box center [224, 284] width 31 height 31
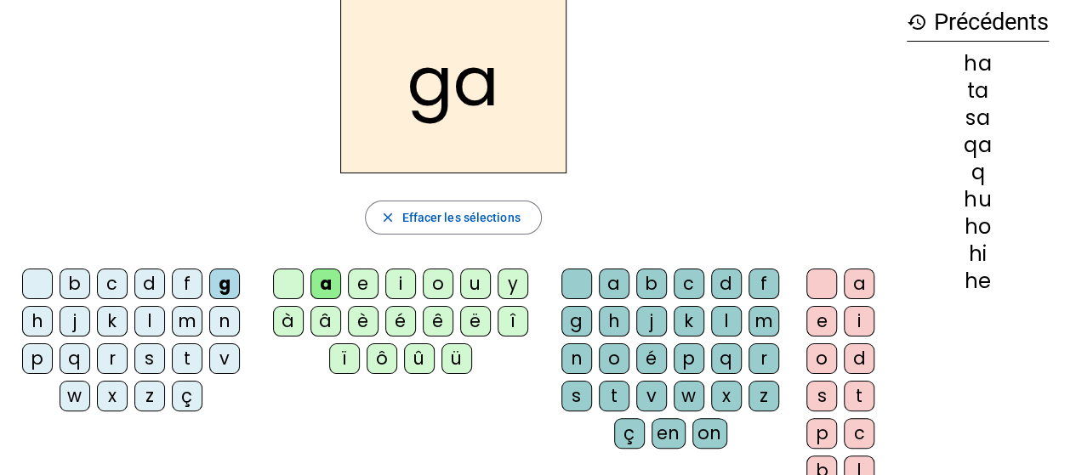
click at [80, 287] on div "b" at bounding box center [75, 284] width 31 height 31
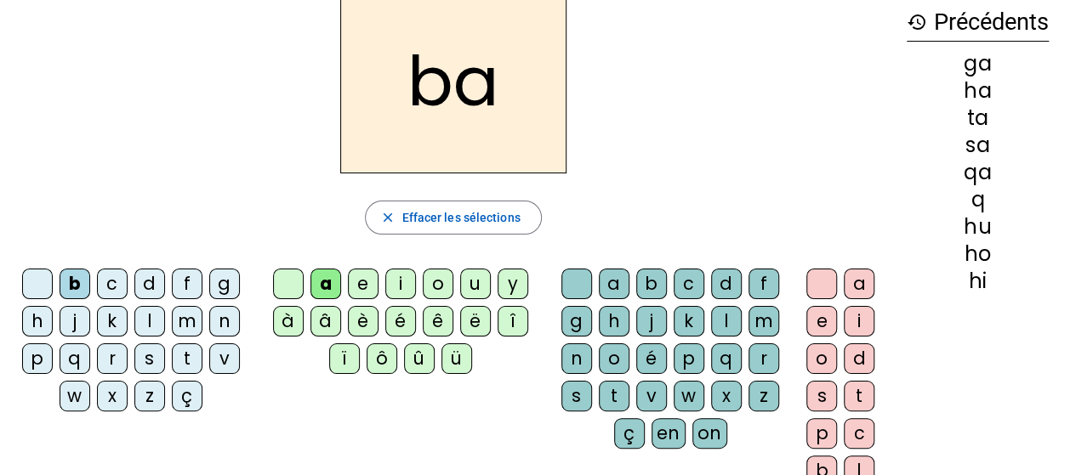
click at [151, 361] on div "s" at bounding box center [149, 359] width 31 height 31
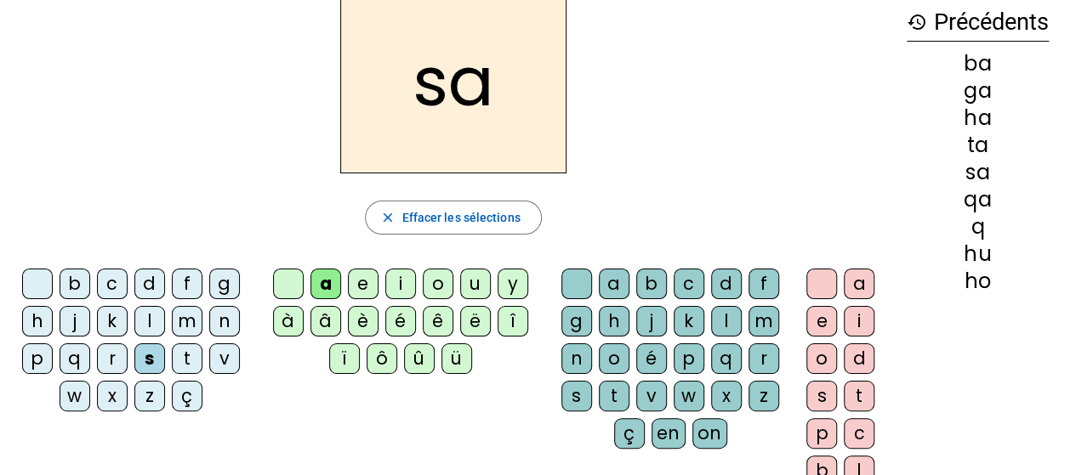
click at [364, 288] on div "e" at bounding box center [363, 284] width 31 height 31
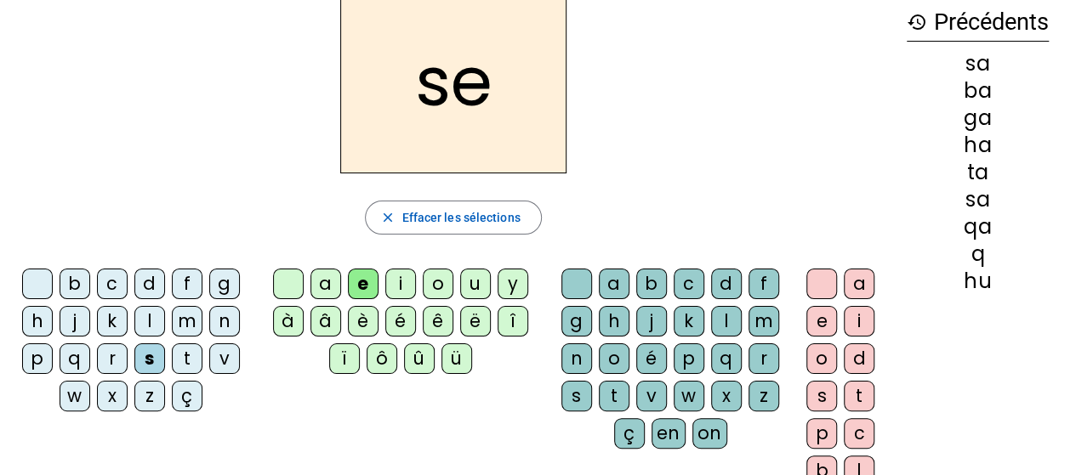
click at [77, 283] on div "b" at bounding box center [75, 284] width 31 height 31
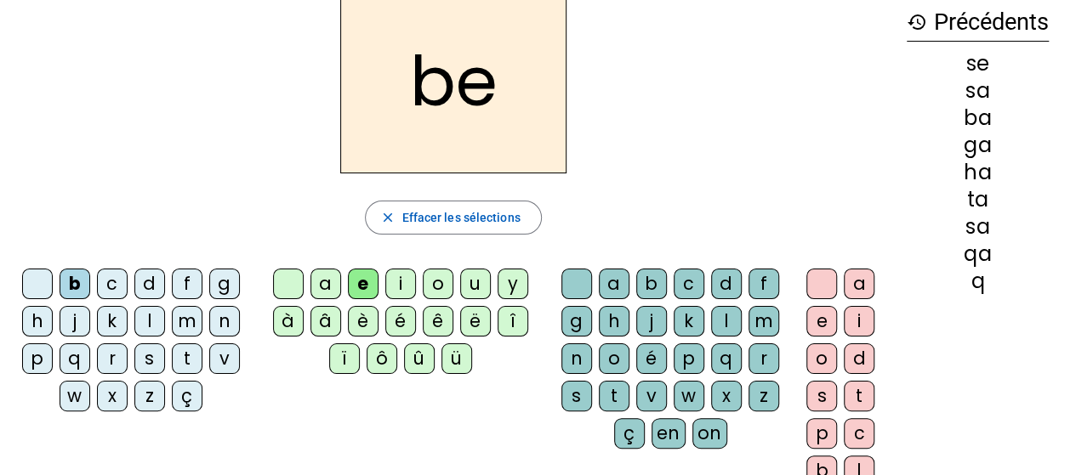
click at [186, 356] on div "t" at bounding box center [187, 359] width 31 height 31
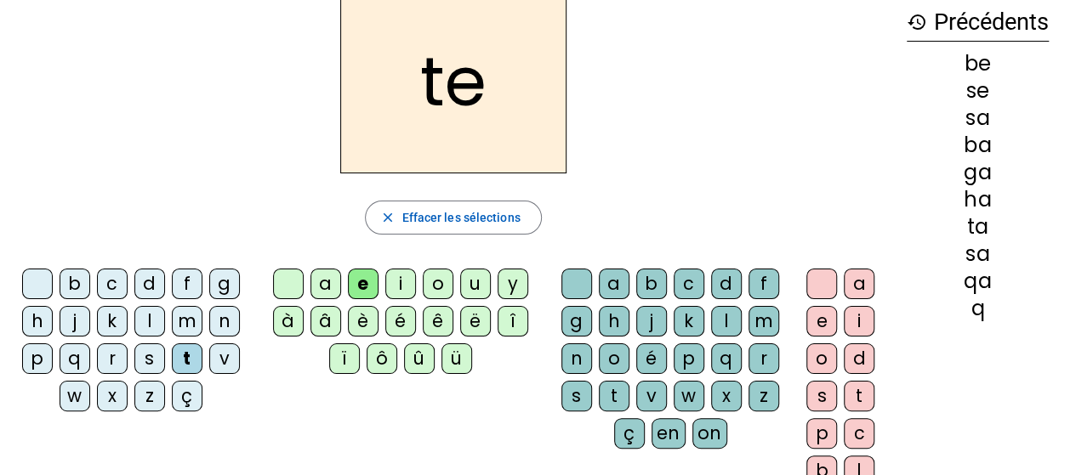
click at [145, 293] on div "d" at bounding box center [149, 284] width 31 height 31
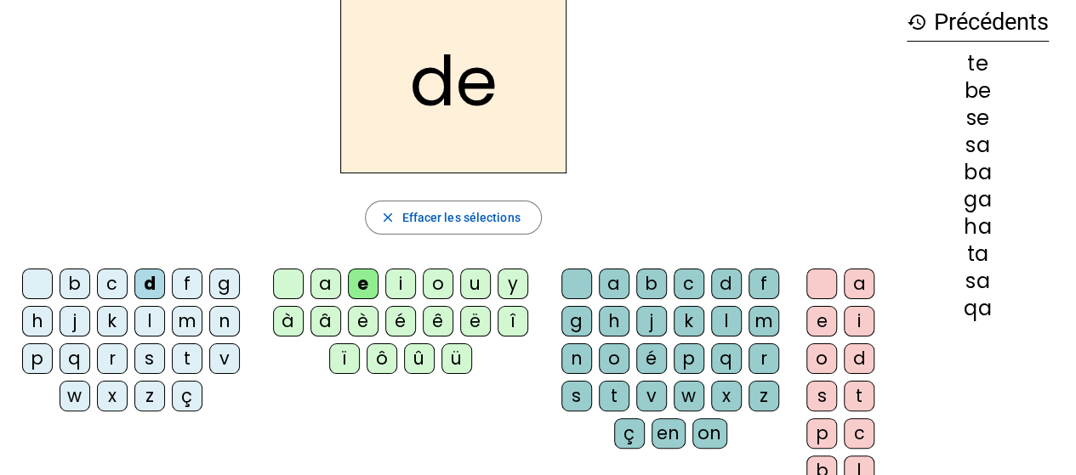
click at [48, 322] on div "h" at bounding box center [37, 321] width 31 height 31
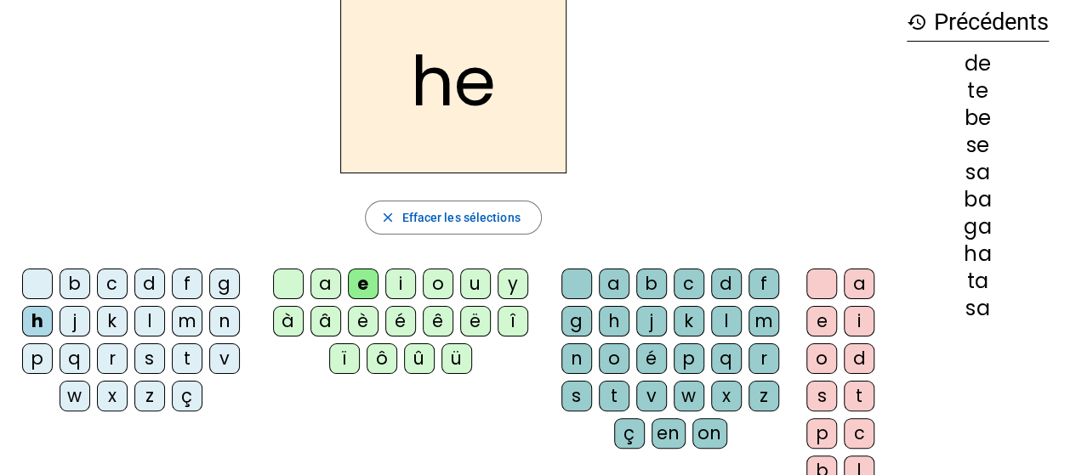
click at [74, 322] on div "j" at bounding box center [75, 321] width 31 height 31
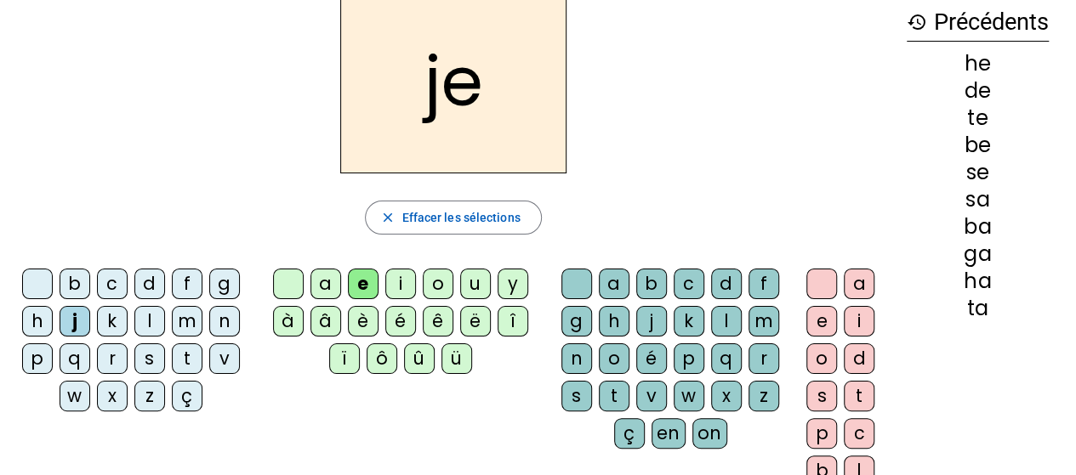
click at [111, 327] on div "k" at bounding box center [112, 321] width 31 height 31
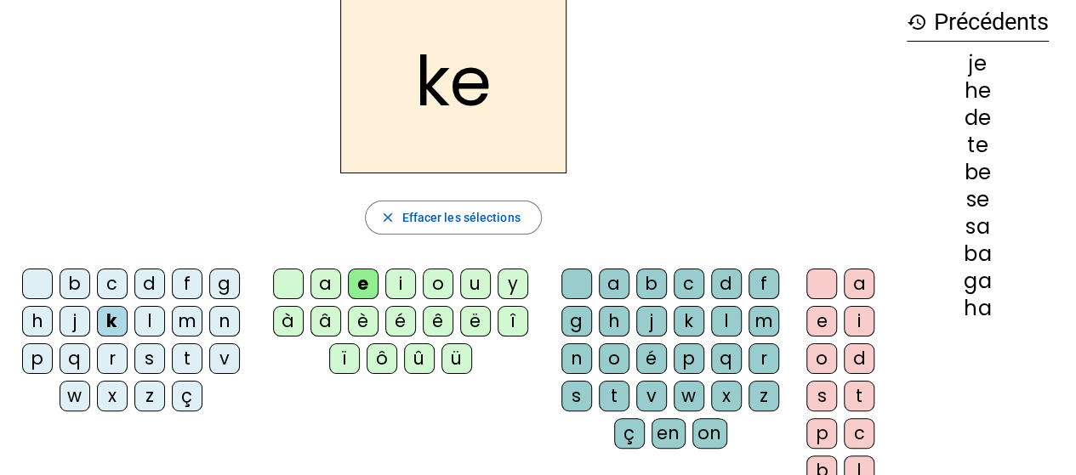
click at [144, 326] on div "l" at bounding box center [149, 321] width 31 height 31
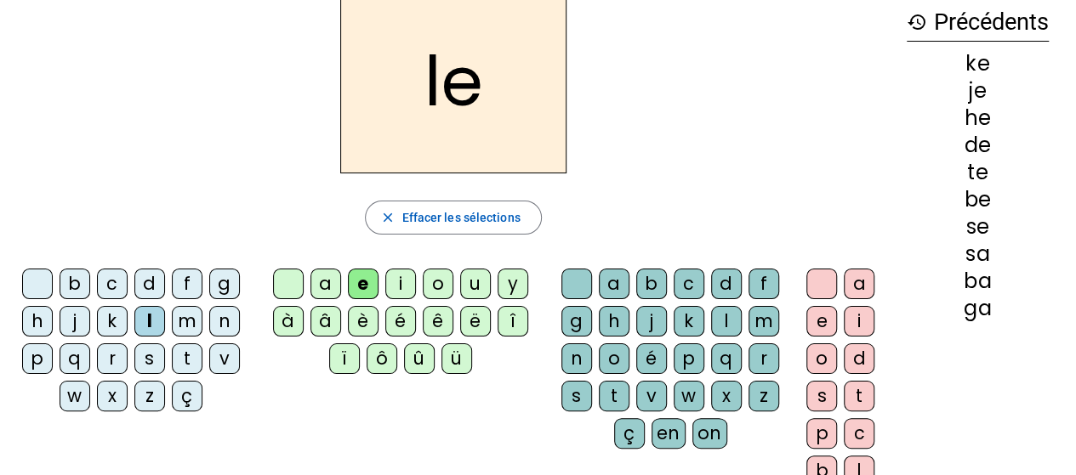
click at [185, 323] on div "m" at bounding box center [187, 321] width 31 height 31
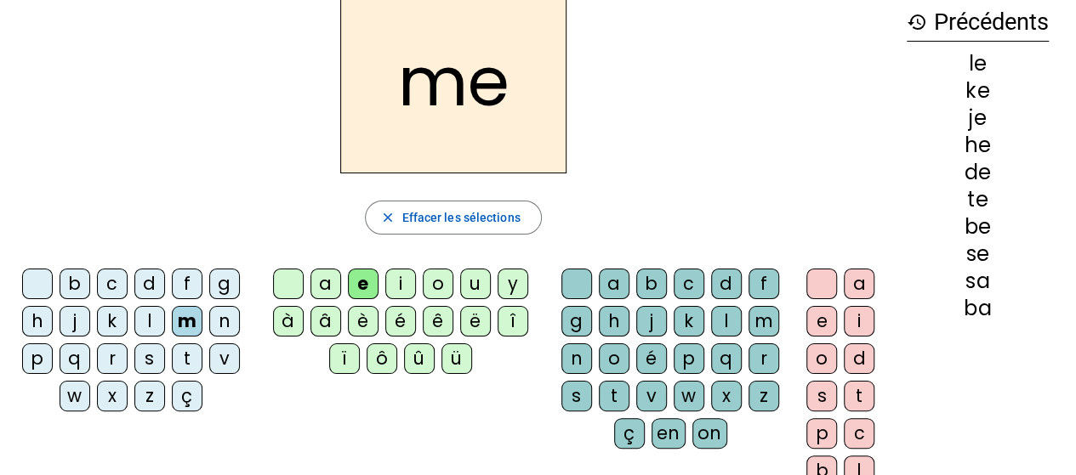
click at [231, 331] on div "n" at bounding box center [224, 321] width 31 height 31
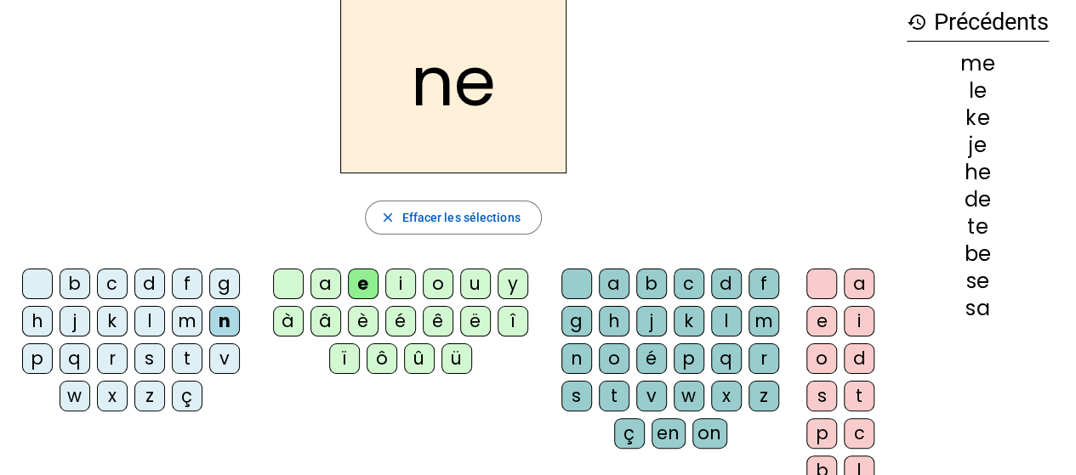
click at [31, 365] on div "p" at bounding box center [37, 359] width 31 height 31
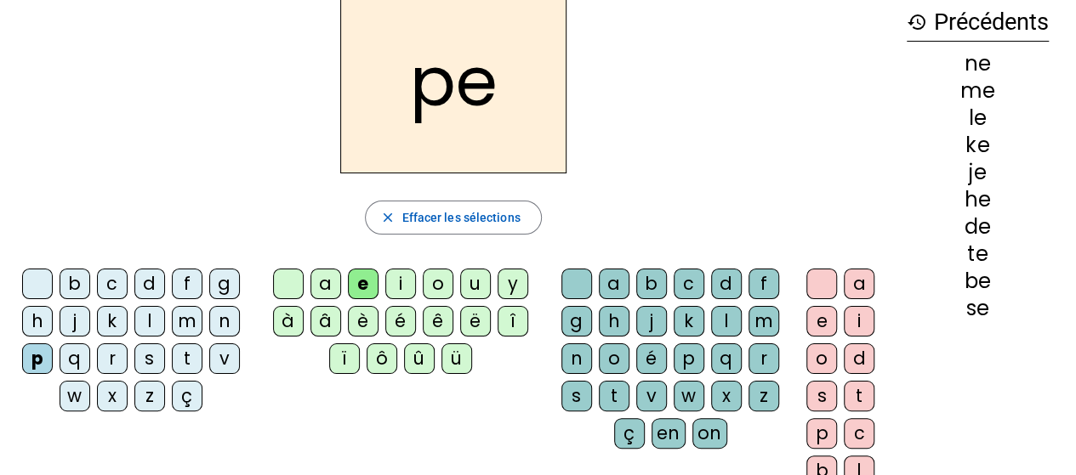
click at [68, 365] on div "q" at bounding box center [75, 359] width 31 height 31
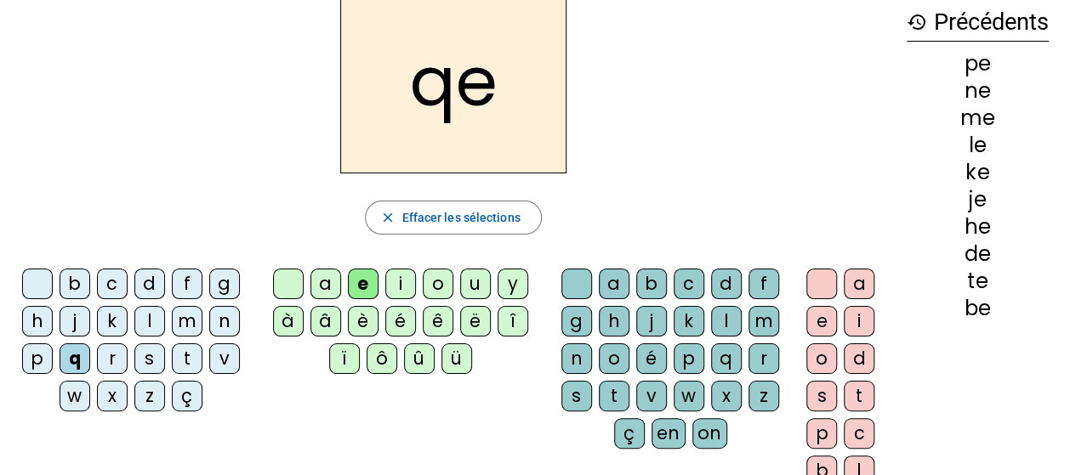
click at [76, 281] on div "b" at bounding box center [75, 284] width 31 height 31
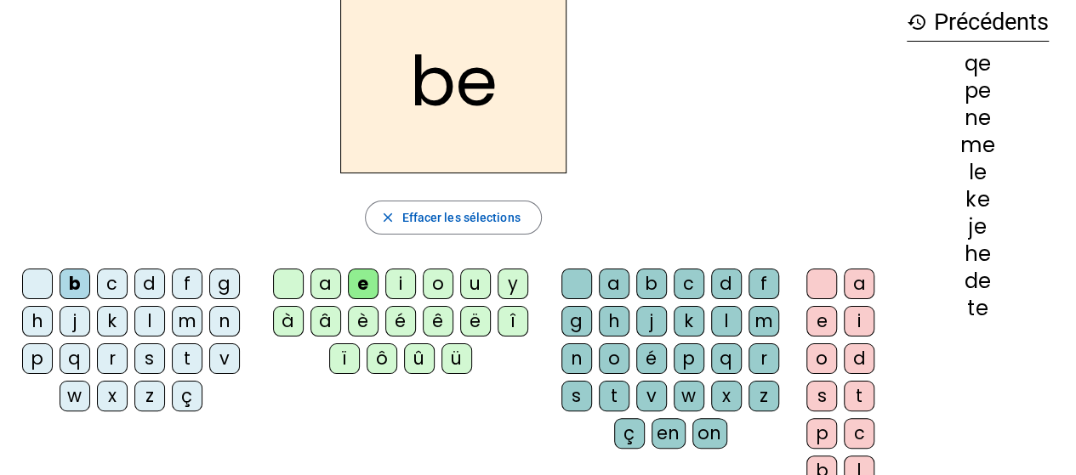
click at [151, 389] on div "z" at bounding box center [149, 396] width 31 height 31
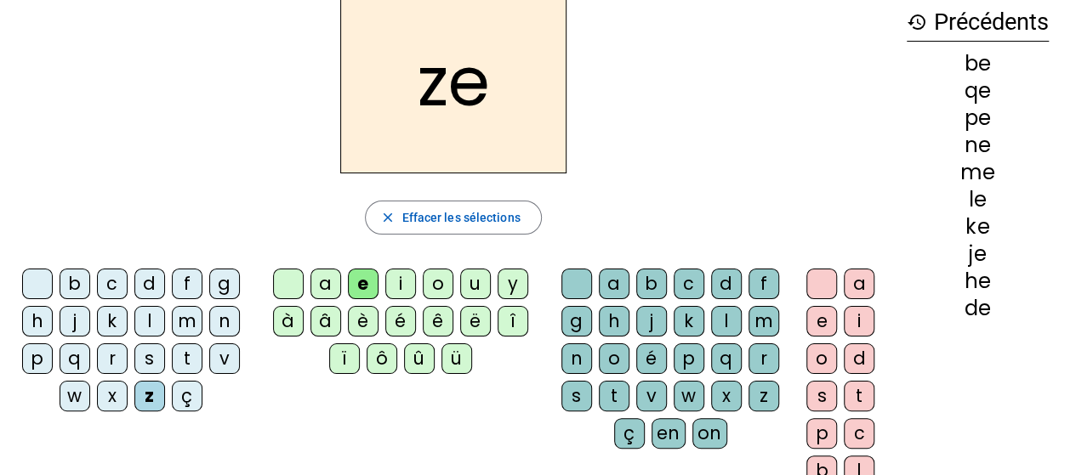
click at [219, 365] on div "v" at bounding box center [224, 359] width 31 height 31
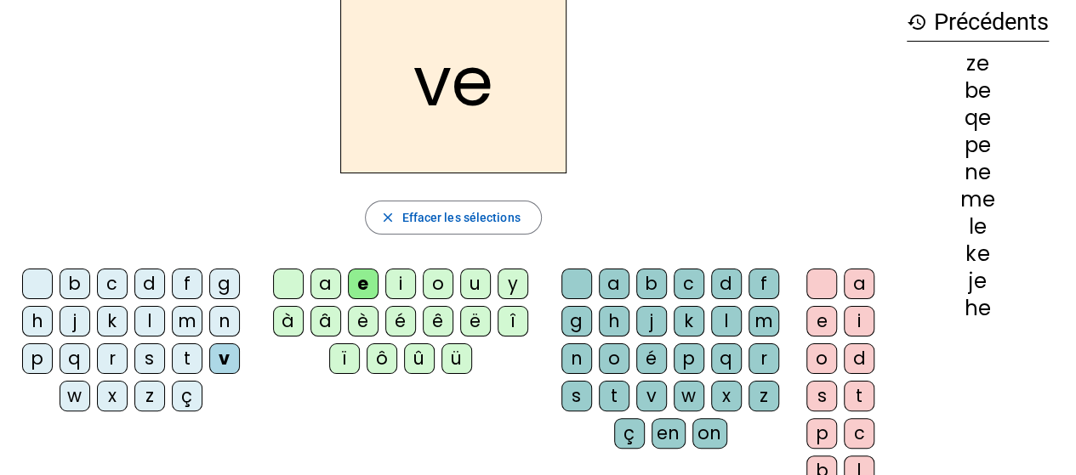
click at [82, 361] on div "q" at bounding box center [75, 359] width 31 height 31
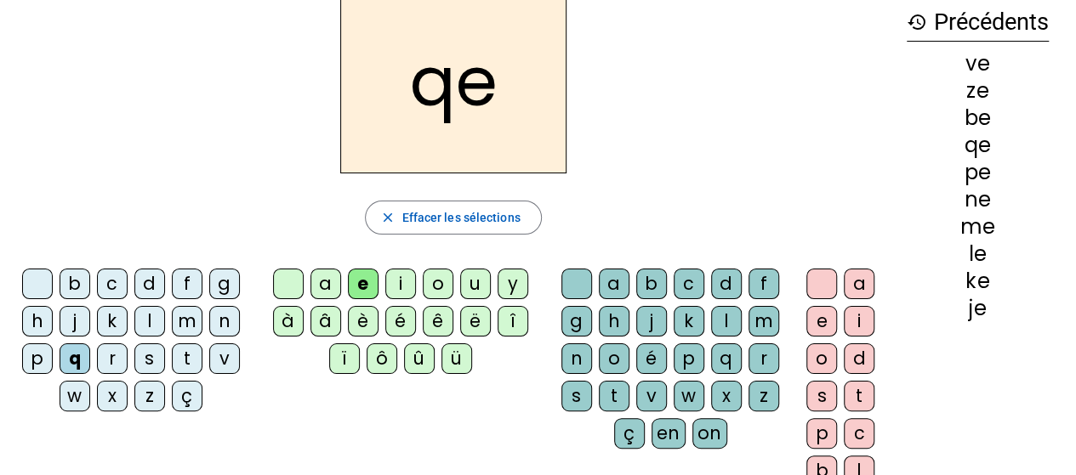
click at [51, 319] on div "h" at bounding box center [37, 321] width 31 height 31
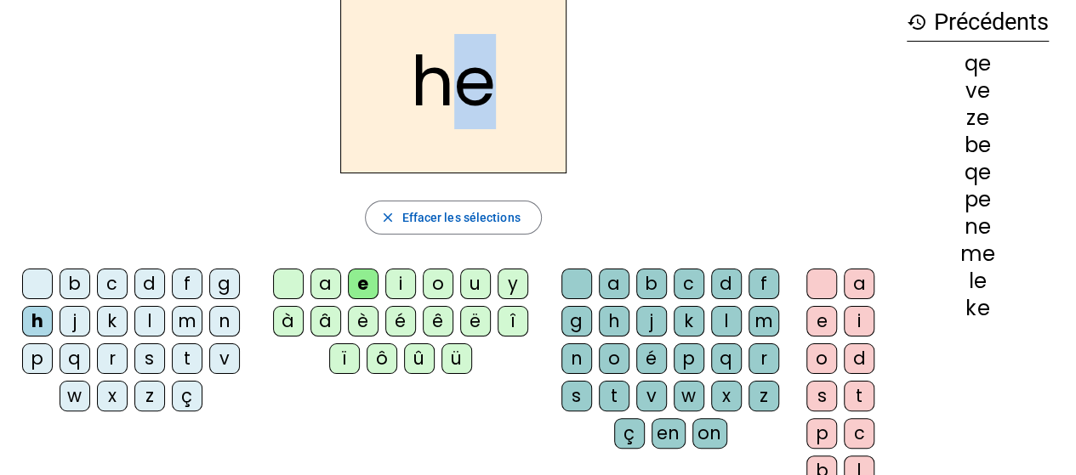
drag, startPoint x: 481, startPoint y: 89, endPoint x: 464, endPoint y: 89, distance: 17.0
click at [464, 89] on h2 "he" at bounding box center [453, 82] width 226 height 184
click at [194, 289] on div "f" at bounding box center [187, 284] width 31 height 31
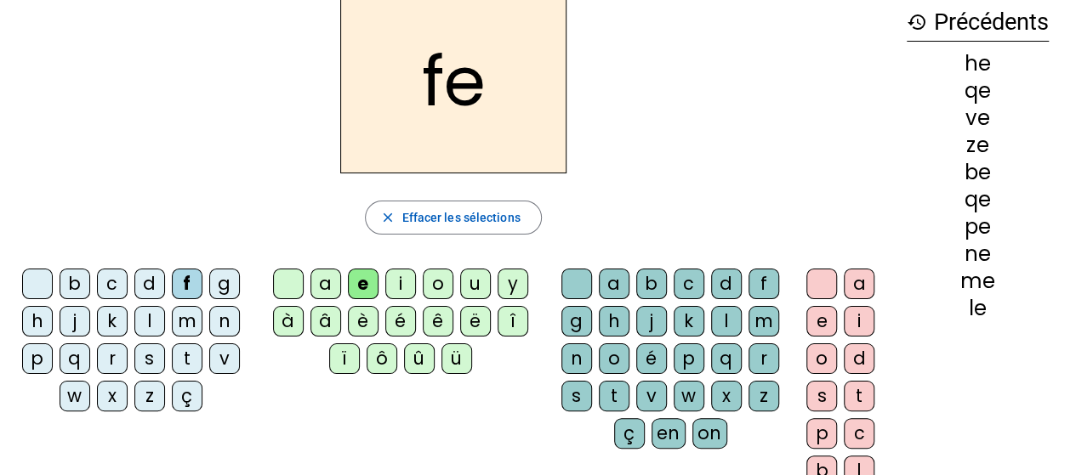
click at [218, 283] on div "g" at bounding box center [224, 284] width 31 height 31
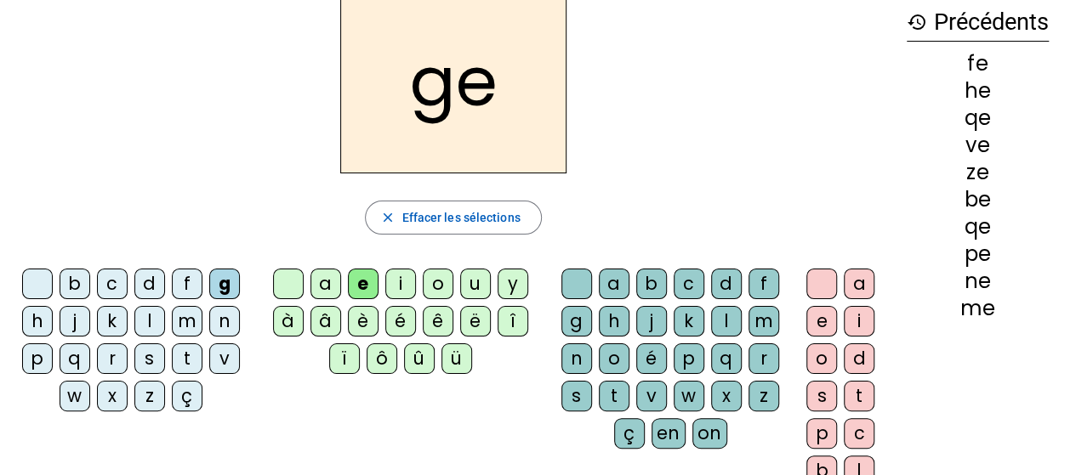
click at [102, 276] on div "c" at bounding box center [112, 284] width 31 height 31
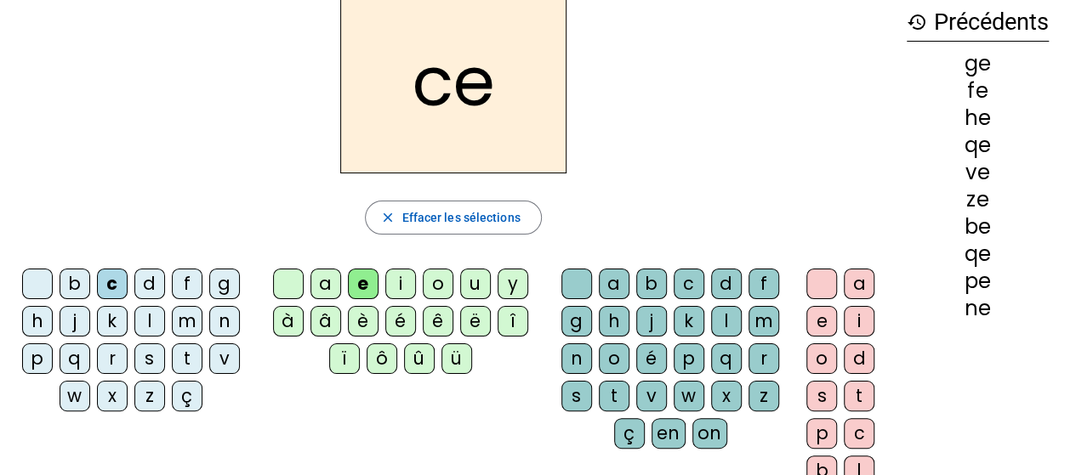
click at [42, 314] on div "h" at bounding box center [37, 321] width 31 height 31
click at [77, 359] on div "q" at bounding box center [75, 359] width 31 height 31
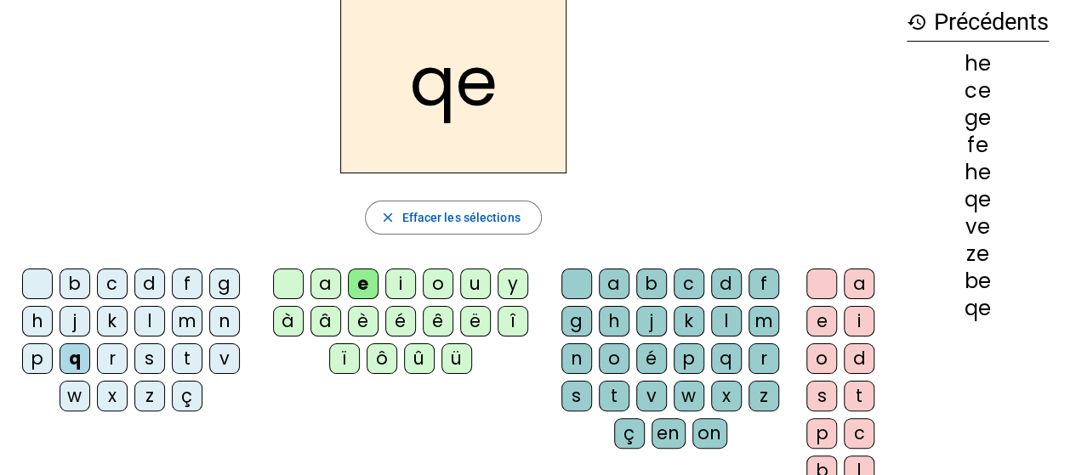
click at [123, 162] on div "qe" at bounding box center [453, 82] width 879 height 184
